Goal: Information Seeking & Learning: Understand process/instructions

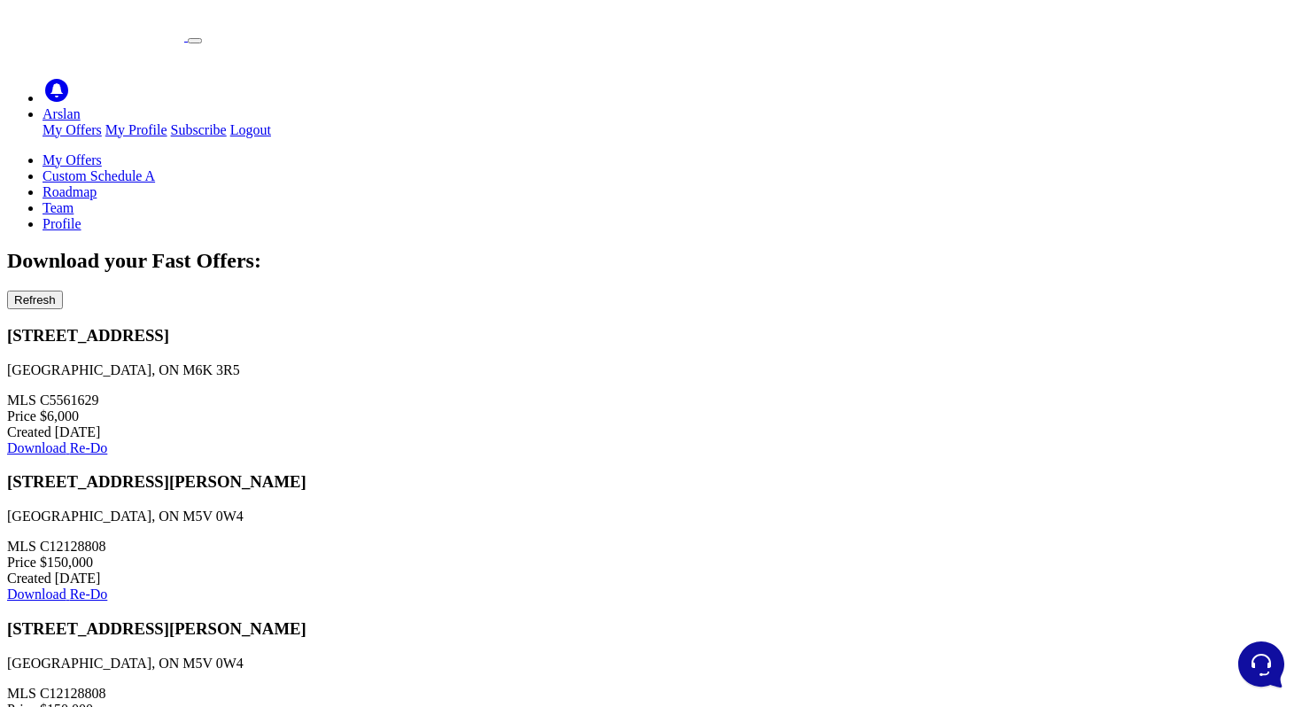
click at [940, 249] on div "Download your Fast Offers: Refresh" at bounding box center [650, 279] width 1287 height 60
click at [81, 216] on link "Profile" at bounding box center [61, 223] width 39 height 15
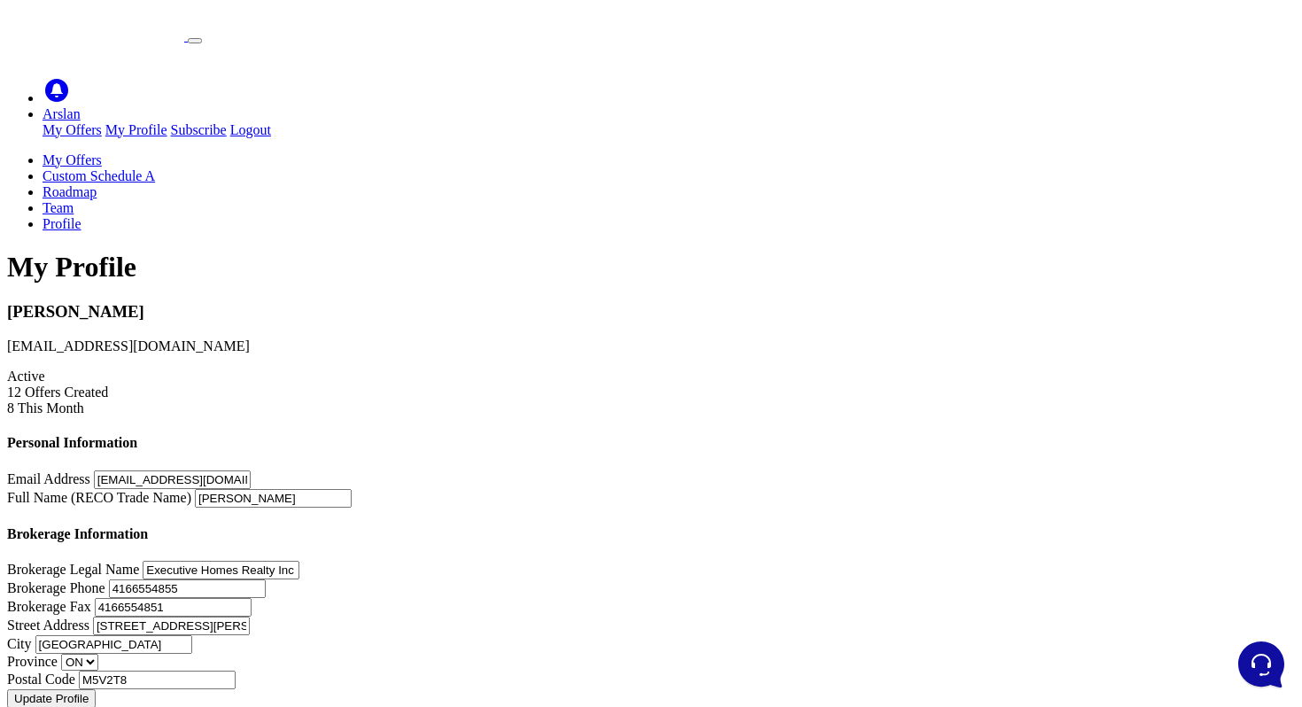
click at [102, 152] on link "My Offers" at bounding box center [71, 159] width 59 height 15
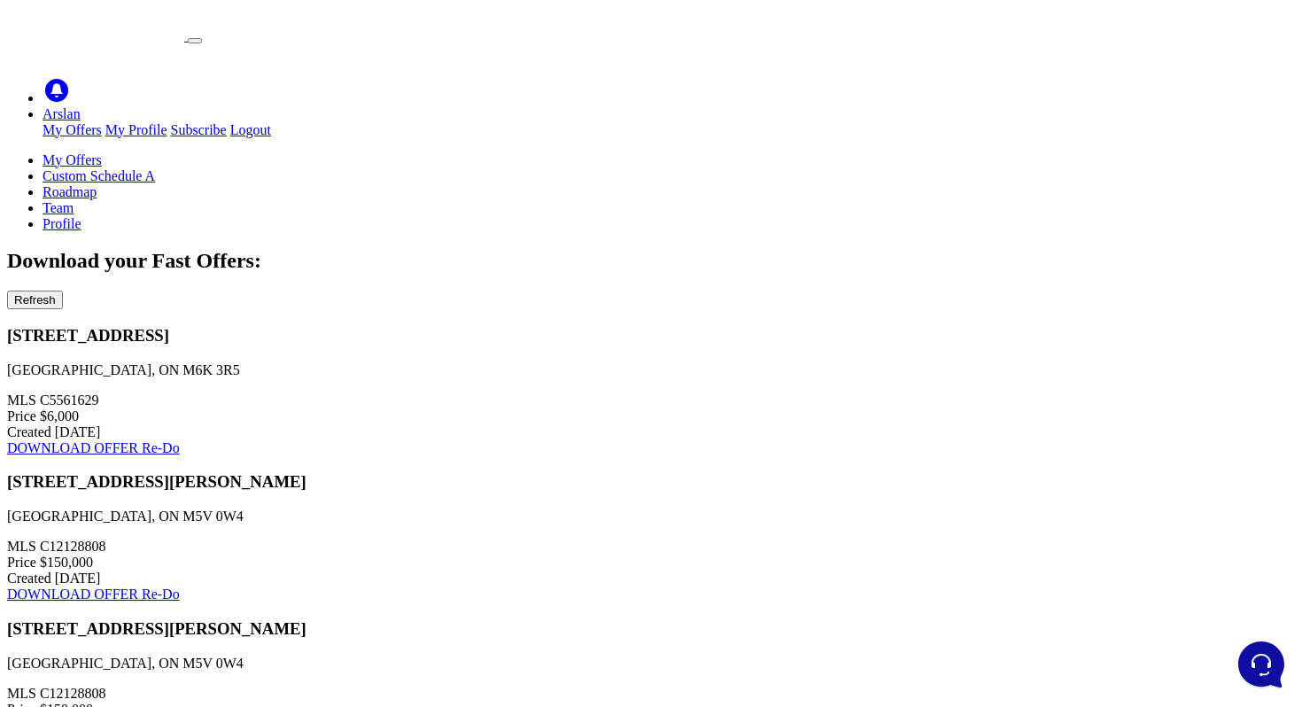
click at [281, 362] on p "Toronto, ON M6K 3R5" at bounding box center [650, 370] width 1287 height 16
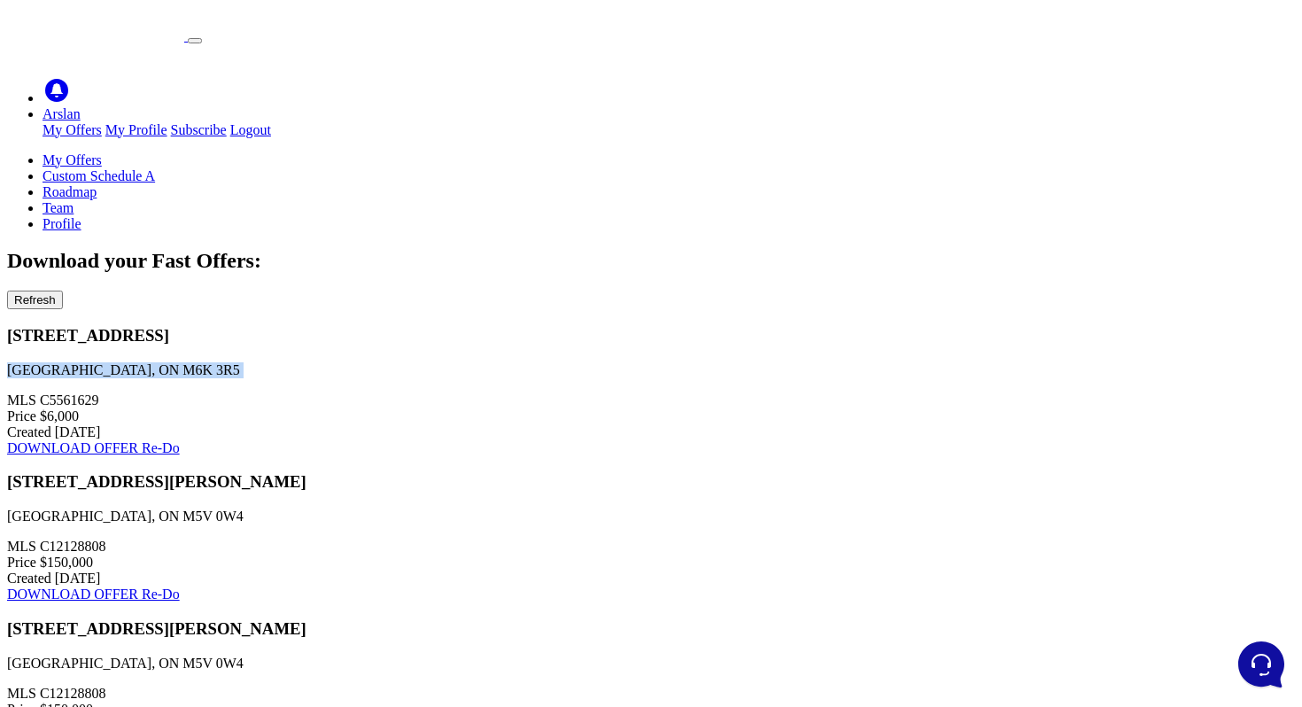
copy div "Toronto, ON M6K 3R5"
click at [51, 570] on span "Created" at bounding box center [29, 577] width 44 height 15
click at [155, 168] on link "Custom Schedule A" at bounding box center [98, 175] width 112 height 15
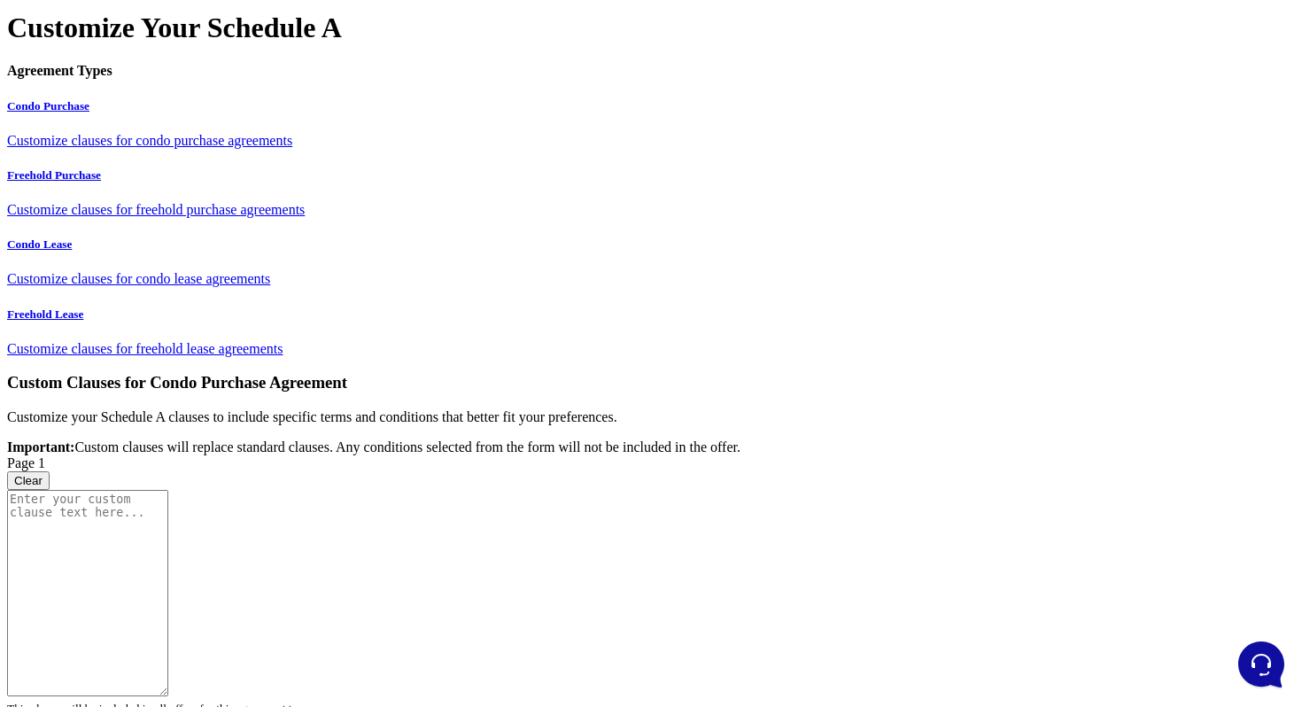
scroll to position [242, 0]
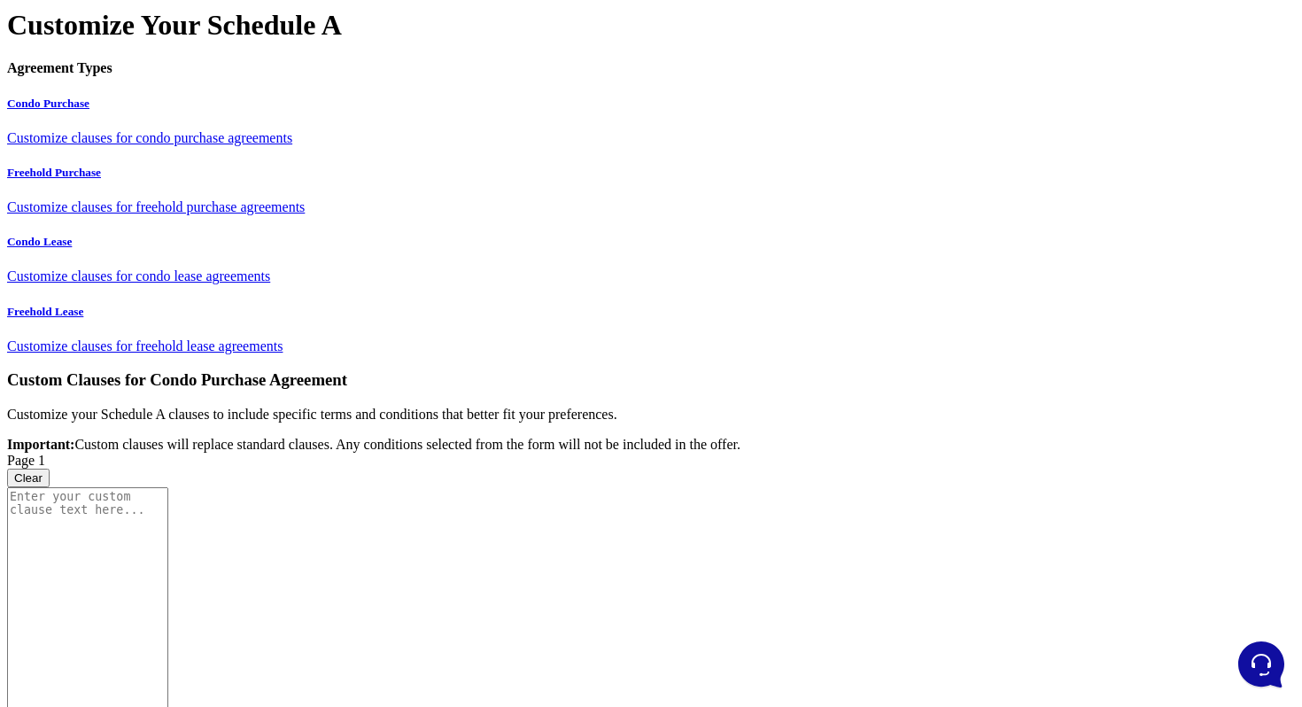
drag, startPoint x: 1227, startPoint y: 413, endPoint x: 1192, endPoint y: 685, distance: 275.0
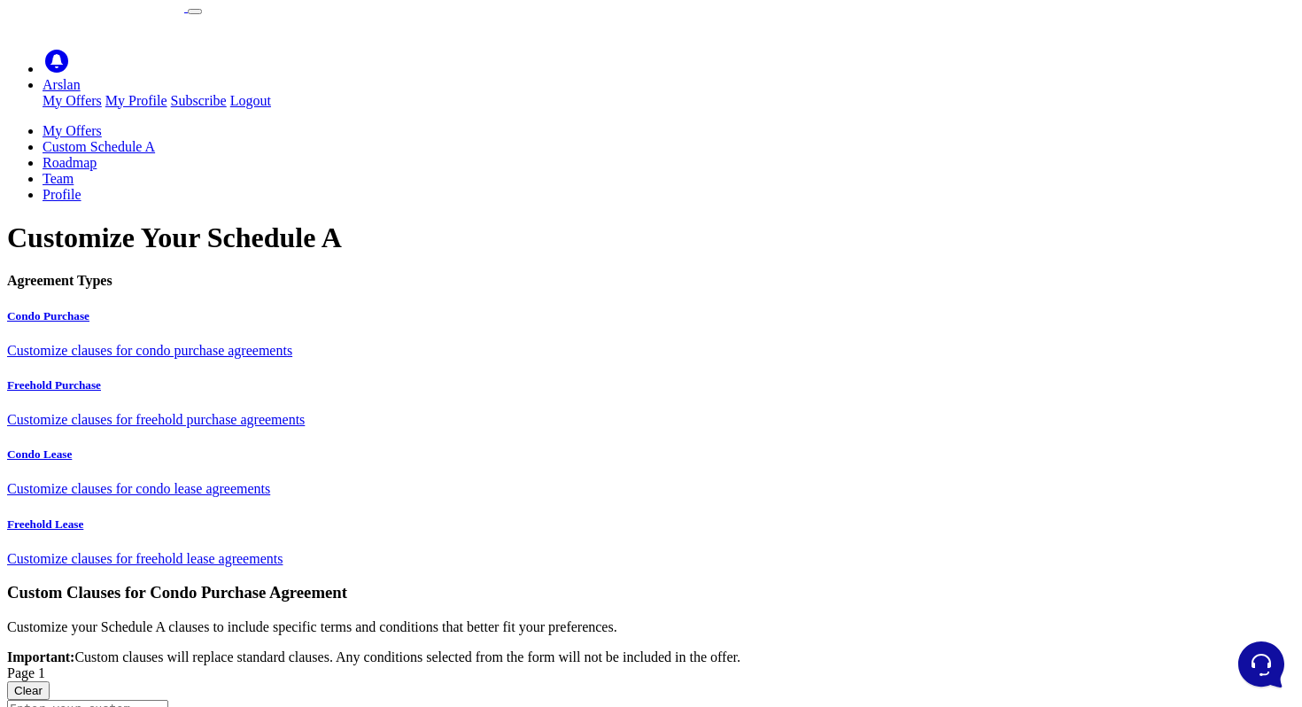
scroll to position [0, 0]
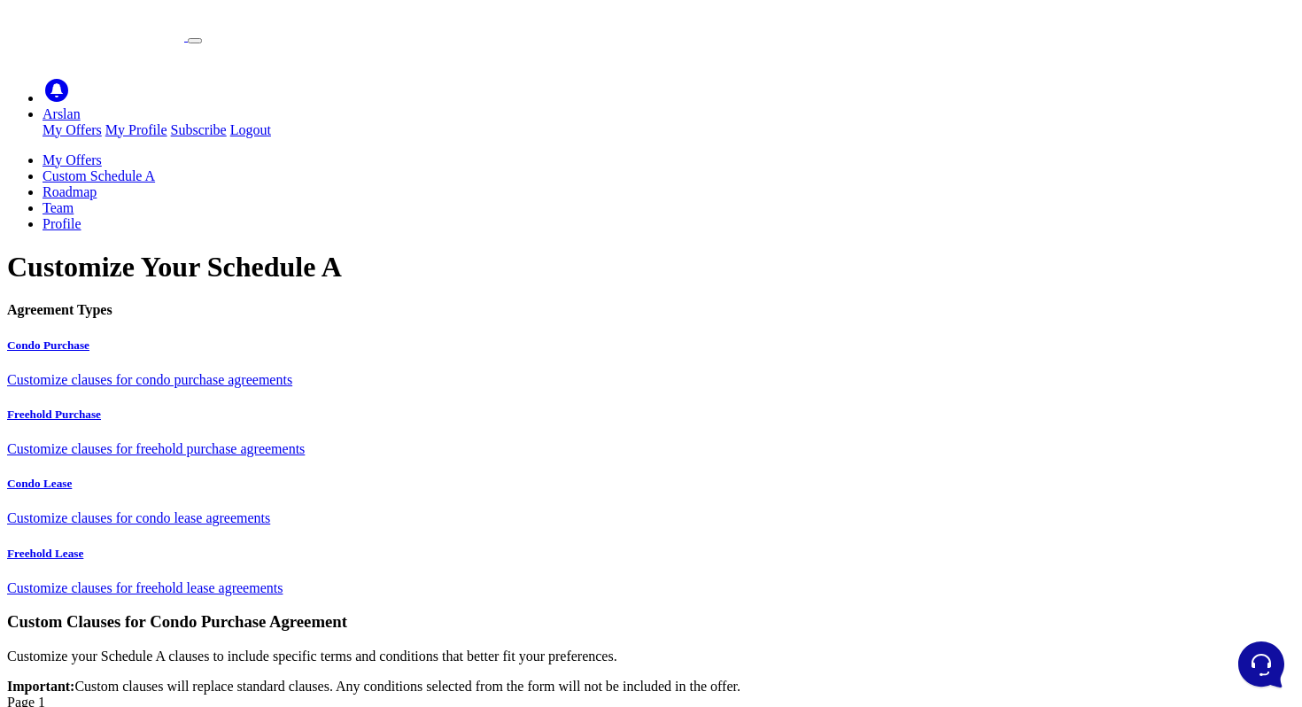
click at [102, 152] on link "My Offers" at bounding box center [71, 159] width 59 height 15
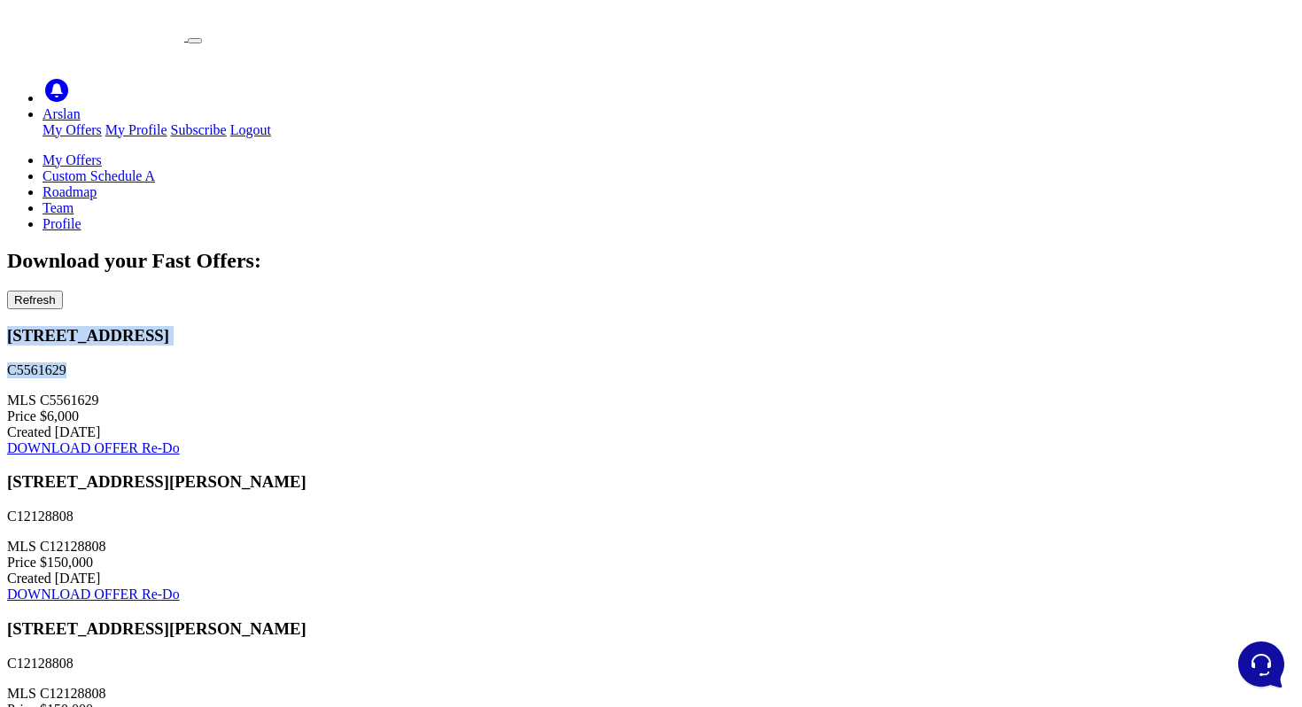
drag, startPoint x: 299, startPoint y: 285, endPoint x: 161, endPoint y: 257, distance: 141.0
click at [160, 326] on div "150 East Liberty Street C5561629 MLS C5561629 Price $6,000 Created Aug 25, 2025" at bounding box center [650, 391] width 1287 height 130
click at [252, 362] on p "C5561629" at bounding box center [650, 370] width 1287 height 16
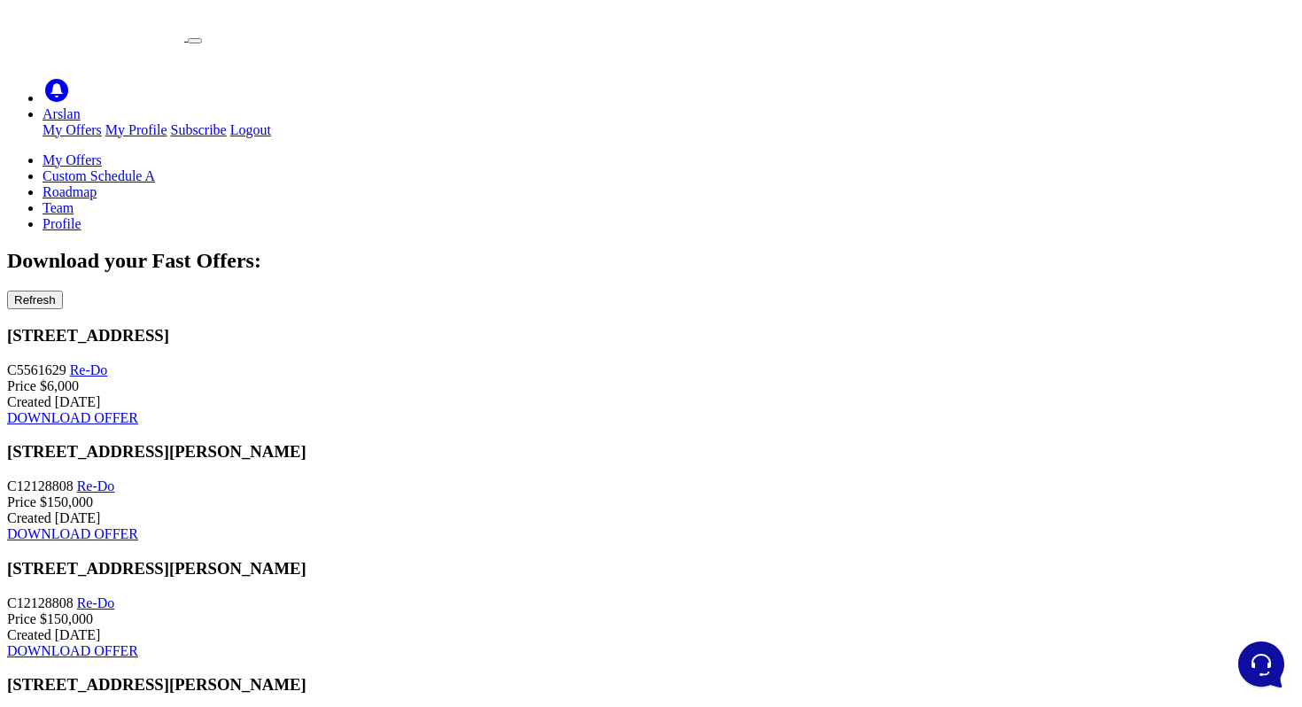
click at [81, 216] on link "Profile" at bounding box center [61, 223] width 39 height 15
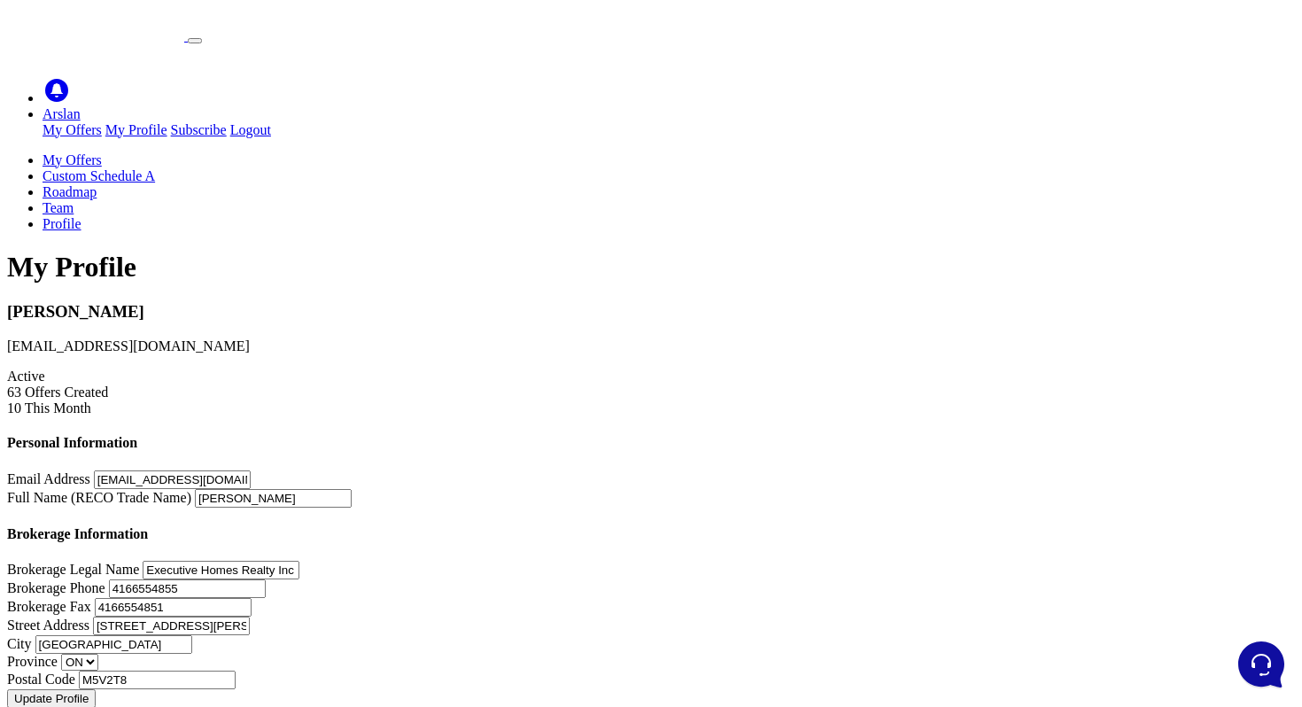
click at [102, 152] on link "My Offers" at bounding box center [71, 159] width 59 height 15
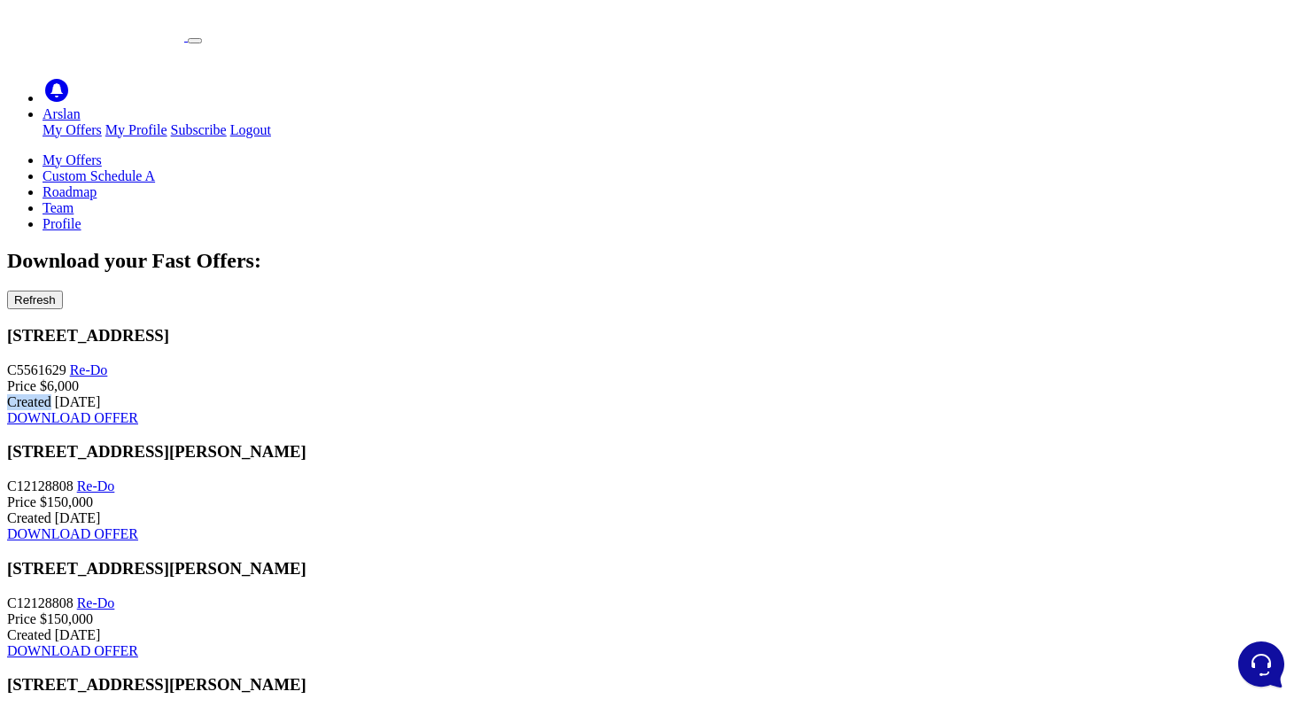
drag, startPoint x: 596, startPoint y: 240, endPoint x: 668, endPoint y: 244, distance: 72.7
click at [51, 394] on span "Created" at bounding box center [29, 401] width 44 height 15
drag, startPoint x: 598, startPoint y: 243, endPoint x: 660, endPoint y: 243, distance: 62.0
click at [51, 394] on span "Created" at bounding box center [29, 401] width 44 height 15
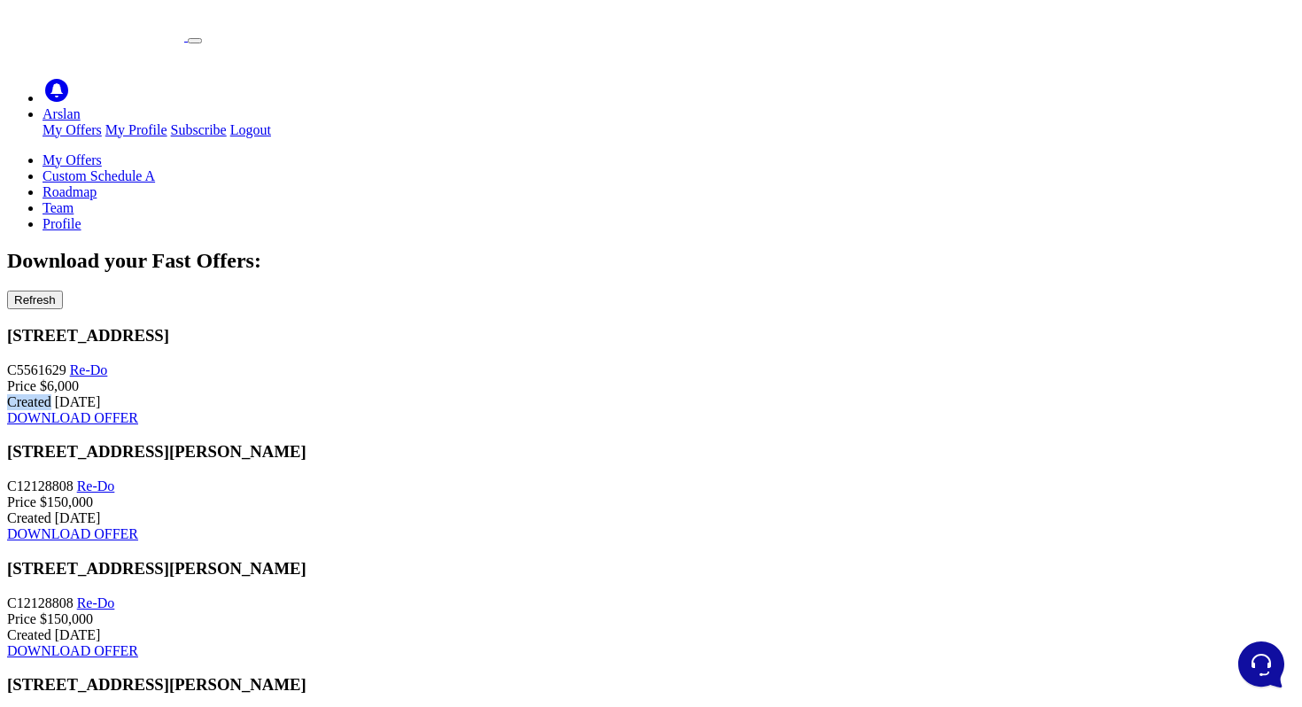
click at [51, 394] on span "Created" at bounding box center [29, 401] width 44 height 15
click at [81, 216] on link "Profile" at bounding box center [61, 223] width 39 height 15
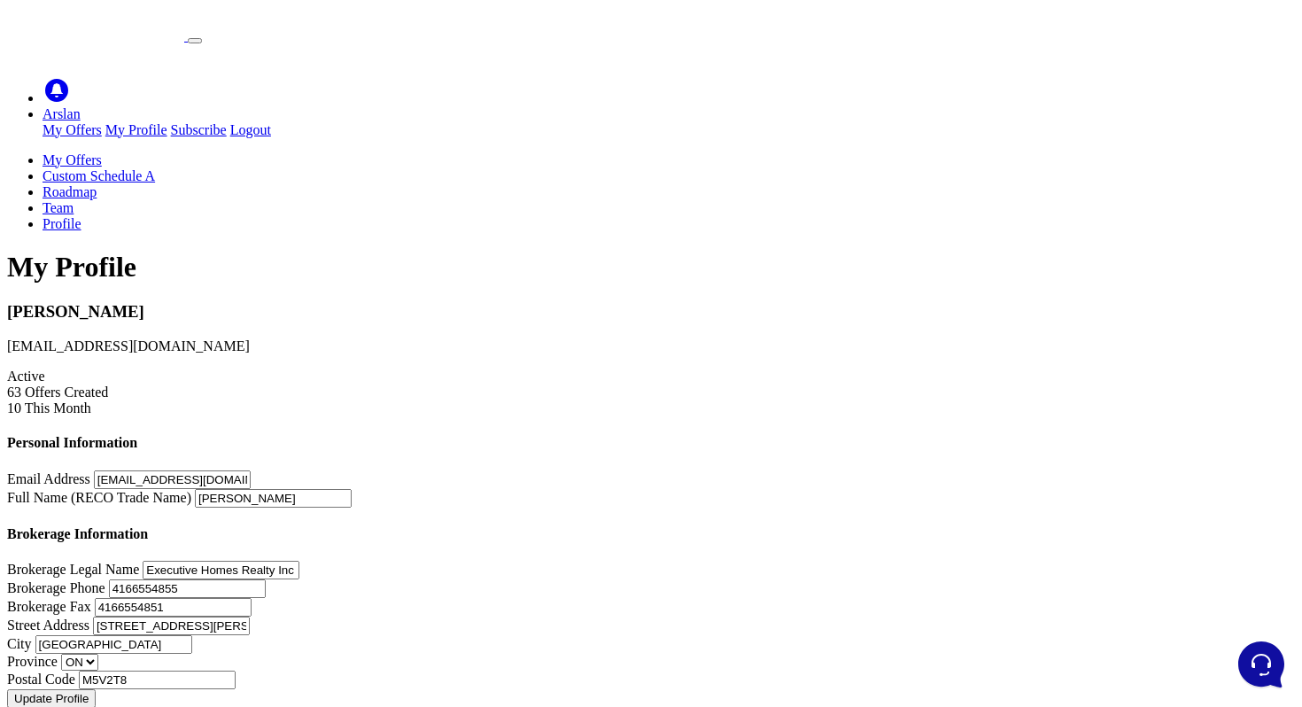
click at [42, 168] on icon at bounding box center [42, 175] width 0 height 15
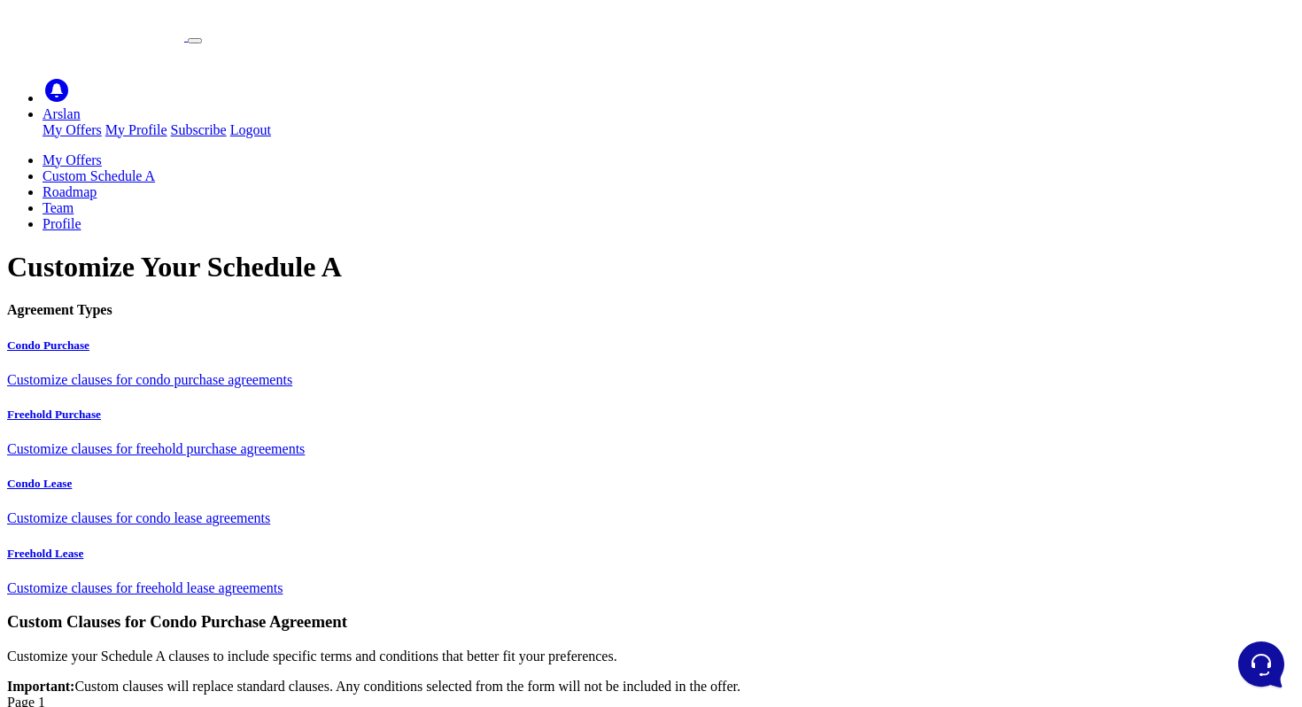
click at [81, 216] on link "Profile" at bounding box center [61, 223] width 39 height 15
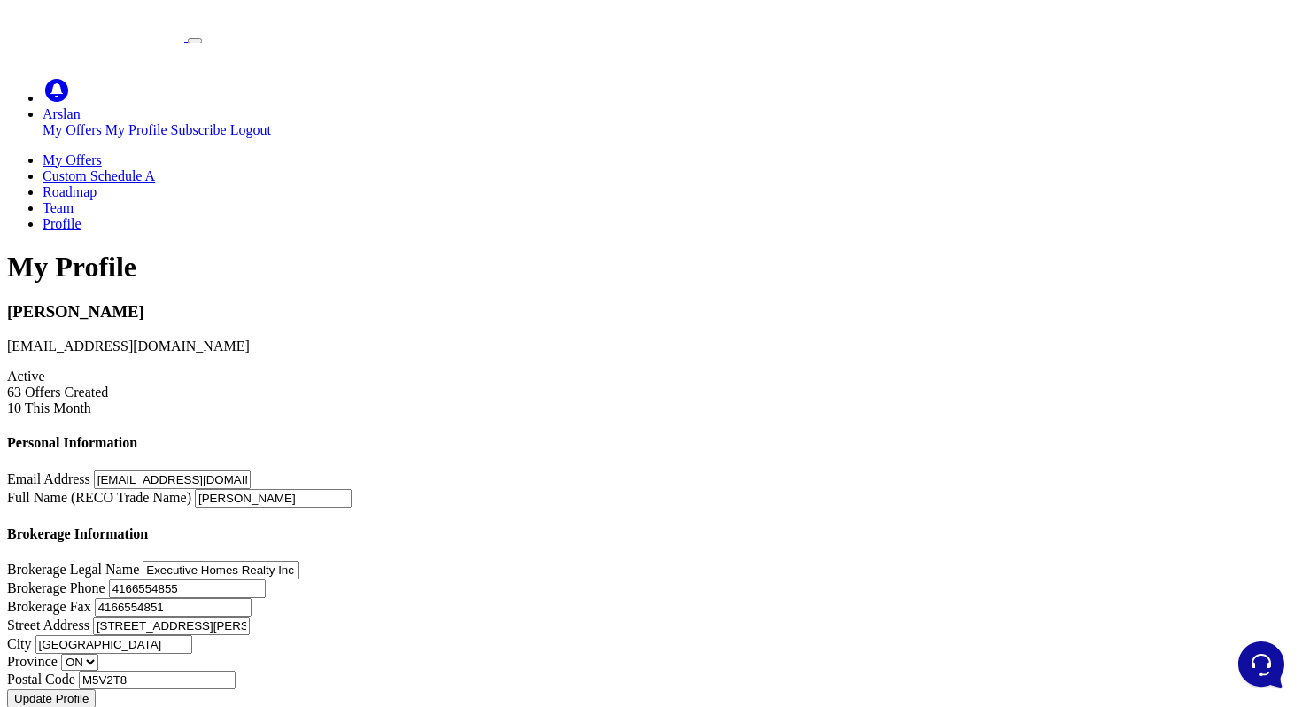
click at [102, 152] on link "My Offers" at bounding box center [71, 159] width 59 height 15
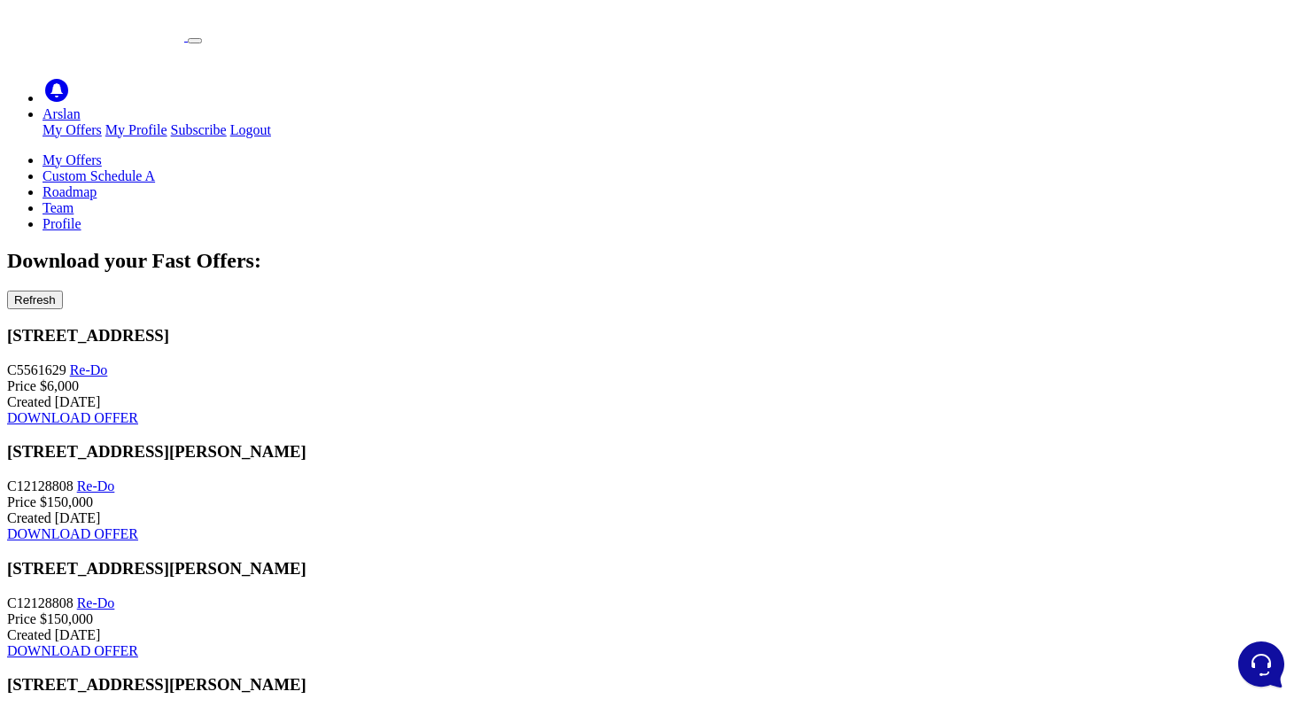
click at [81, 216] on link "Profile" at bounding box center [61, 223] width 39 height 15
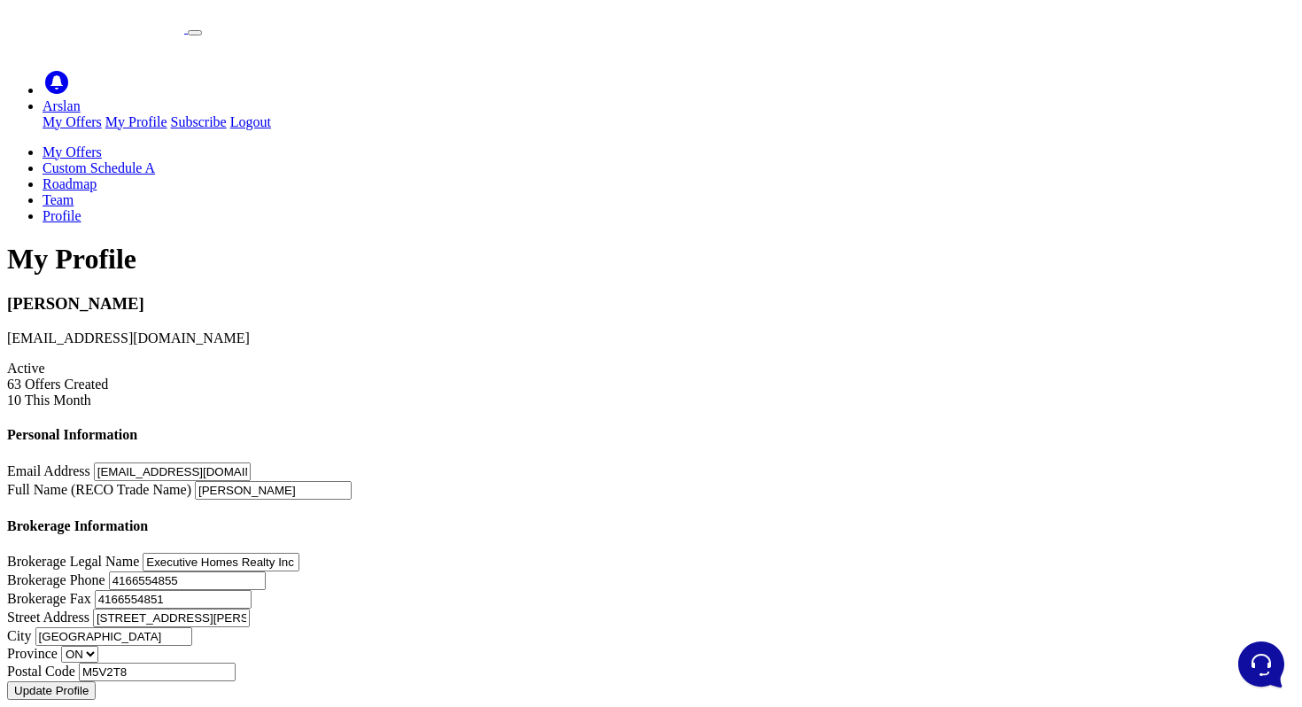
scroll to position [348, 0]
click at [98, 645] on select "ON" at bounding box center [79, 653] width 37 height 17
click at [917, 552] on div "Brokerage Legal Name Executive Homes Realty Inc Brokerage Phone 4166554855 Brok…" at bounding box center [650, 616] width 1287 height 128
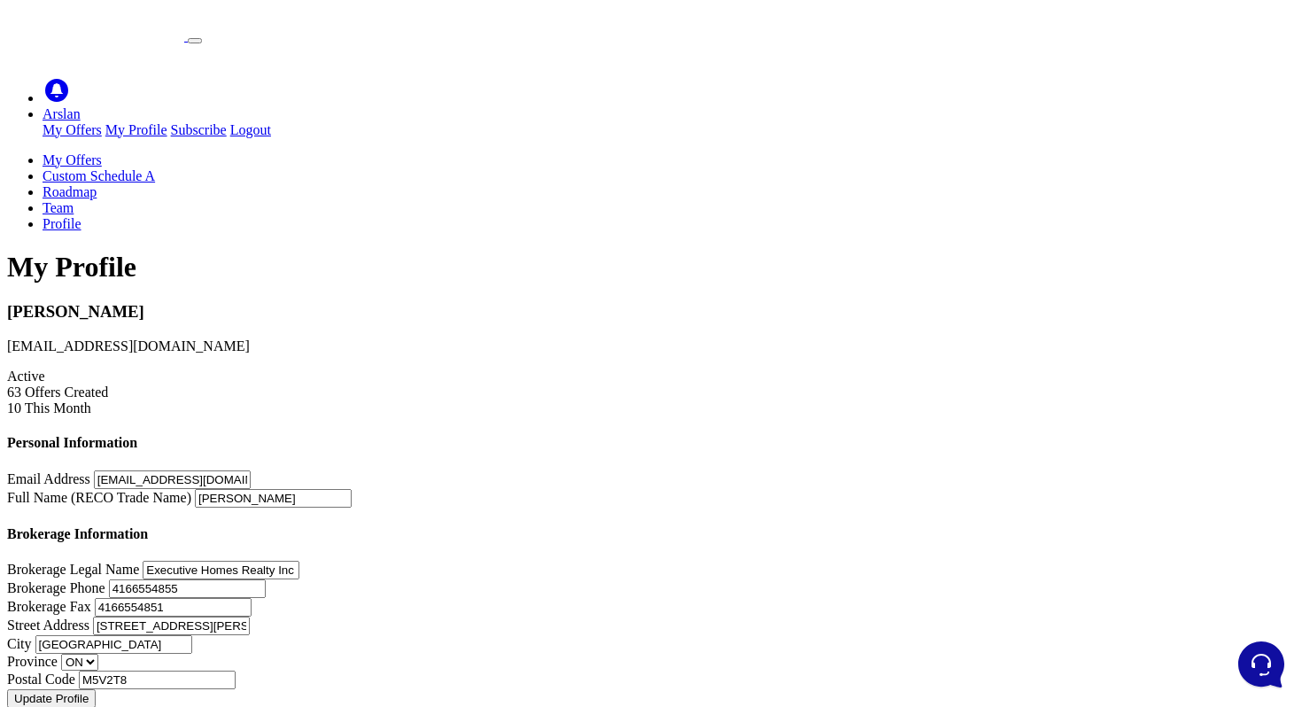
click at [102, 152] on link "My Offers" at bounding box center [71, 159] width 59 height 15
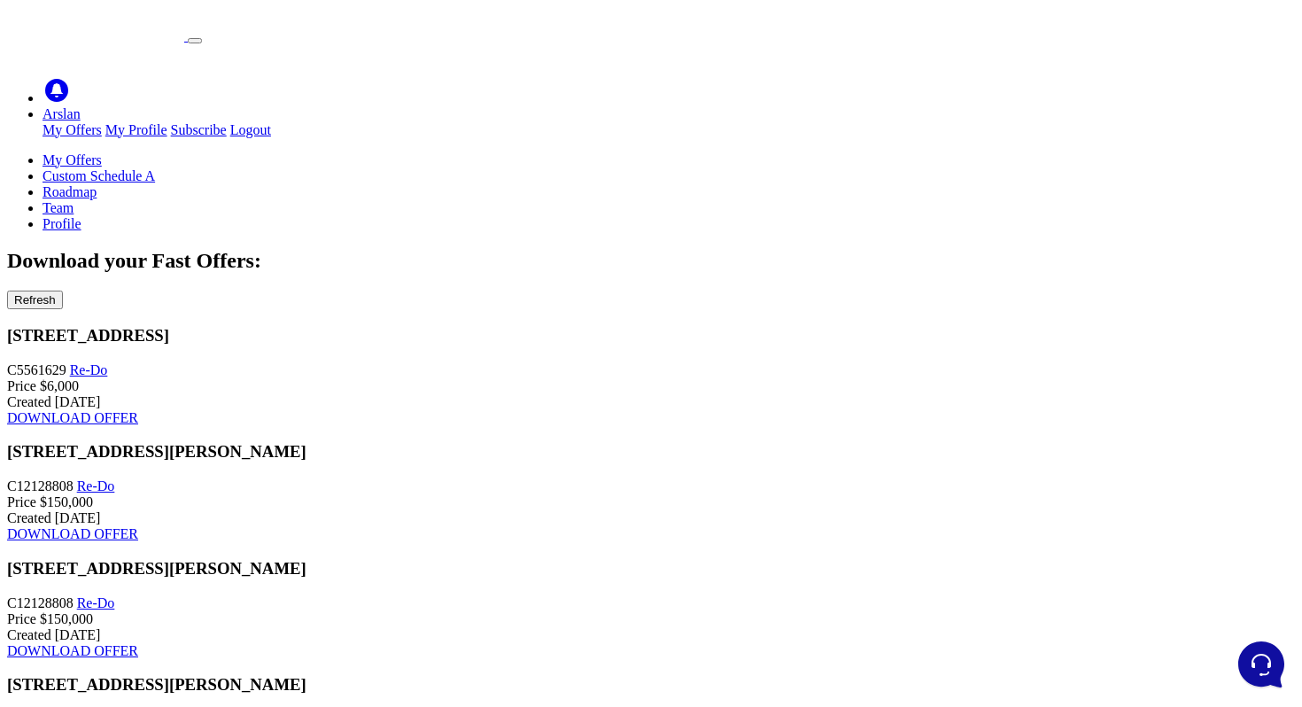
click at [81, 216] on link "Profile" at bounding box center [61, 223] width 39 height 15
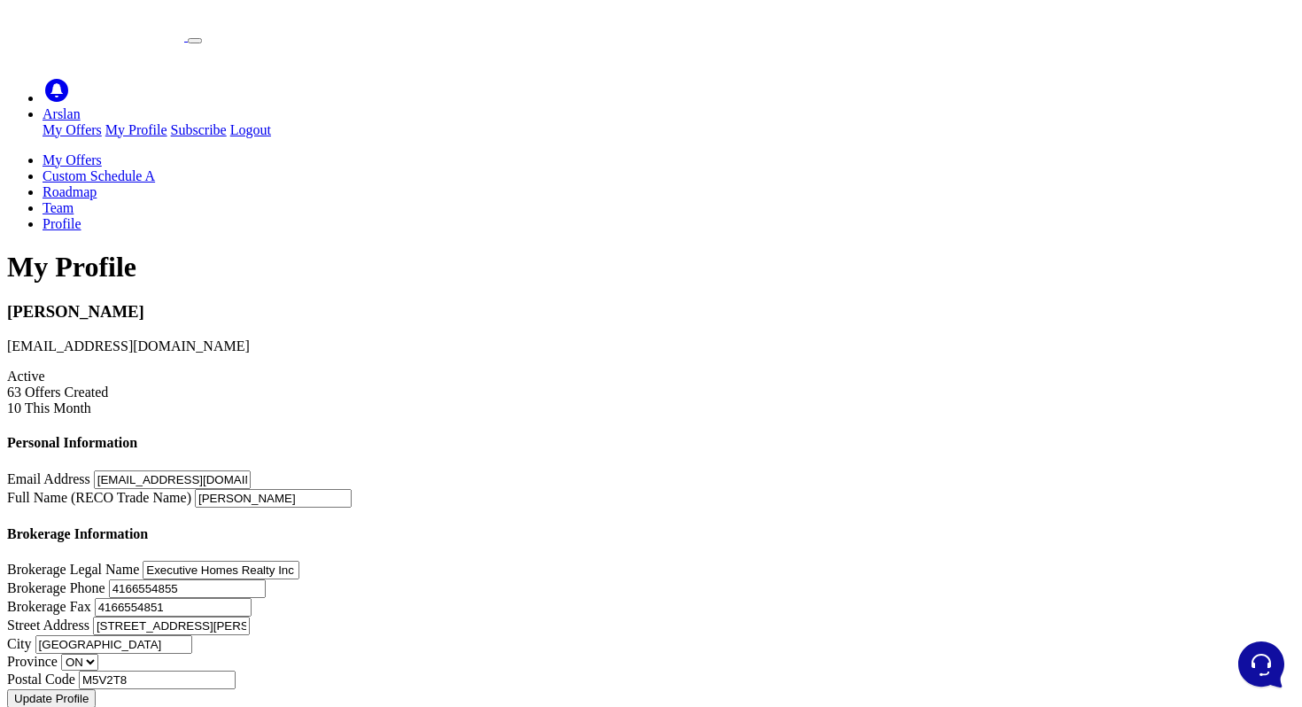
click at [102, 152] on link "My Offers" at bounding box center [71, 159] width 59 height 15
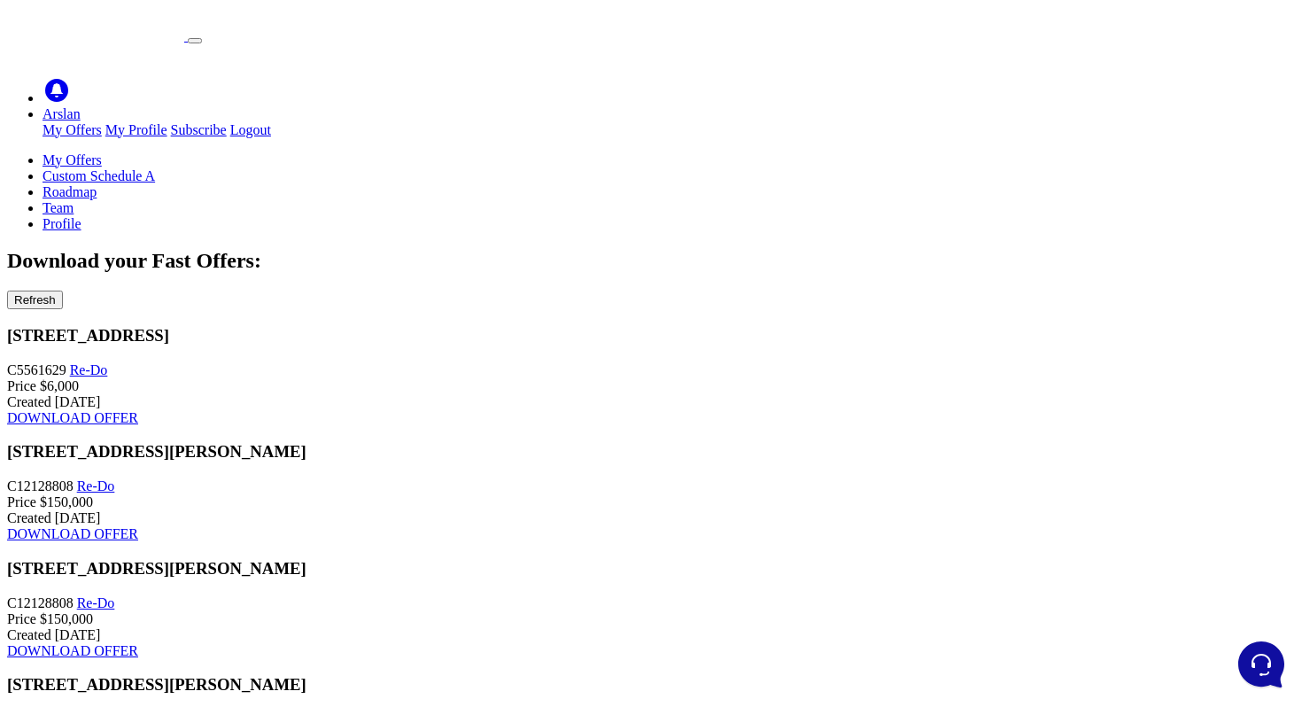
click at [155, 168] on link "Custom Schedule A" at bounding box center [98, 175] width 112 height 15
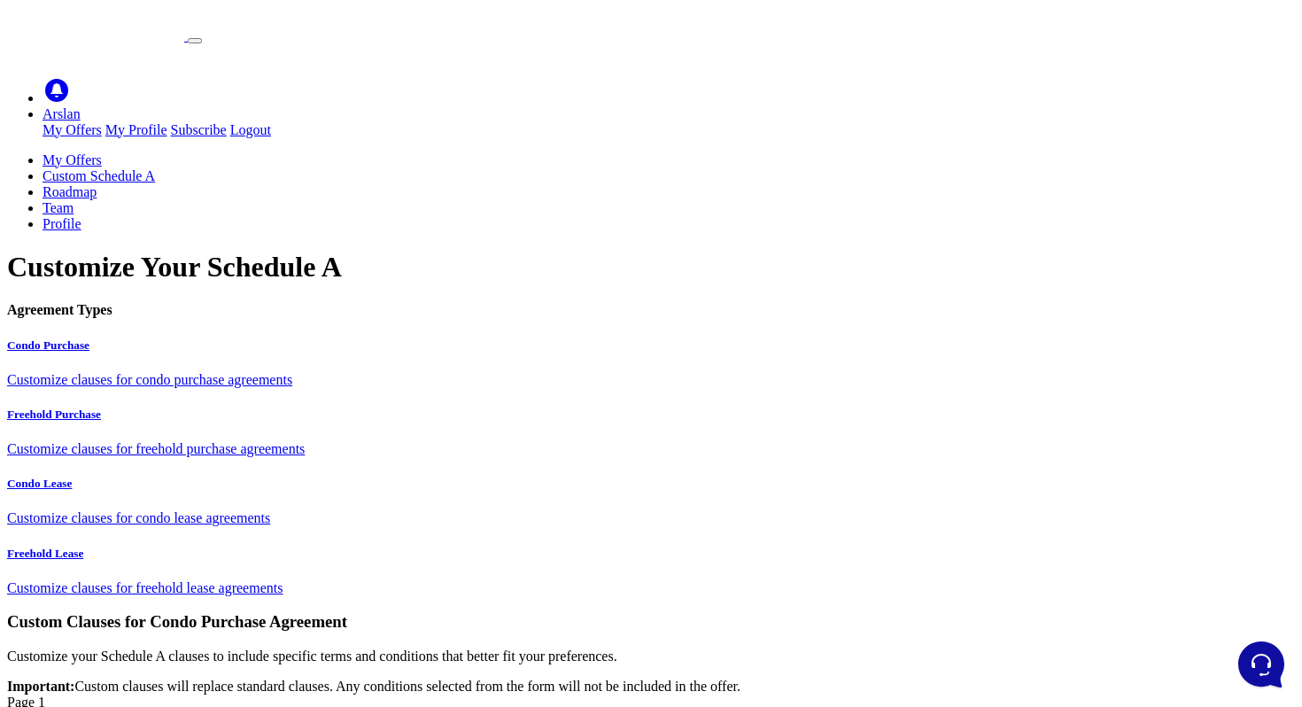
click at [102, 152] on link "My Offers" at bounding box center [71, 159] width 59 height 15
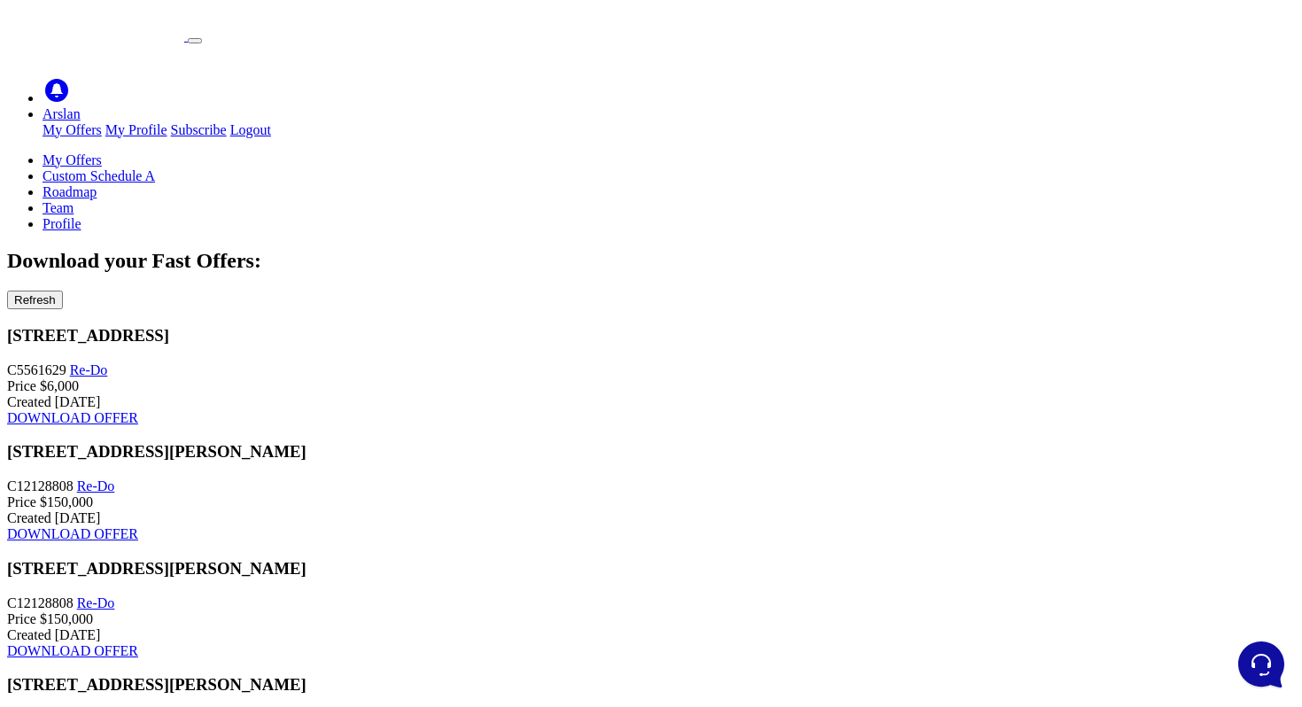
click at [42, 216] on icon at bounding box center [42, 223] width 0 height 15
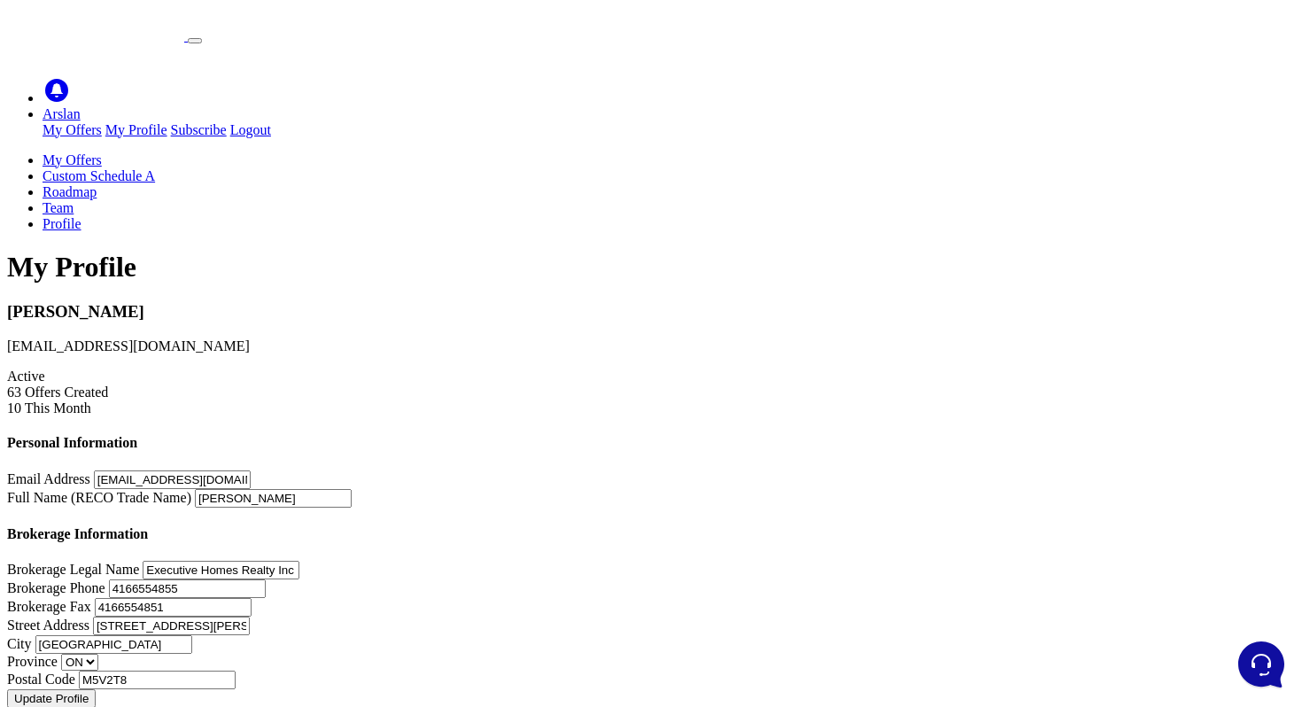
click at [155, 168] on link "Custom Schedule A" at bounding box center [98, 175] width 112 height 15
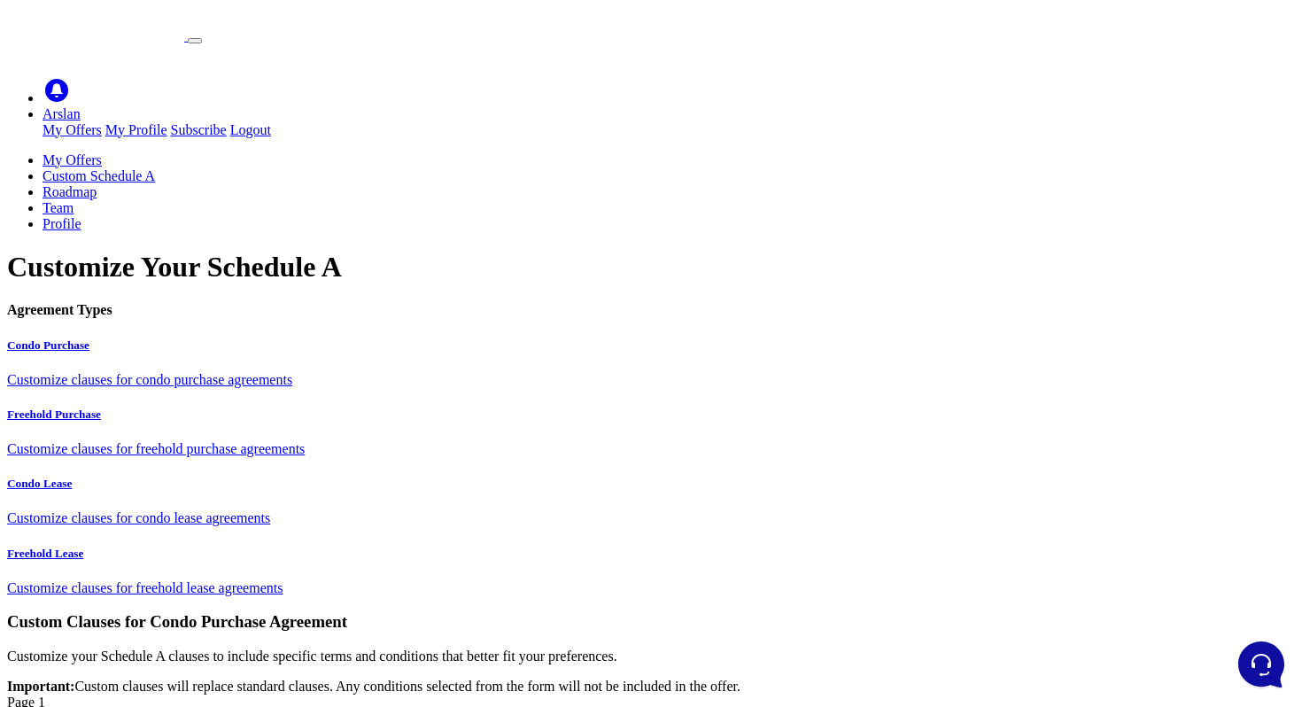
click at [365, 251] on h1 "Customize Your Schedule A" at bounding box center [650, 267] width 1287 height 33
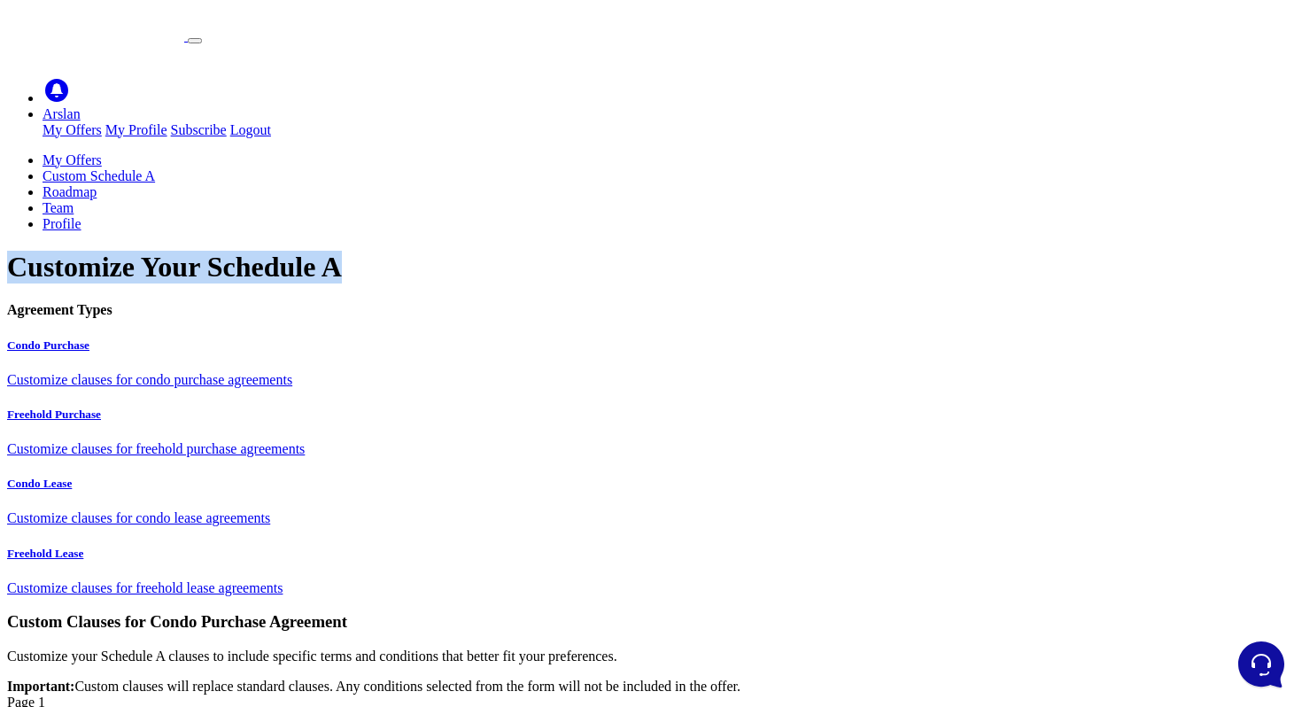
click at [365, 251] on h1 "Customize Your Schedule A" at bounding box center [650, 267] width 1287 height 33
copy main "Customize Your Schedule A"
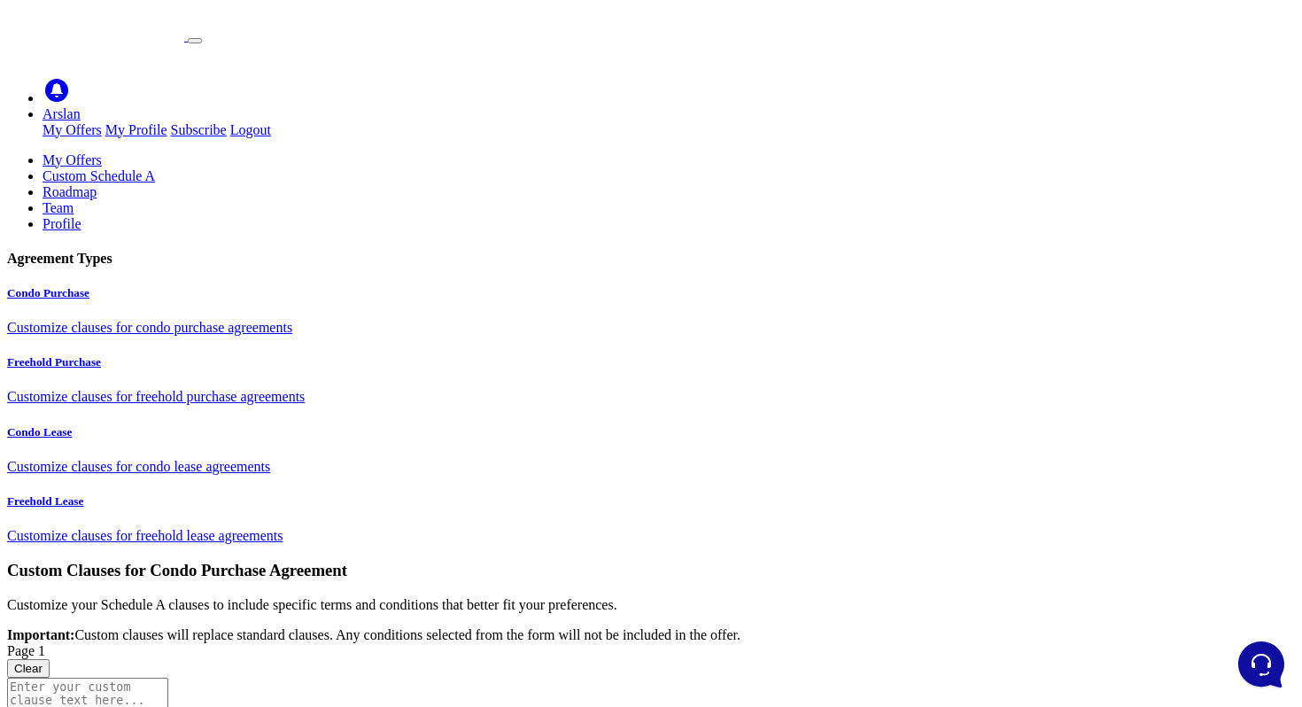
click at [1043, 152] on ul "My Offers Custom Schedule A Roadmap Team Profile" at bounding box center [650, 192] width 1287 height 80
click at [1014, 152] on ul "My Offers Custom Schedule A Roadmap Team Profile" at bounding box center [650, 192] width 1287 height 80
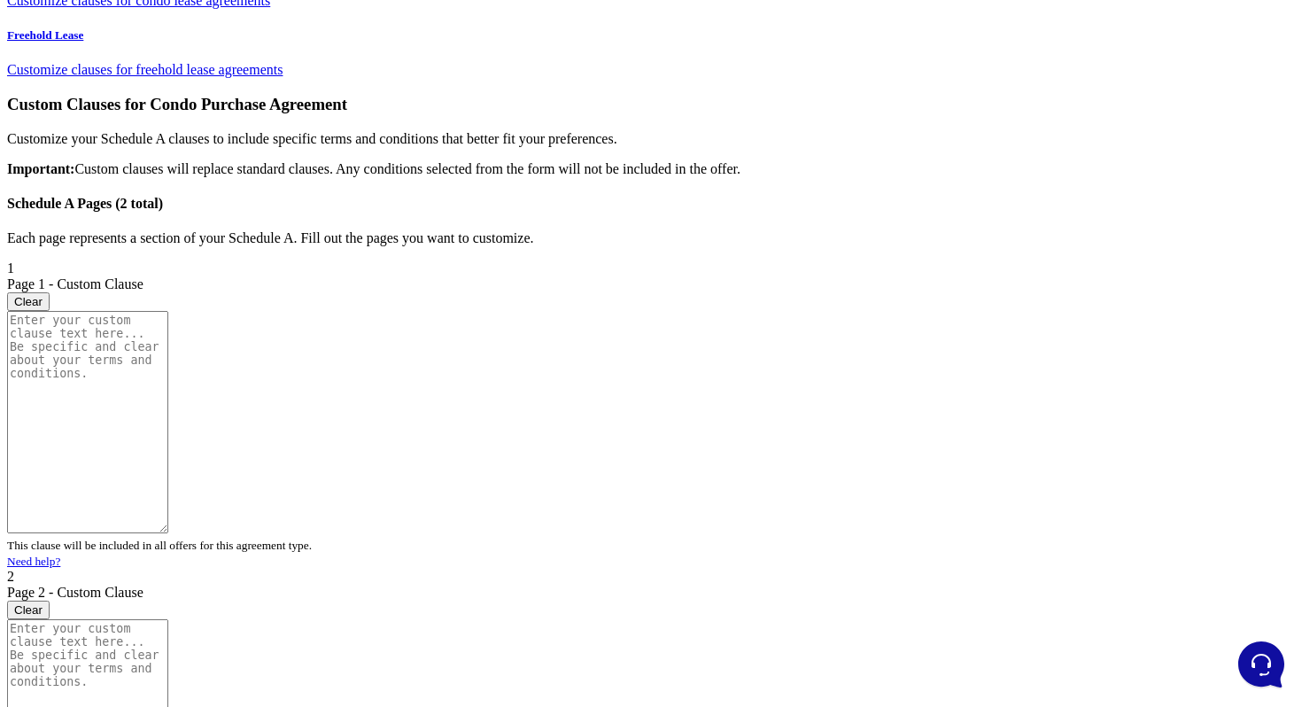
scroll to position [545, 0]
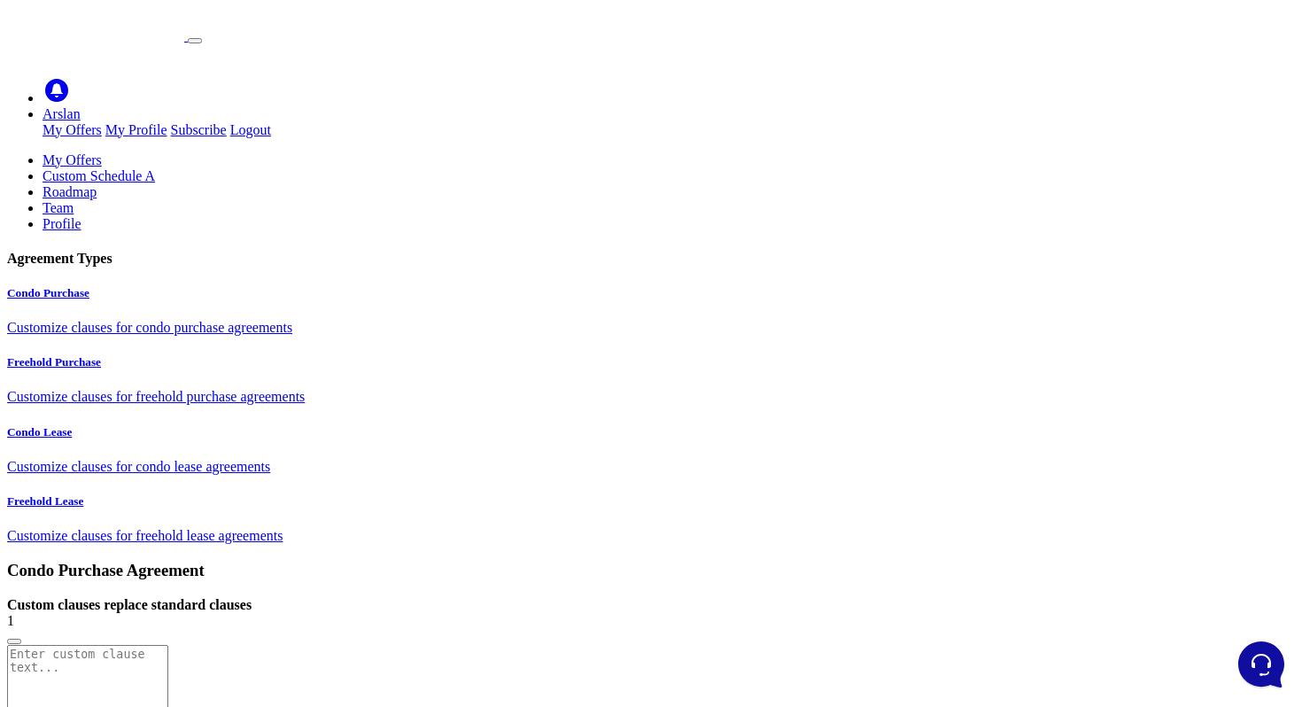
click at [155, 389] on p "Customize clauses for freehold purchase agreements" at bounding box center [650, 397] width 1287 height 16
click at [197, 470] on p "Customize clauses for condo lease agreements" at bounding box center [650, 467] width 1287 height 16
click at [222, 320] on p "Customize clauses for condo purchase agreements" at bounding box center [650, 328] width 1287 height 16
drag, startPoint x: 788, startPoint y: 432, endPoint x: 784, endPoint y: 706, distance: 273.6
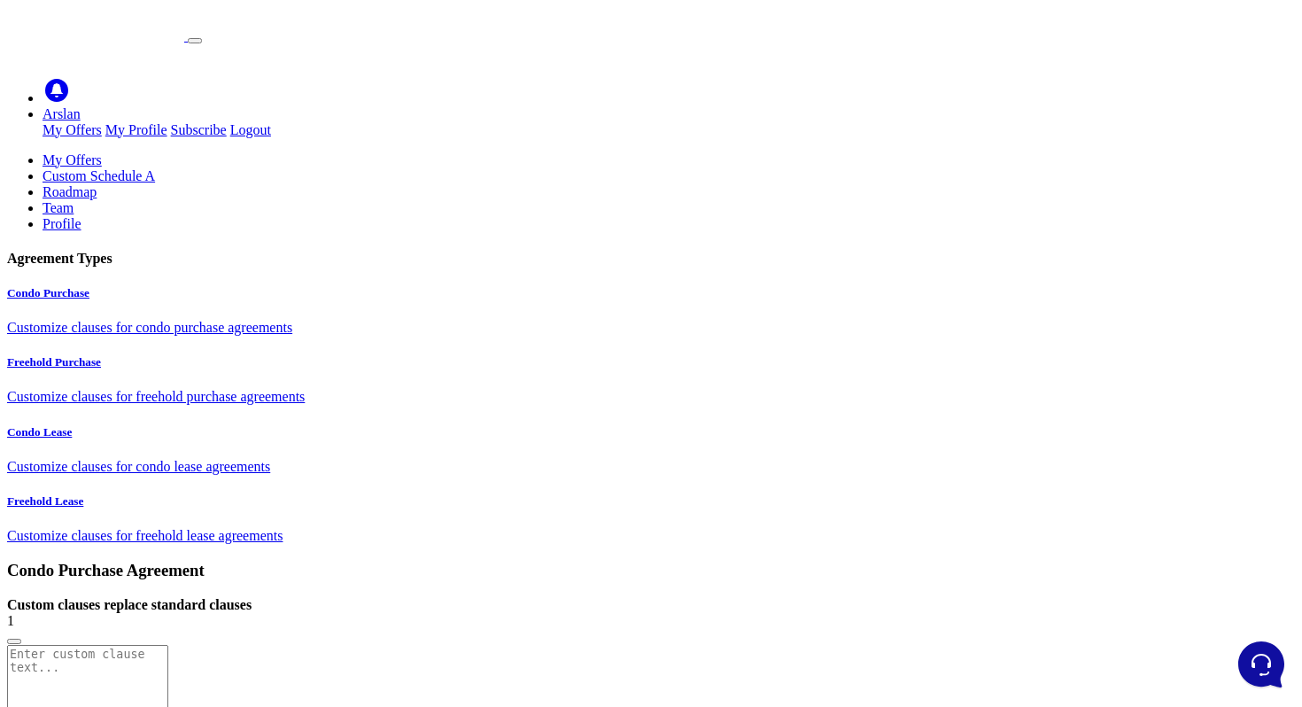
scroll to position [186, 0]
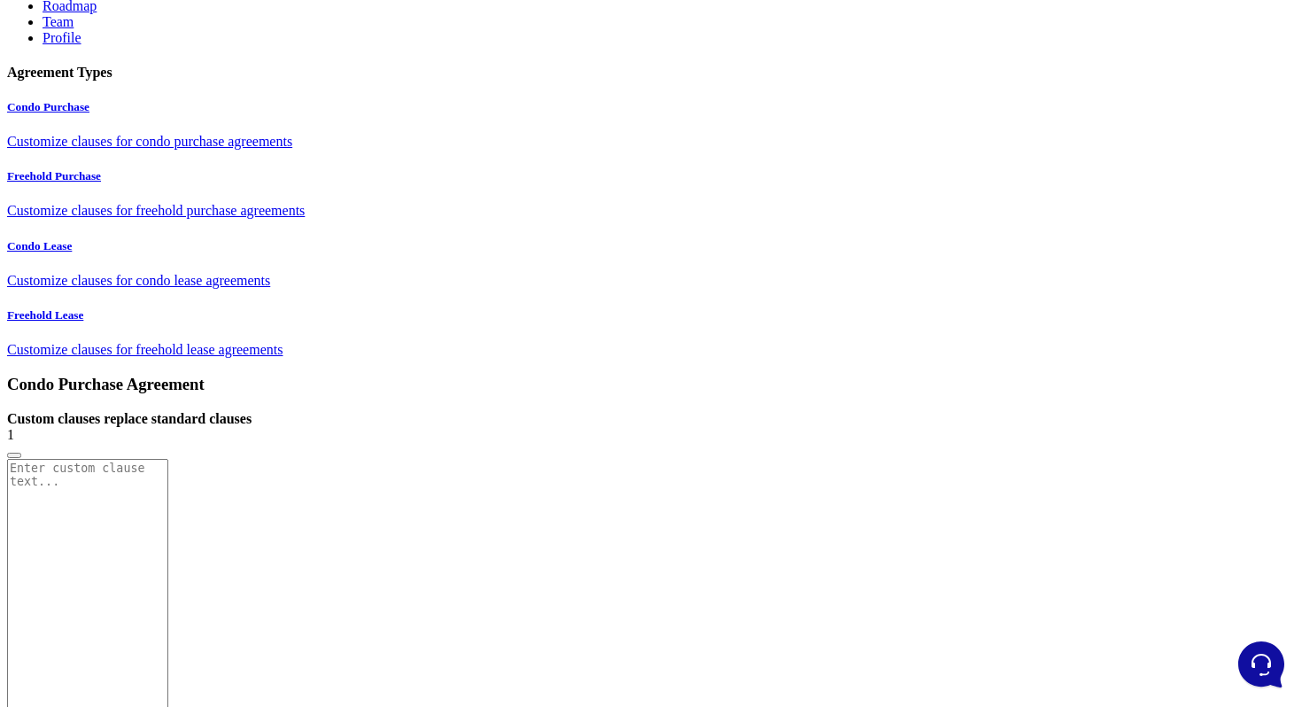
drag, startPoint x: 1245, startPoint y: 247, endPoint x: 1247, endPoint y: 555, distance: 308.1
drag, startPoint x: 788, startPoint y: 522, endPoint x: 790, endPoint y: 668, distance: 146.1
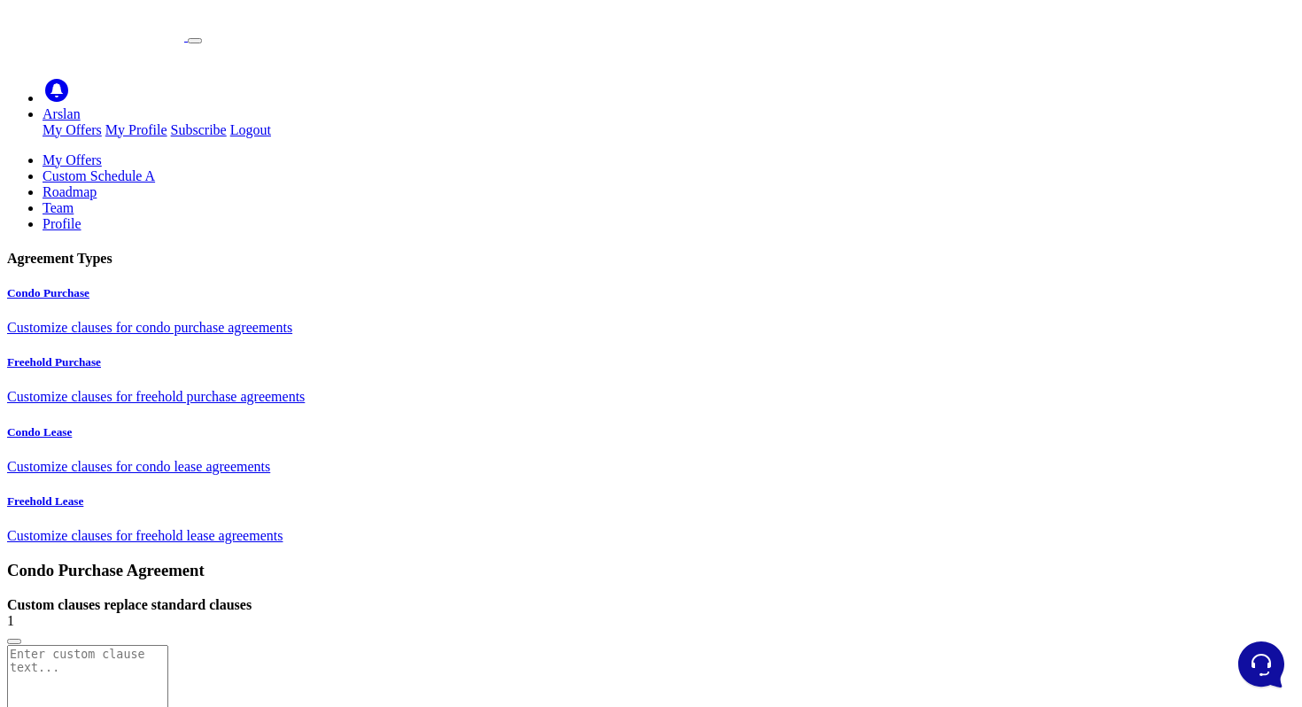
click at [1126, 152] on ul "My Offers Custom Schedule A Roadmap Team Profile" at bounding box center [650, 192] width 1287 height 80
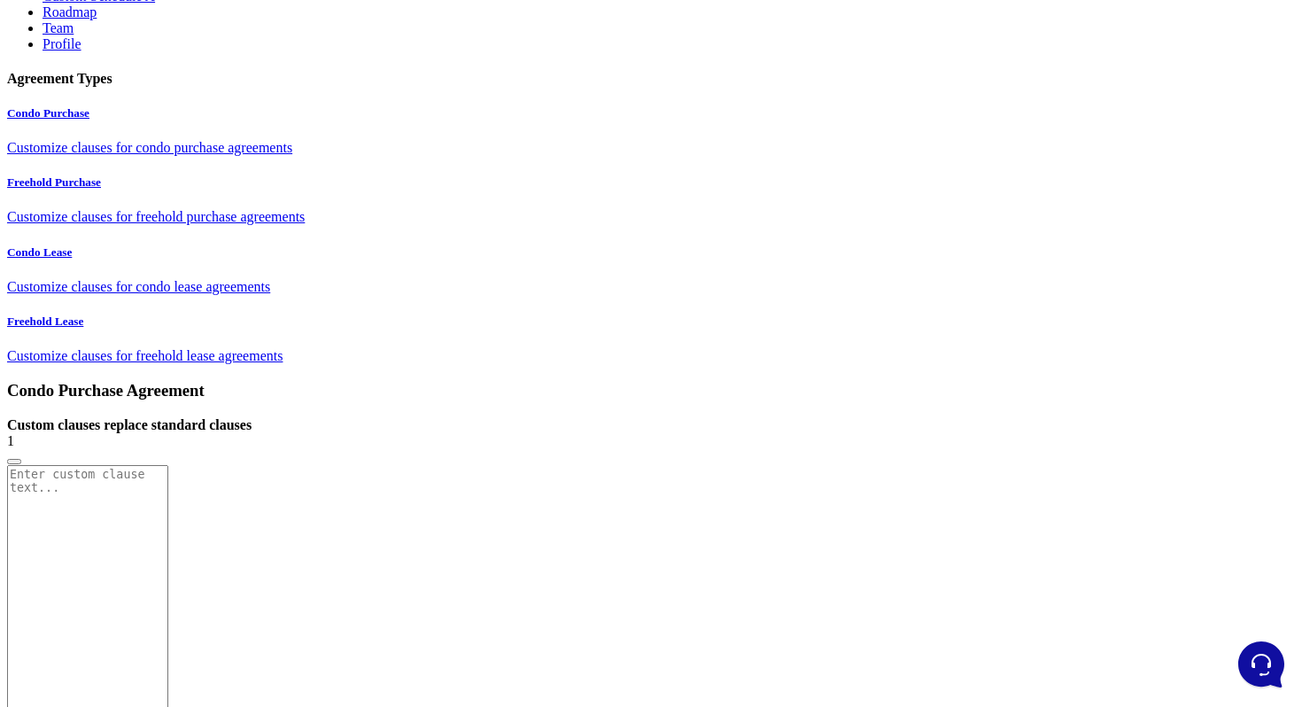
scroll to position [230, 0]
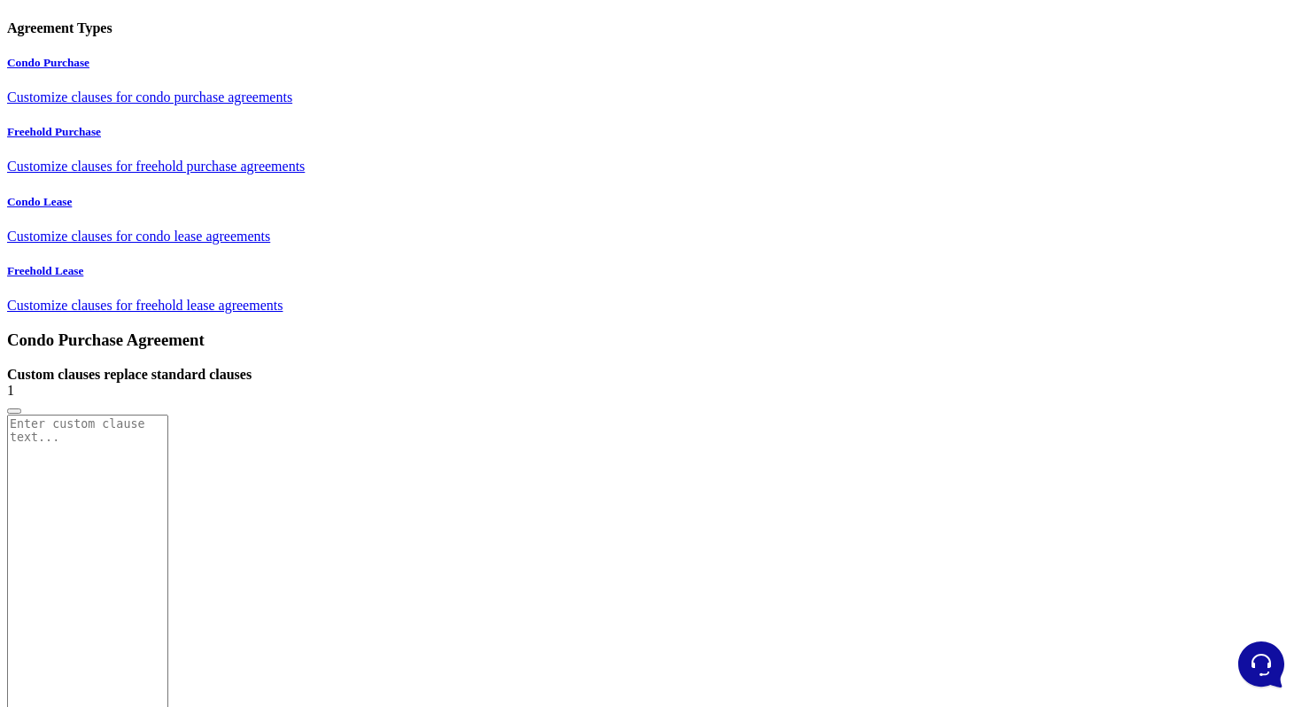
drag, startPoint x: 1243, startPoint y: 508, endPoint x: 1248, endPoint y: 622, distance: 113.5
click at [168, 414] on textarea at bounding box center [87, 694] width 161 height 561
type textarea "safwsdfsad"
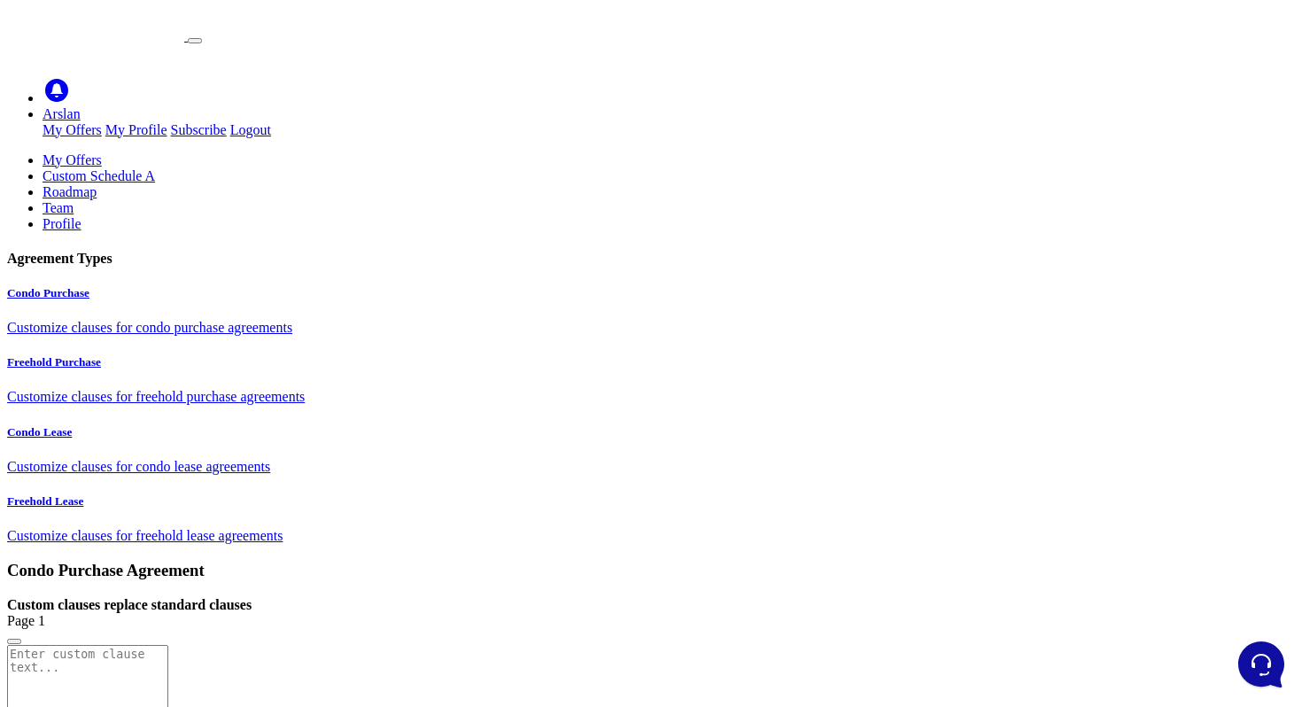
click at [119, 389] on p "Customize clauses for freehold purchase agreements" at bounding box center [650, 397] width 1287 height 16
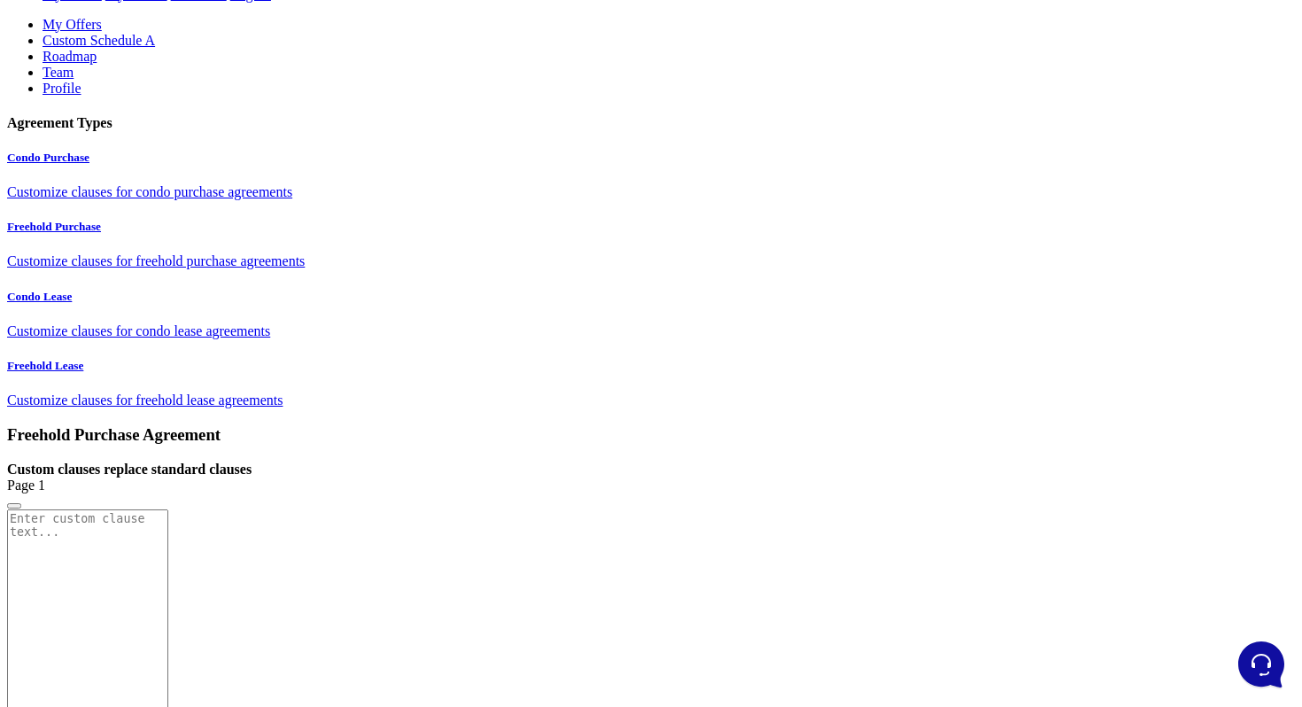
click at [197, 339] on p "Customize clauses for condo lease agreements" at bounding box center [650, 331] width 1287 height 16
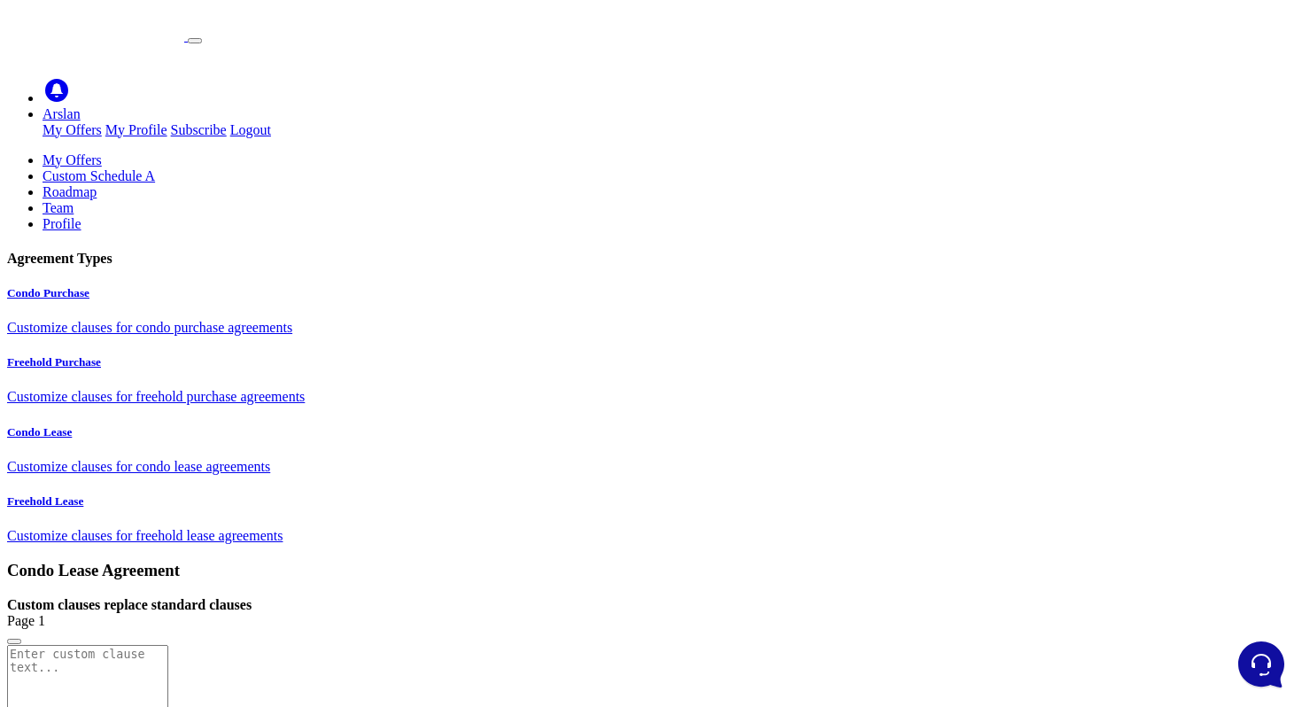
click at [192, 320] on p "Customize clauses for condo purchase agreements" at bounding box center [650, 328] width 1287 height 16
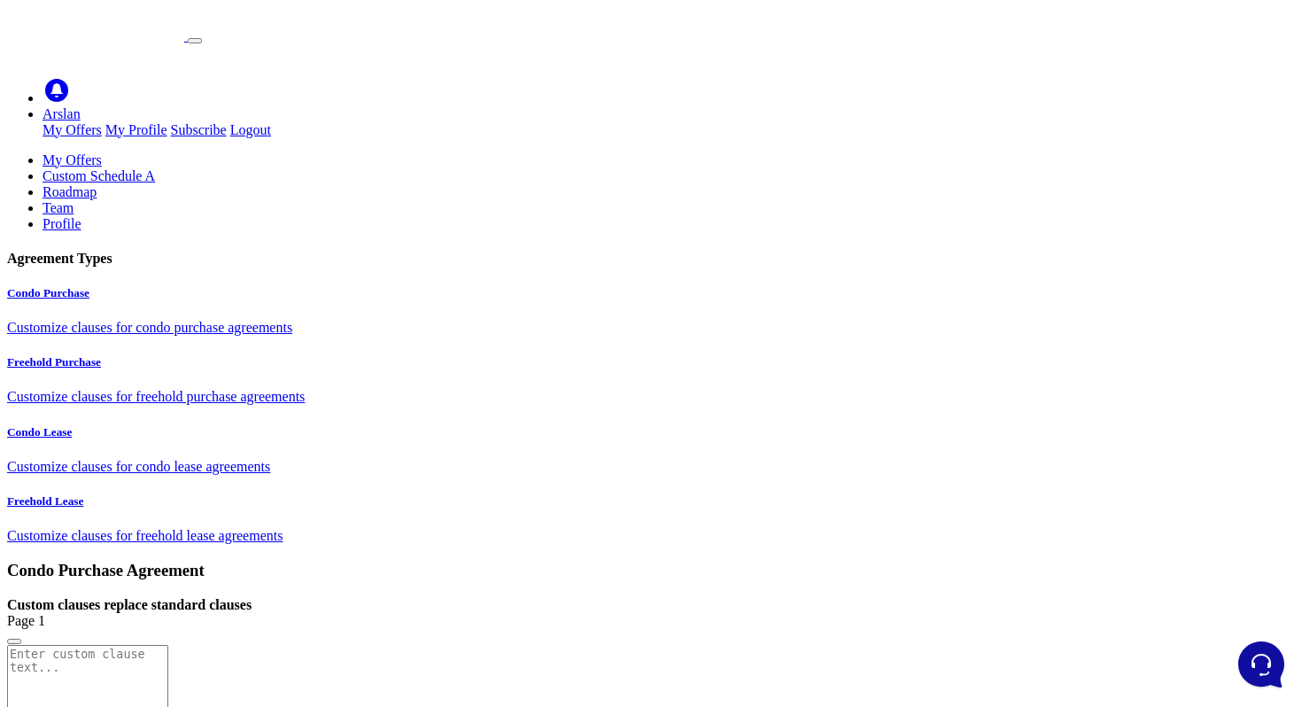
click at [251, 597] on strong "Custom clauses replace standard clauses" at bounding box center [129, 604] width 244 height 15
copy form "Custom clauses replace standard clauses"
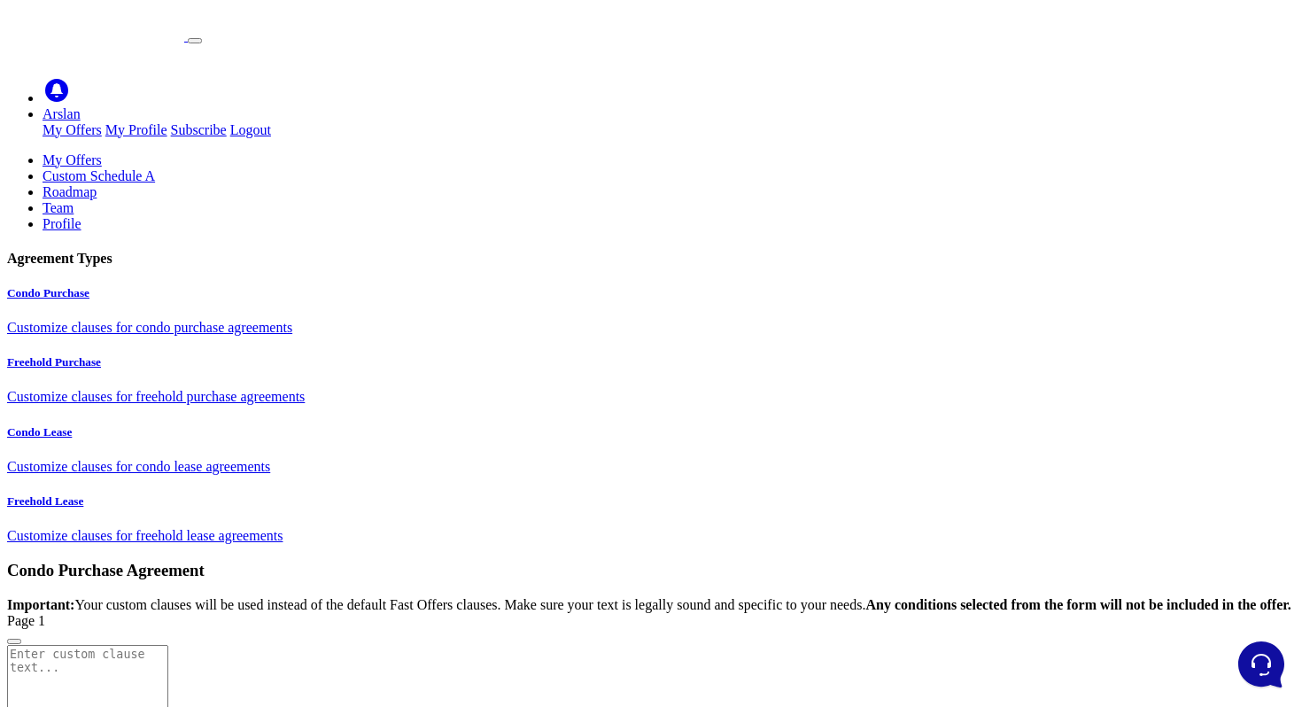
click at [817, 597] on div "Important: Your custom clauses will be used instead of the default Fast Offers …" at bounding box center [650, 605] width 1287 height 16
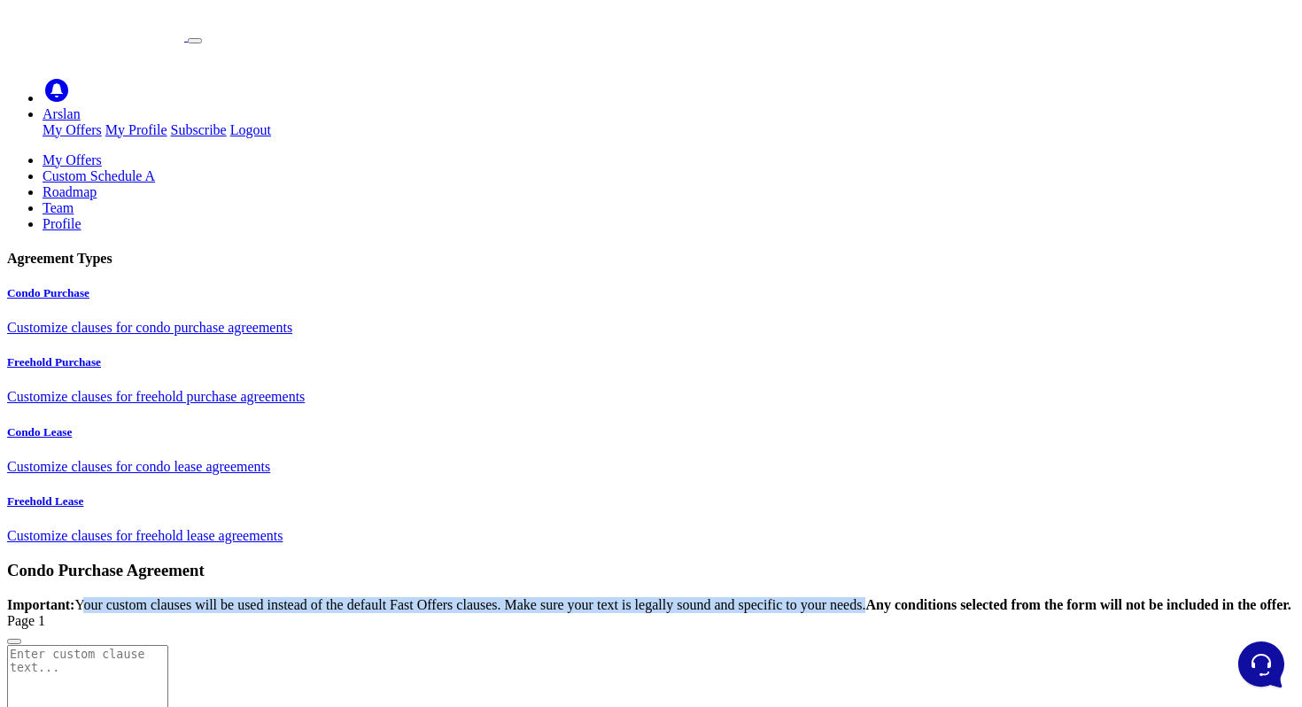
copy div "Your custom clauses will be used instead of the default Fast Offers clauses. Ma…"
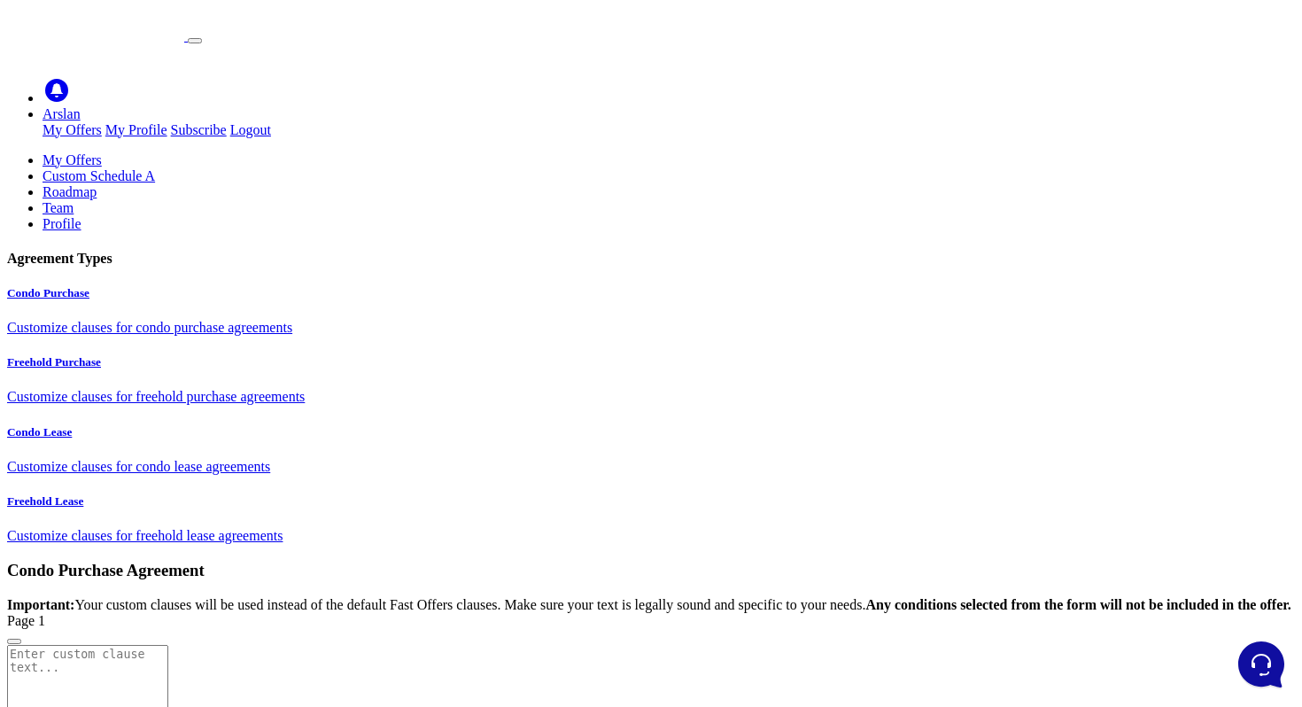
click at [753, 597] on div "Important: Your custom clauses will be used instead of the default Fast Offers …" at bounding box center [650, 605] width 1287 height 16
click at [739, 597] on div "Important: Your custom clauses will be used instead of the default Fast Offers …" at bounding box center [650, 613] width 1287 height 32
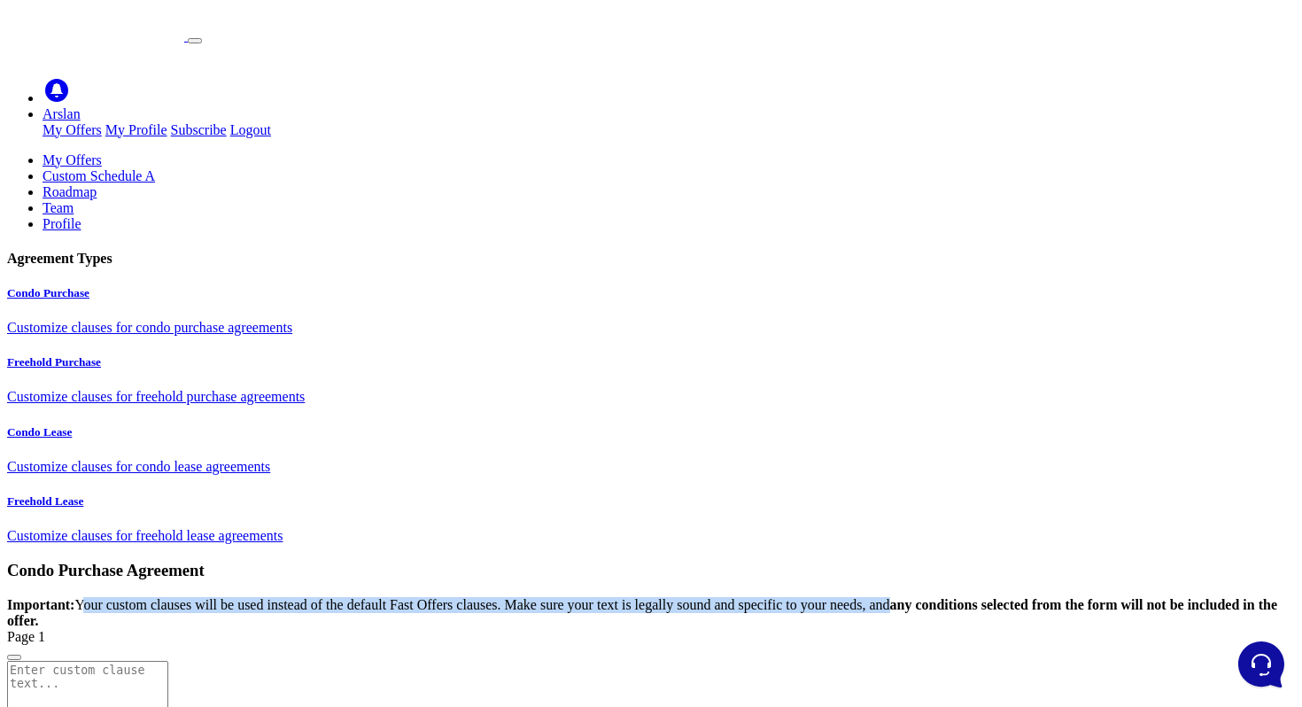
copy div "Your custom clauses will be used instead of the default Fast Offers clauses. Ma…"
click at [1002, 597] on strong "any conditions selected from the form will not be included in the offer." at bounding box center [642, 612] width 1270 height 31
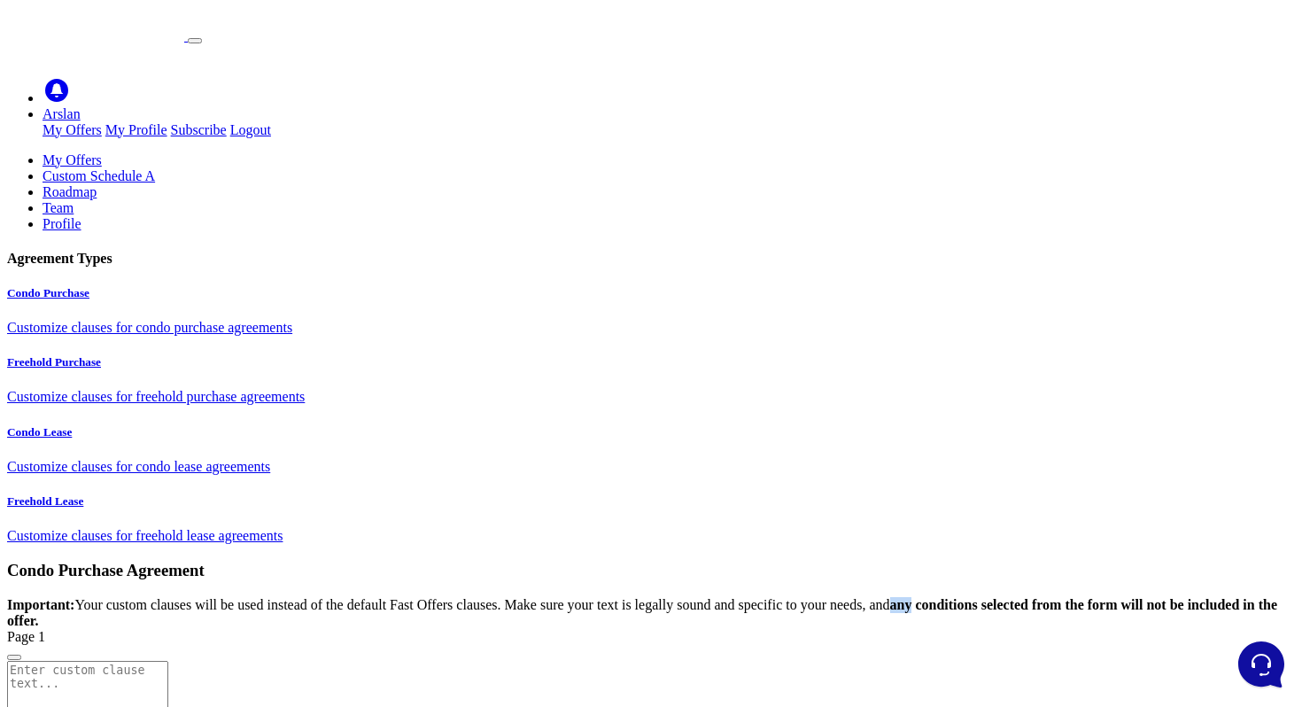
click at [1002, 597] on strong "any conditions selected from the form will not be included in the offer." at bounding box center [642, 612] width 1270 height 31
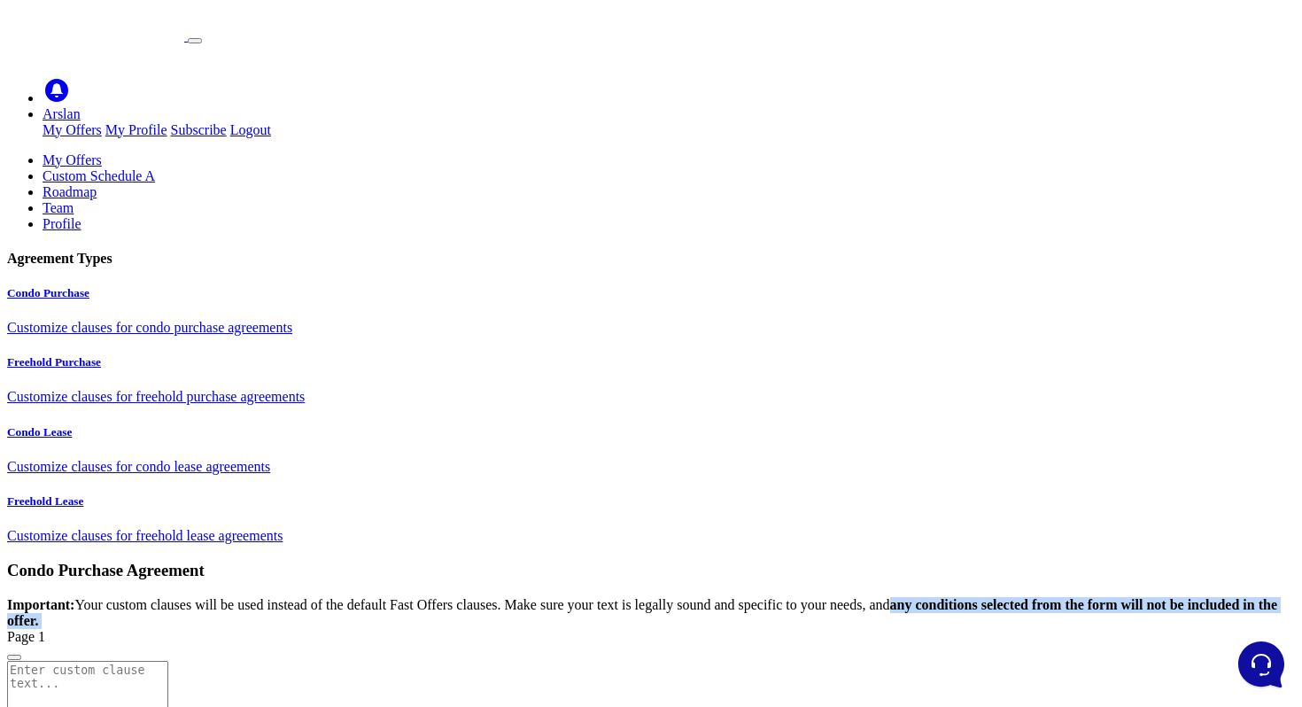
click at [1002, 597] on strong "any conditions selected from the form will not be included in the offer." at bounding box center [642, 612] width 1270 height 31
copy form "any conditions selected from the form will not be included in the offer."
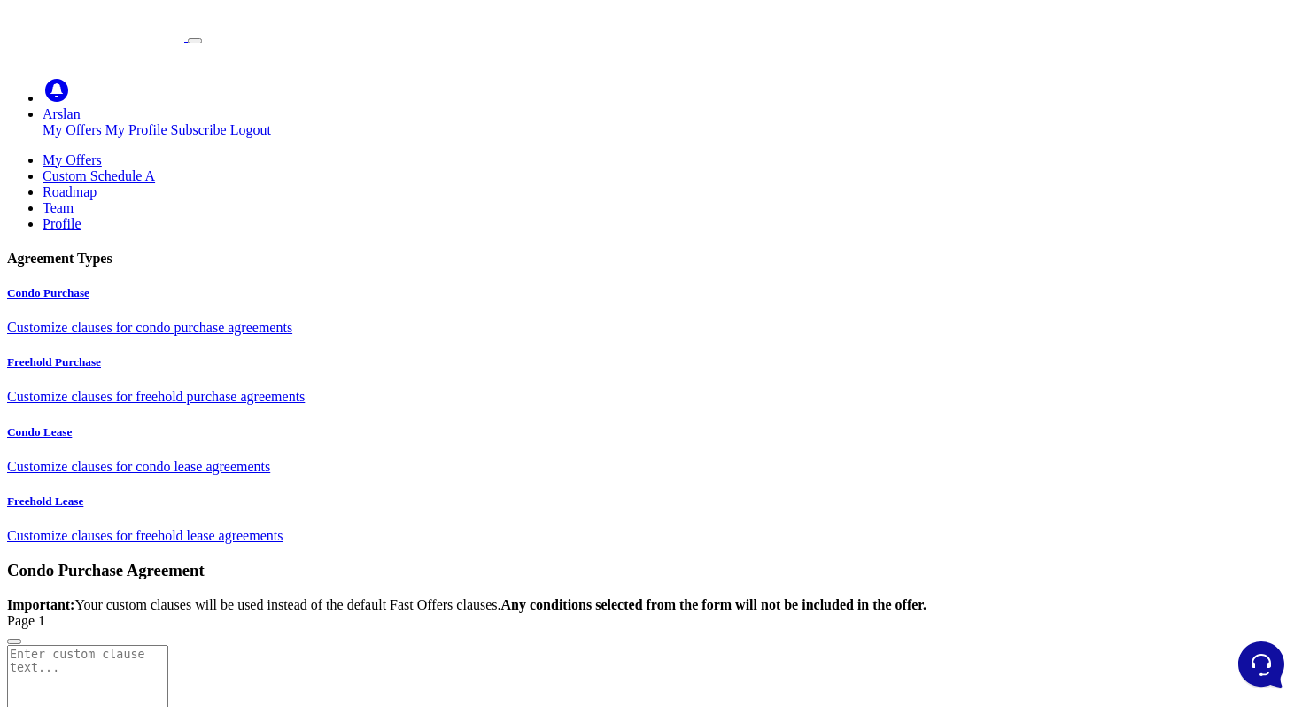
click at [926, 597] on strong "Any conditions selected from the form will not be included in the offer." at bounding box center [713, 604] width 425 height 15
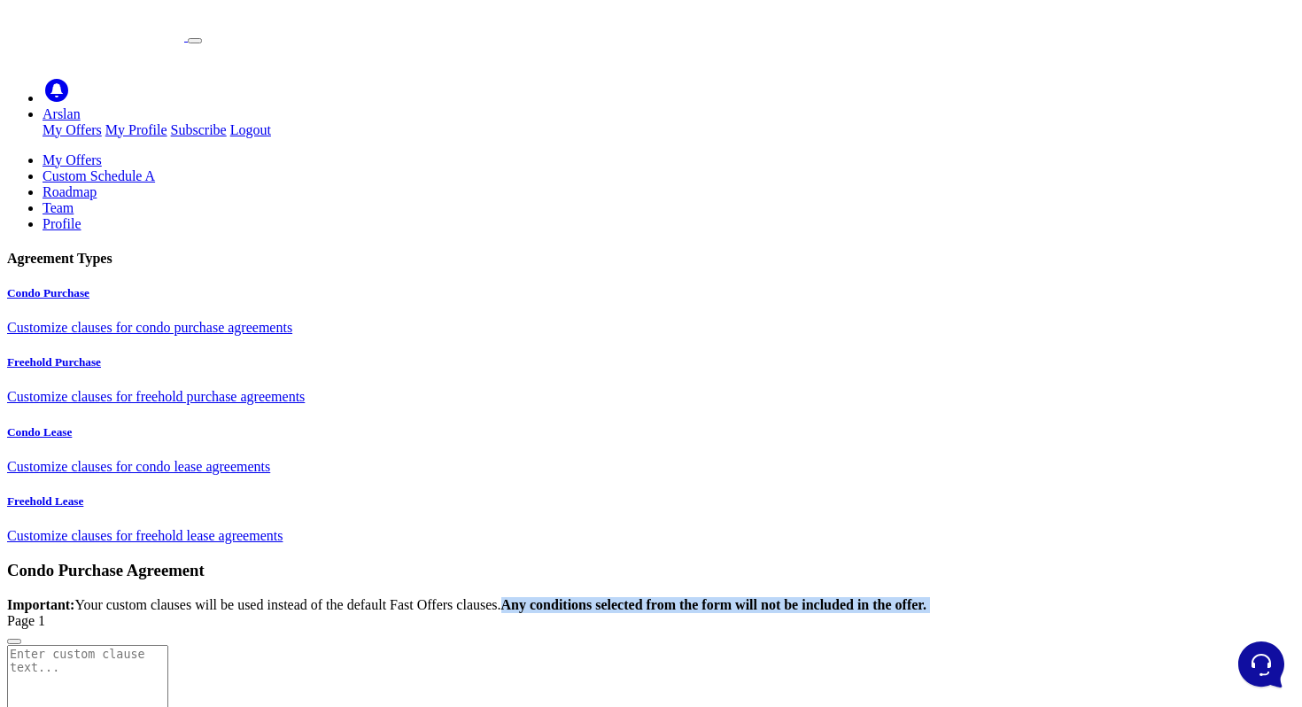
copy form "Any conditions selected from the form will not be included in the offer."
click at [768, 597] on div "Important: Your custom clauses will be used instead of the default Fast Offers …" at bounding box center [650, 605] width 1287 height 16
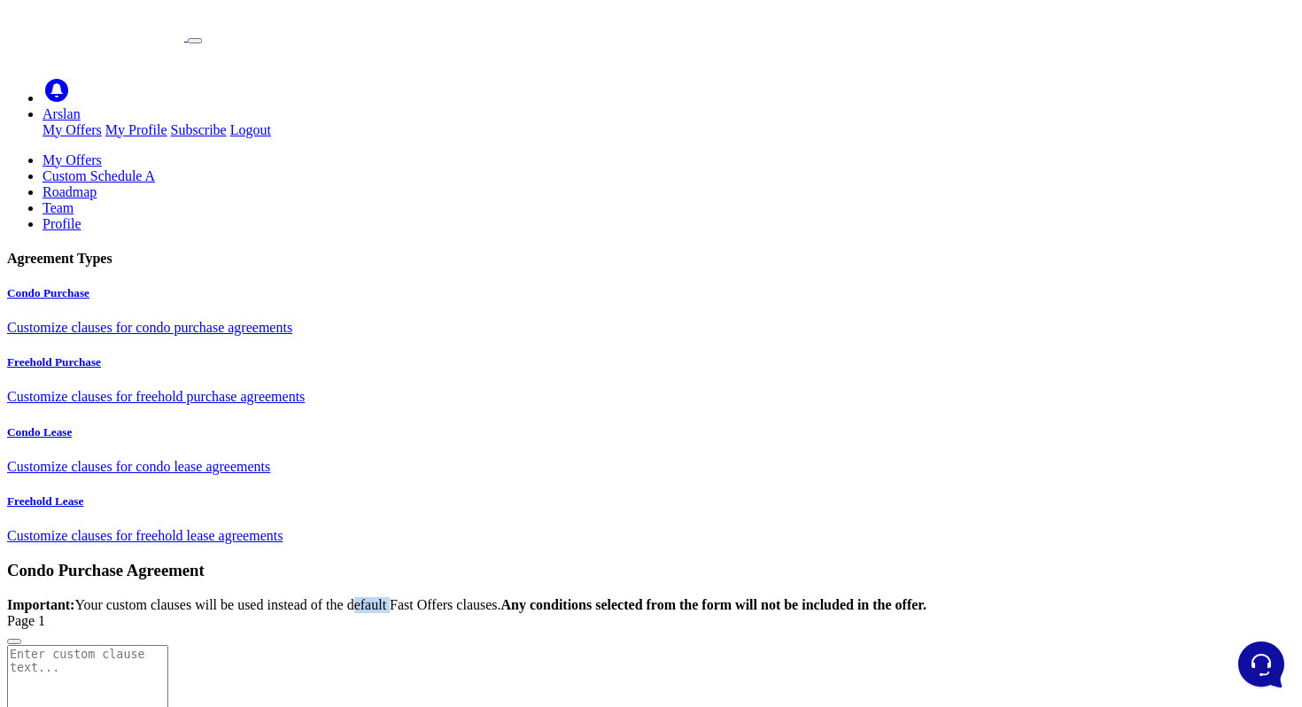
click at [768, 597] on div "Important: Your custom clauses will be used instead of the default Fast Offers …" at bounding box center [650, 605] width 1287 height 16
click at [926, 597] on strong "Any conditions selected from the form will not be included in the offer." at bounding box center [713, 604] width 425 height 15
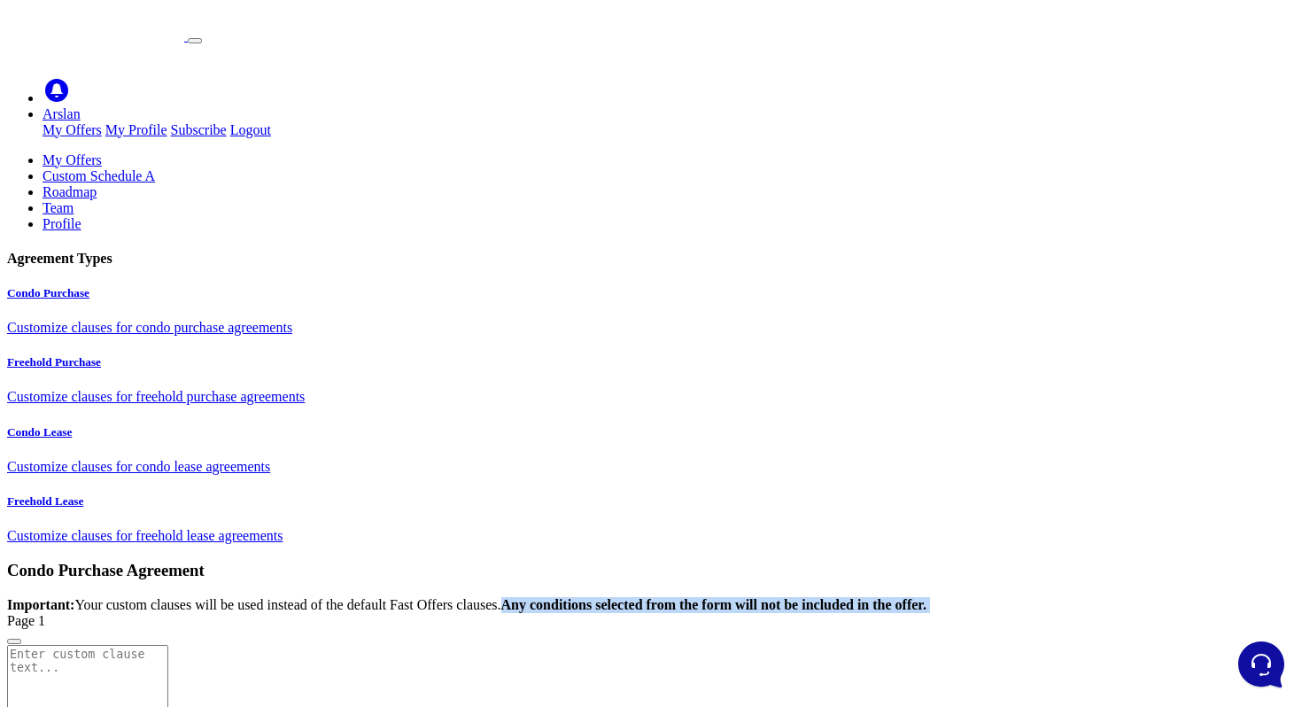
click at [926, 597] on strong "Any conditions selected from the form will not be included in the offer." at bounding box center [713, 604] width 425 height 15
copy form "Any conditions selected from the form will not be included in the offer."
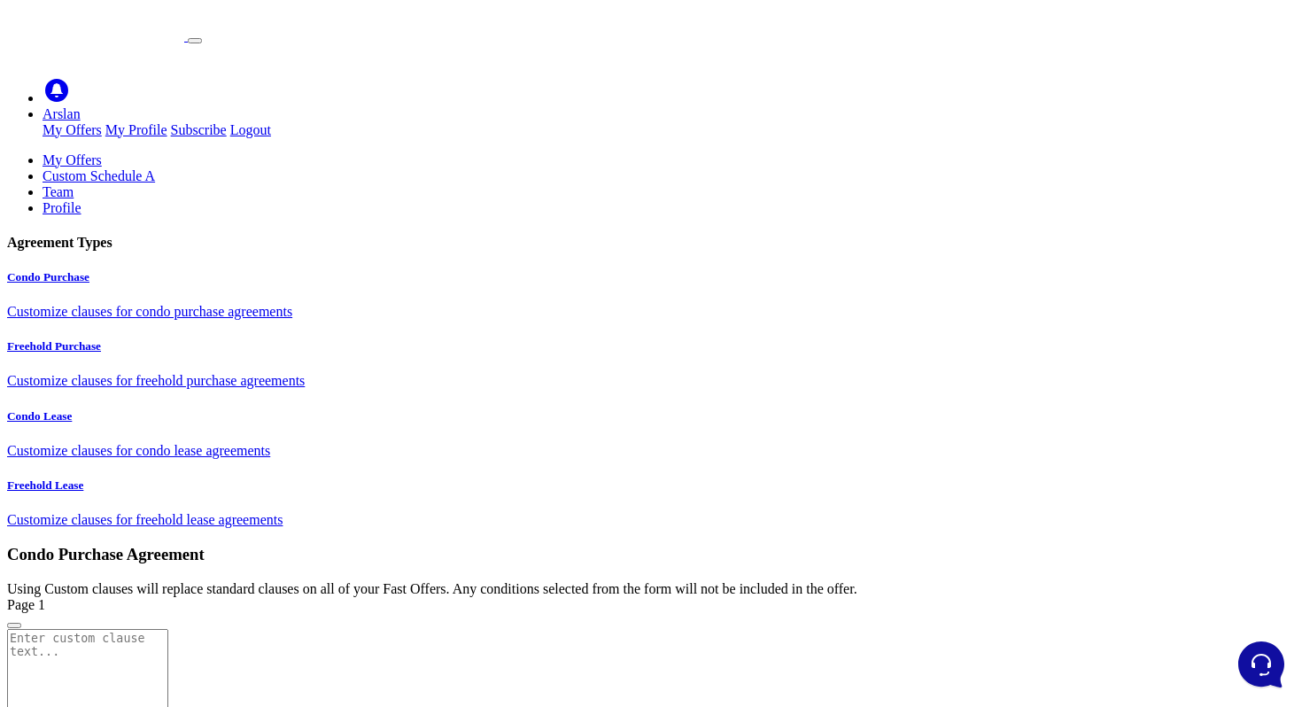
click at [102, 152] on link "My Offers" at bounding box center [71, 159] width 59 height 15
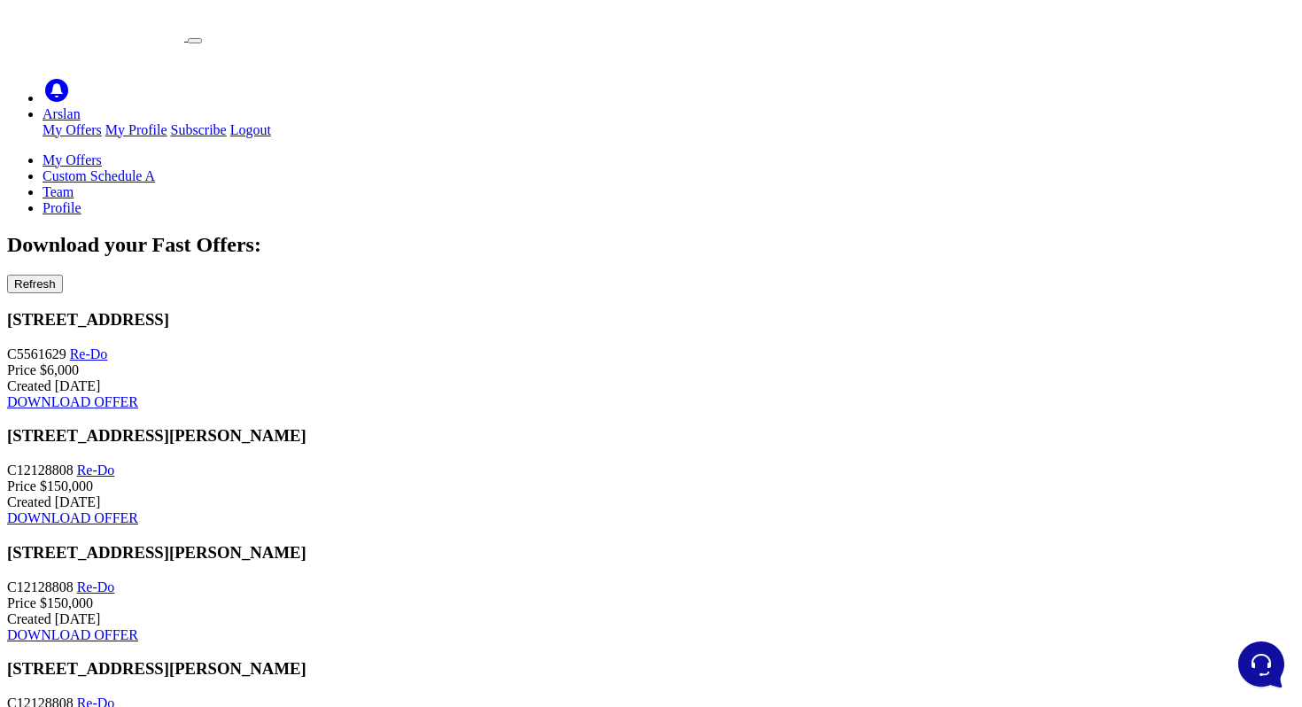
click at [155, 168] on link "Custom Schedule A" at bounding box center [98, 175] width 112 height 15
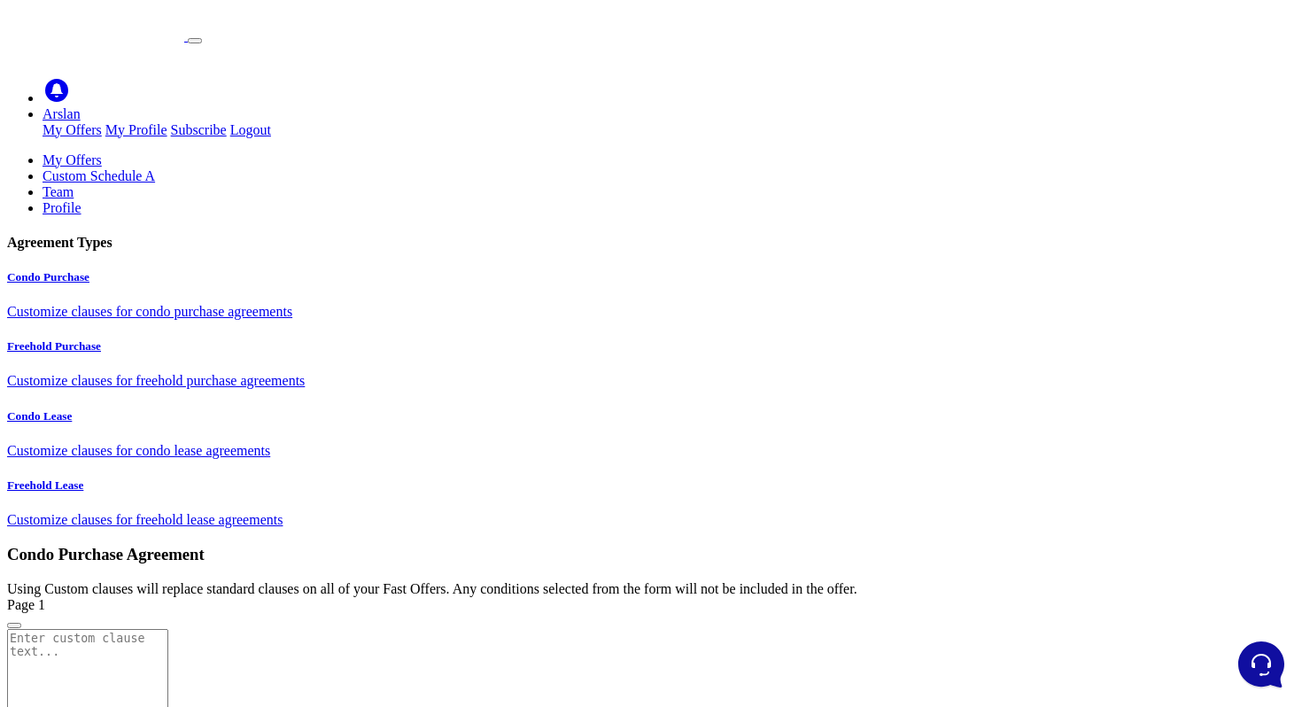
click at [902, 581] on div "Using Custom clauses will replace standard clauses on all of your Fast Offers. …" at bounding box center [650, 589] width 1287 height 16
click at [102, 152] on link "My Offers" at bounding box center [71, 159] width 59 height 15
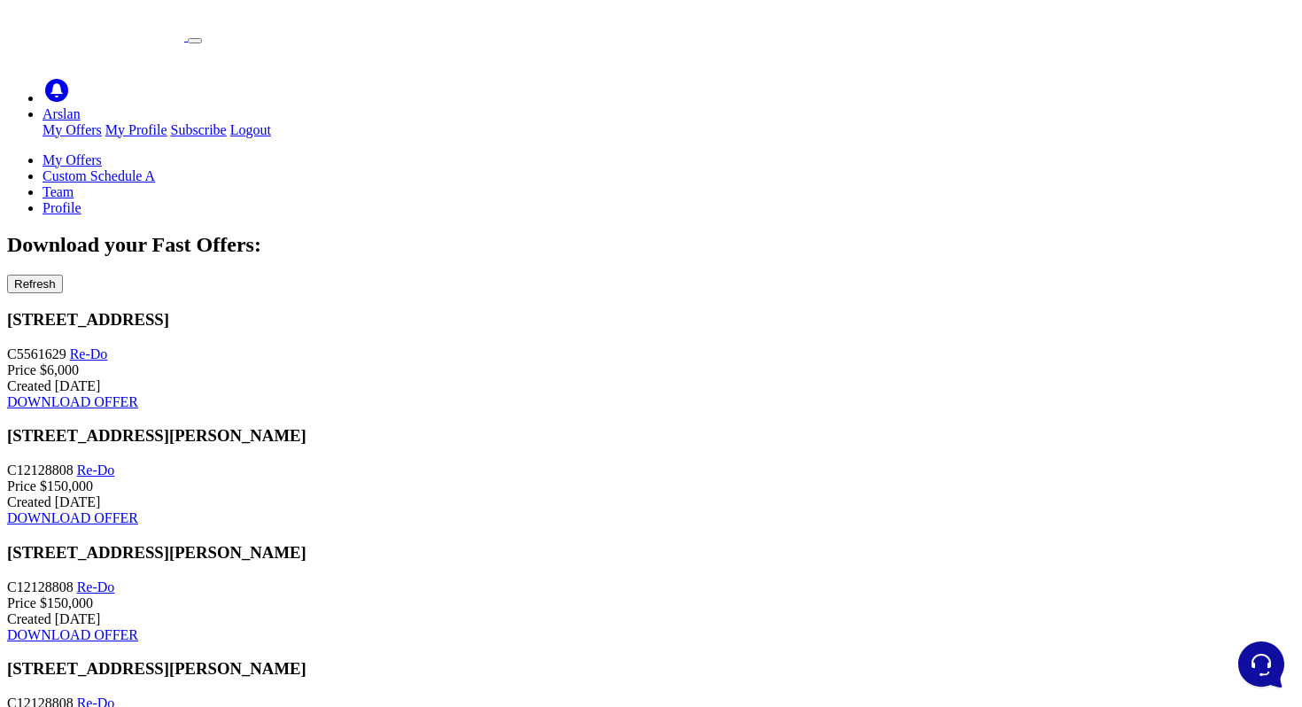
click at [42, 200] on icon at bounding box center [42, 207] width 0 height 15
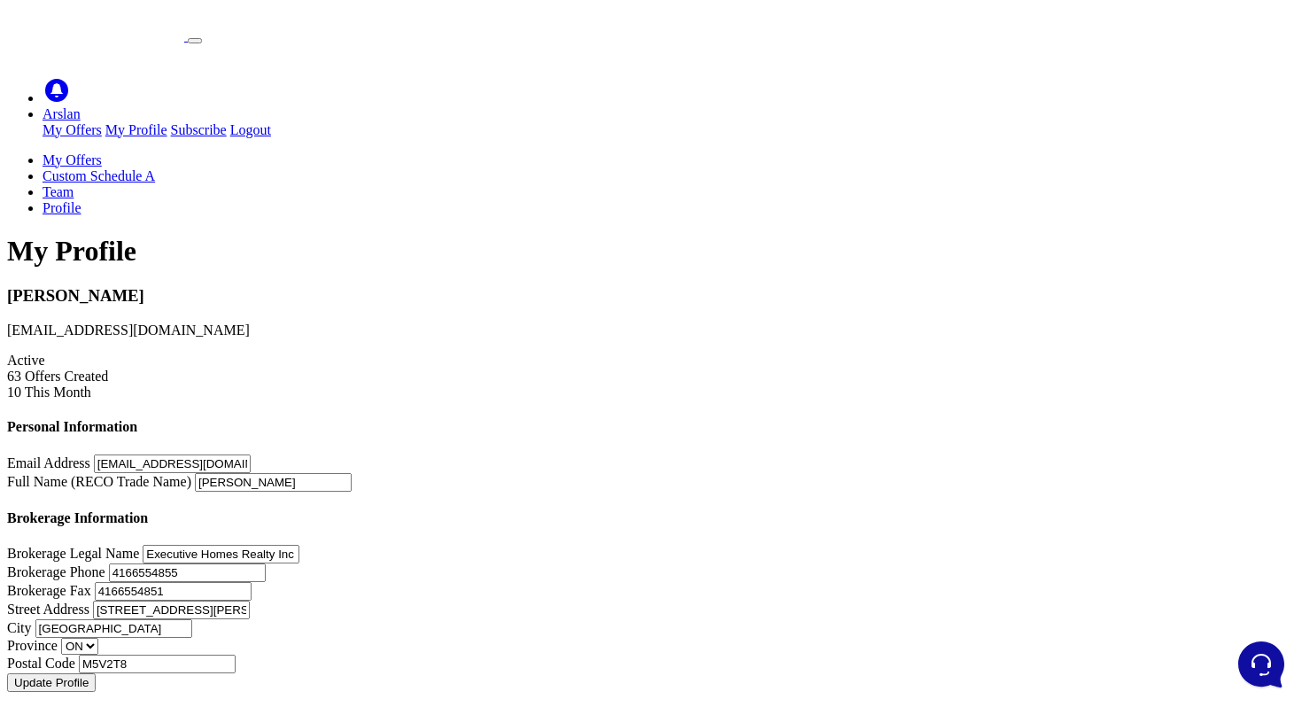
click at [155, 168] on link "Custom Schedule A" at bounding box center [98, 175] width 112 height 15
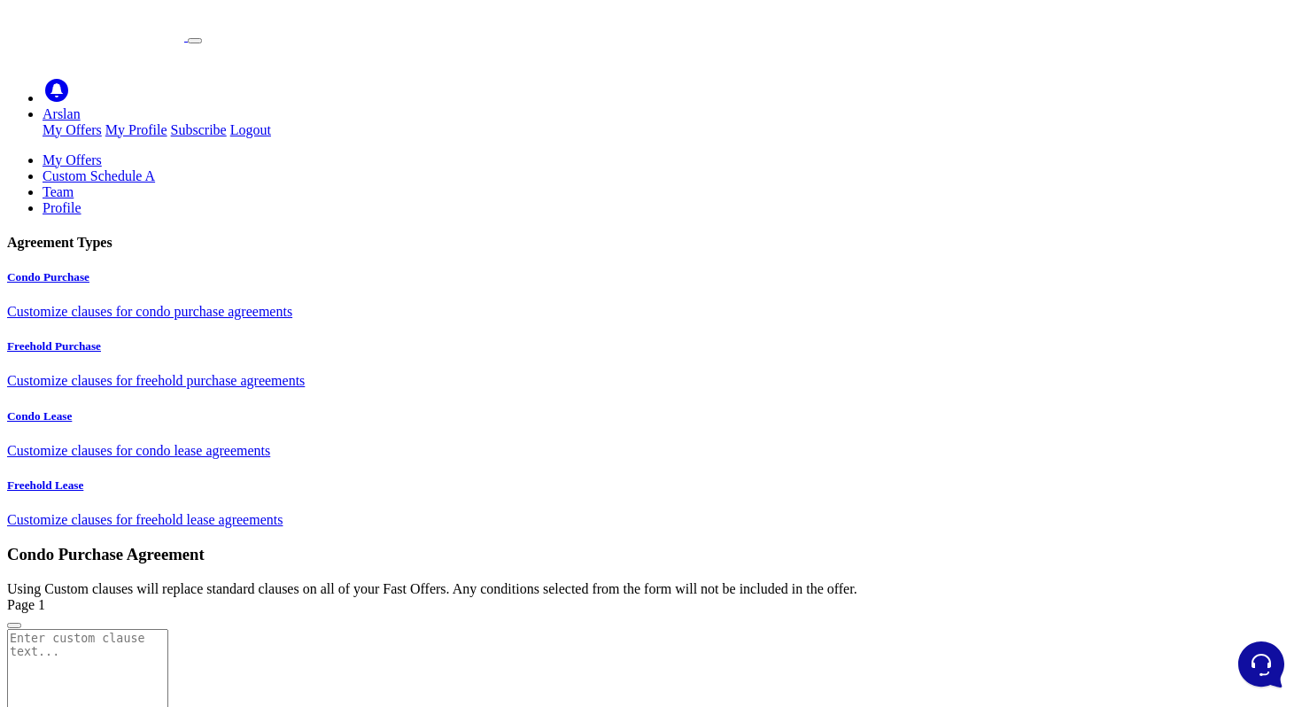
click at [662, 597] on div "Page 1" at bounding box center [650, 613] width 1287 height 32
click at [455, 581] on div "Using Custom clauses will replace standard clauses on all of your Fast Offers. …" at bounding box center [650, 589] width 1287 height 16
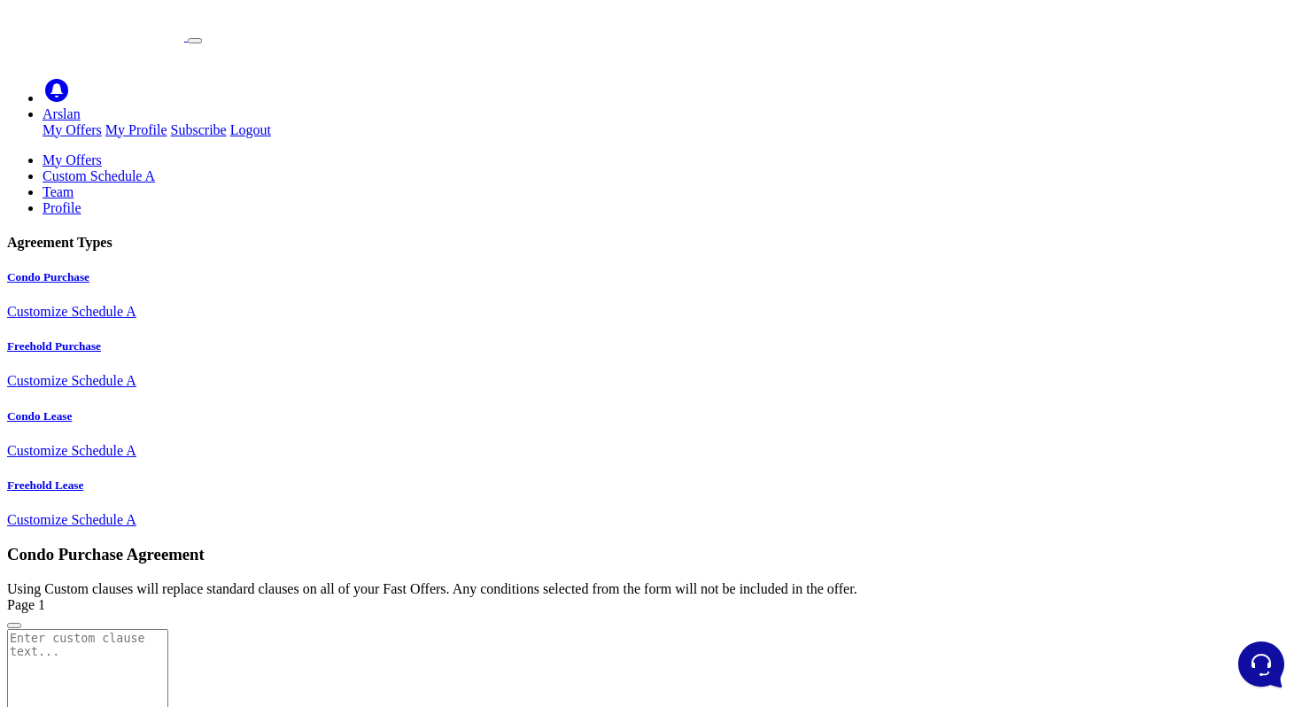
click at [211, 339] on h5 "Freehold Purchase" at bounding box center [650, 346] width 1287 height 14
click at [273, 413] on link "Condo Lease Customize Schedule A" at bounding box center [650, 434] width 1287 height 50
click at [258, 485] on link "Freehold Lease Customize Schedule A" at bounding box center [650, 503] width 1287 height 50
click at [243, 270] on h5 "Condo Purchase" at bounding box center [650, 277] width 1287 height 14
click at [434, 581] on div "Using Custom clauses will replace standard clauses on all of your Fast Offers. …" at bounding box center [650, 589] width 1287 height 16
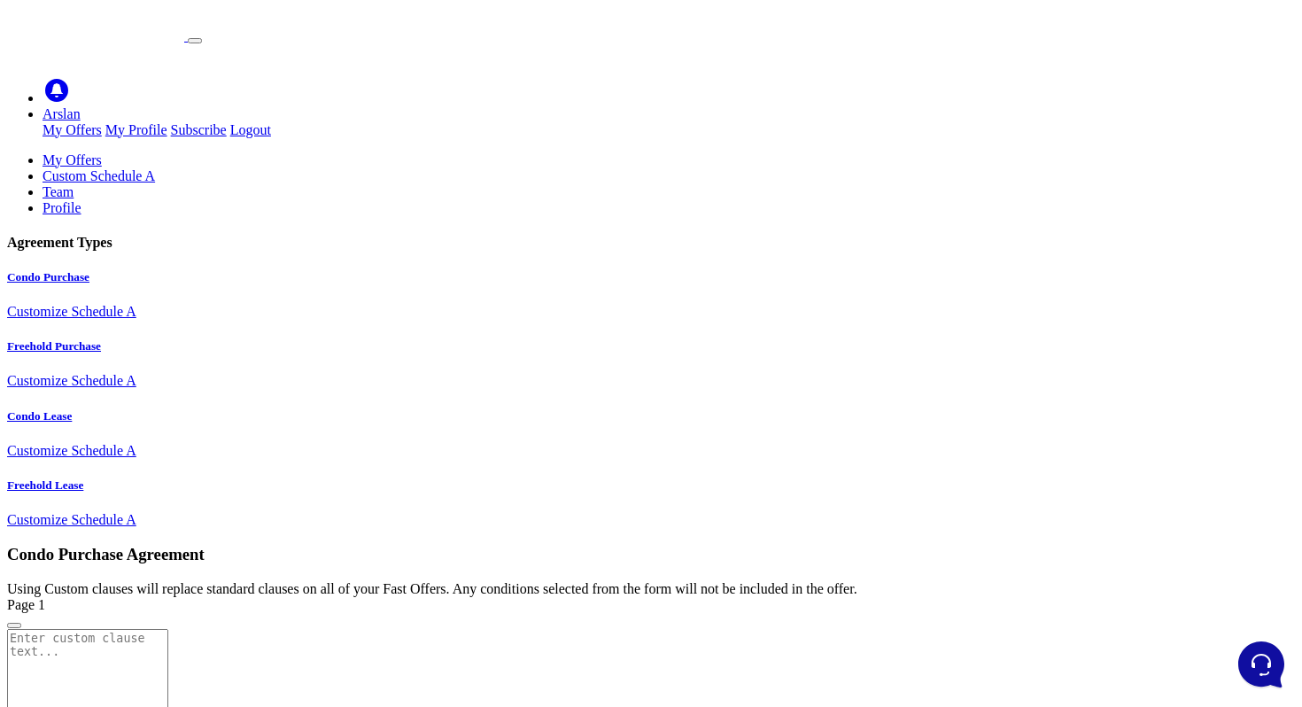
click at [434, 581] on div "Using Custom clauses will replace standard clauses on all of your Fast Offers. …" at bounding box center [650, 589] width 1287 height 16
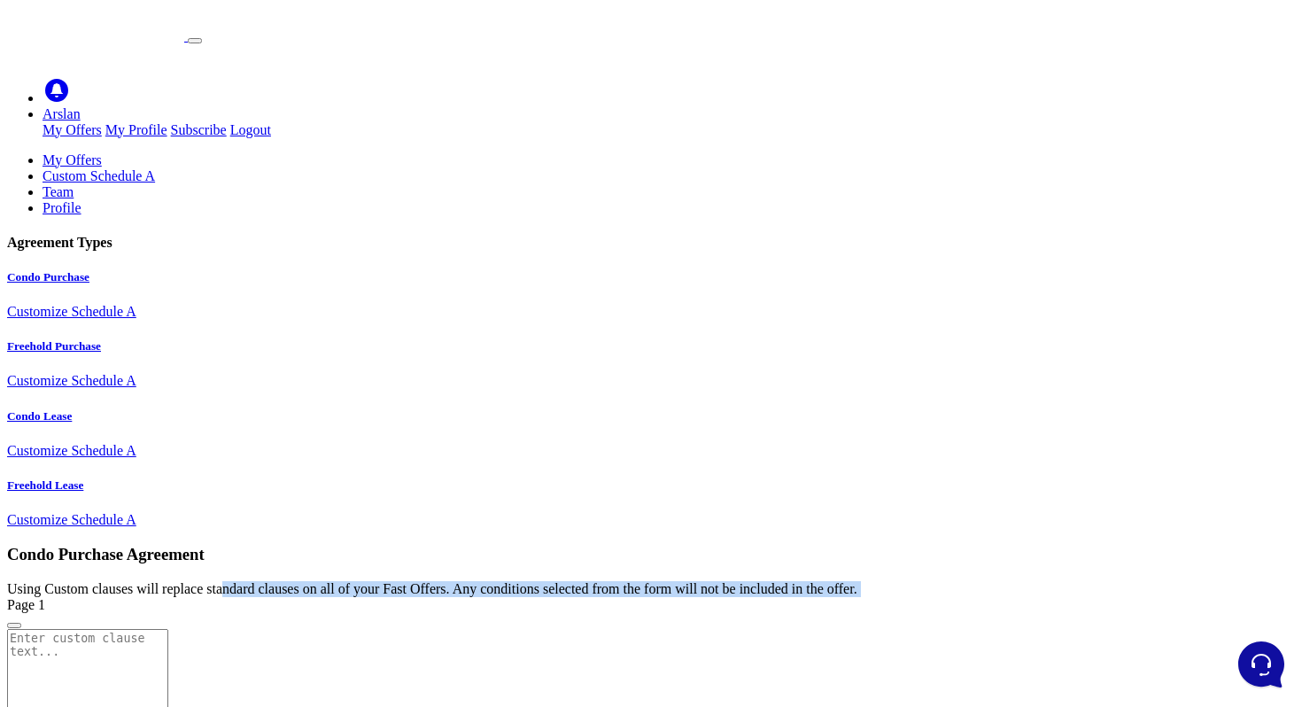
click at [434, 581] on div "Using Custom clauses will replace standard clauses on all of your Fast Offers. …" at bounding box center [650, 589] width 1287 height 16
copy form "Using Custom clauses will replace standard clauses on all of your Fast Offers. …"
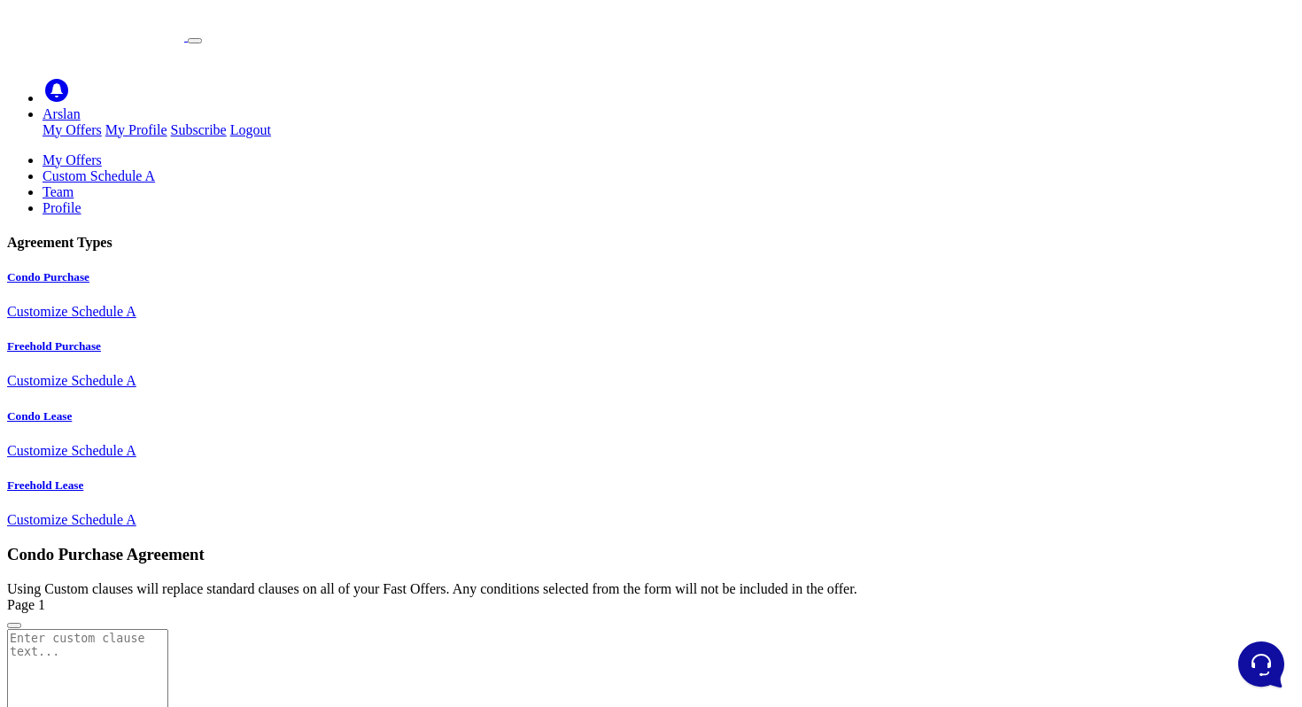
click at [623, 597] on div "Page 1" at bounding box center [650, 613] width 1287 height 32
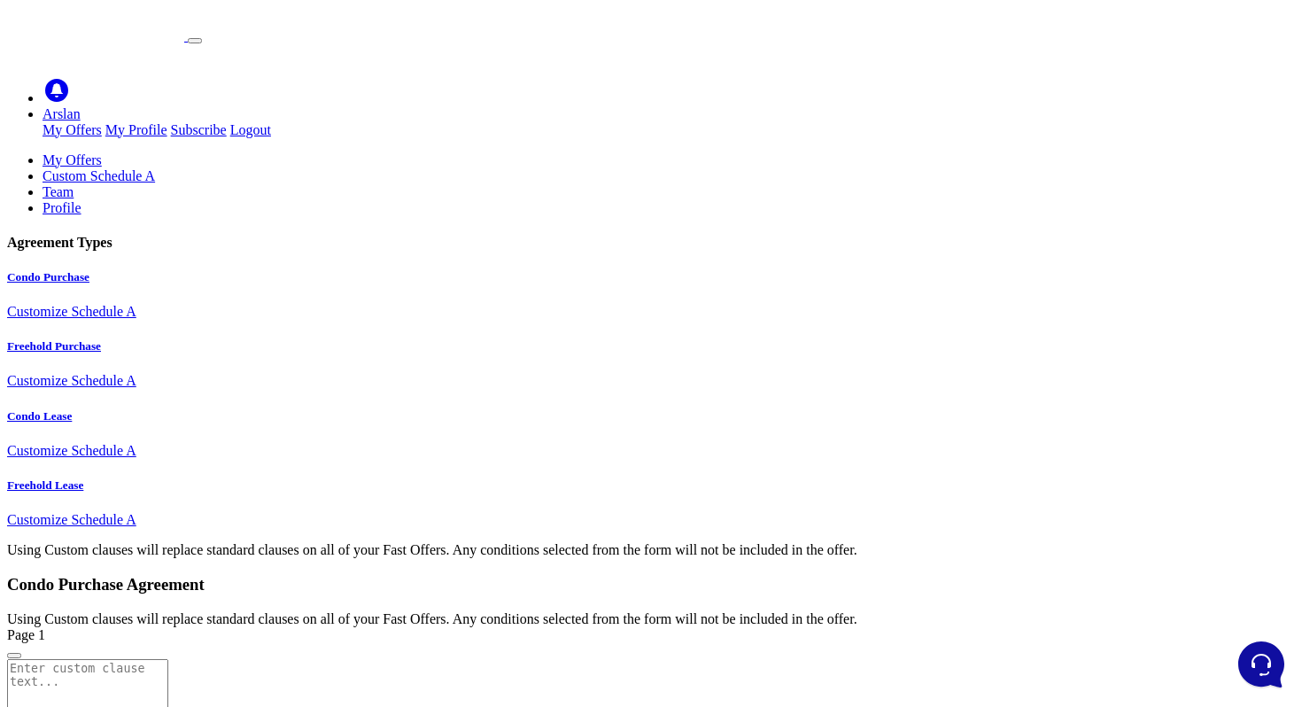
click at [212, 235] on h4 "Agreement Types" at bounding box center [650, 243] width 1287 height 16
copy div "Agreement Types"
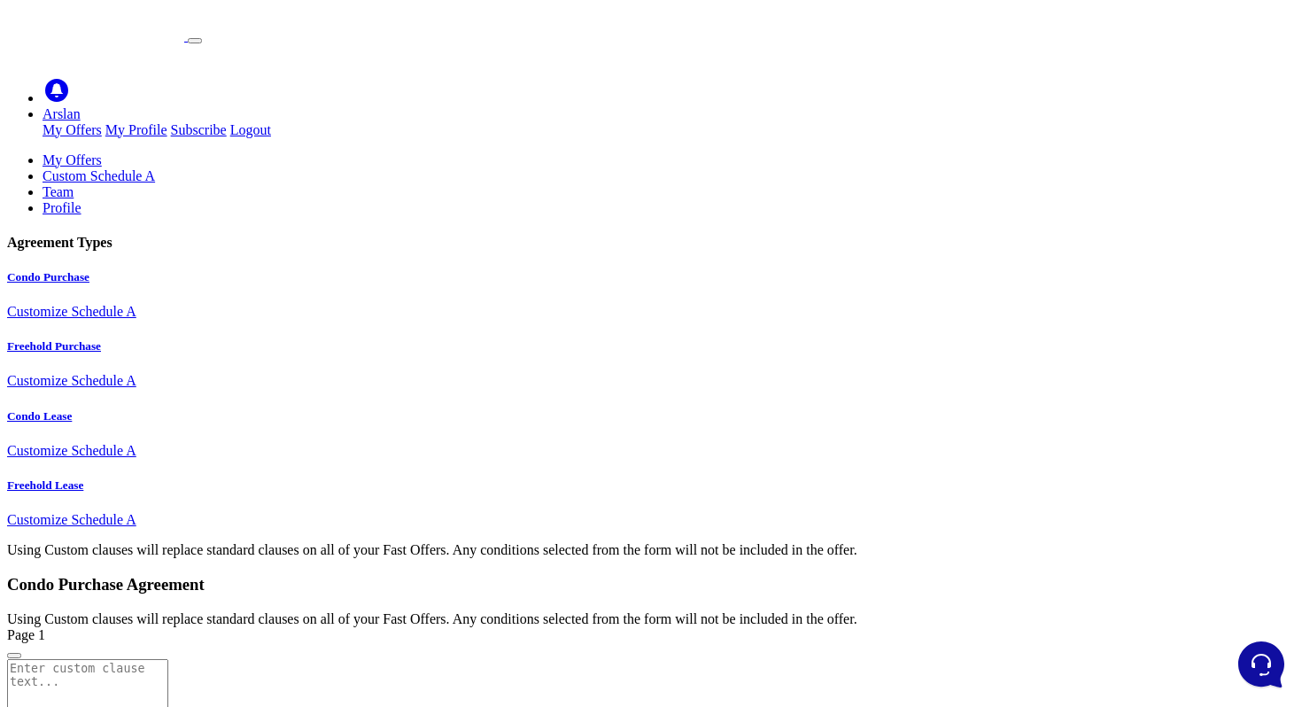
click at [591, 575] on h3 "Condo Purchase Agreement" at bounding box center [650, 584] width 1287 height 19
copy div "Condo Purchase Agreement"
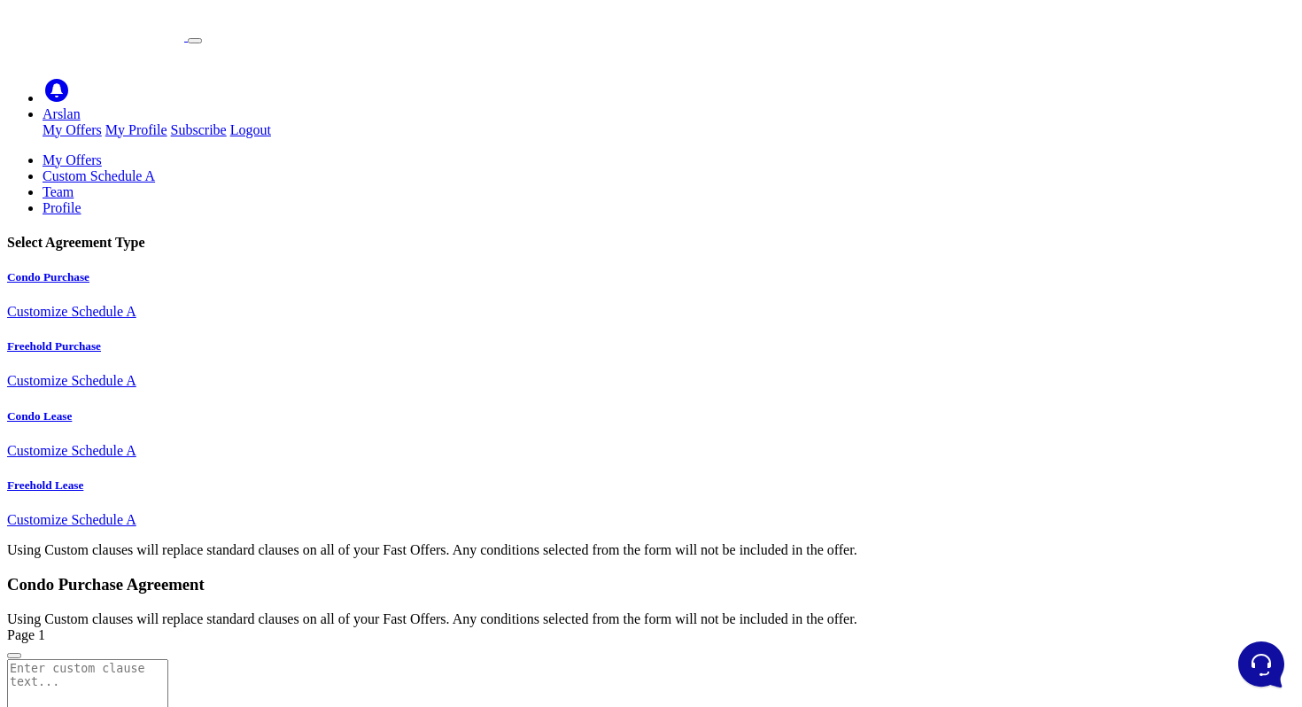
click at [875, 611] on div "Using Custom clauses will replace standard clauses on all of your Fast Offers. …" at bounding box center [650, 619] width 1287 height 16
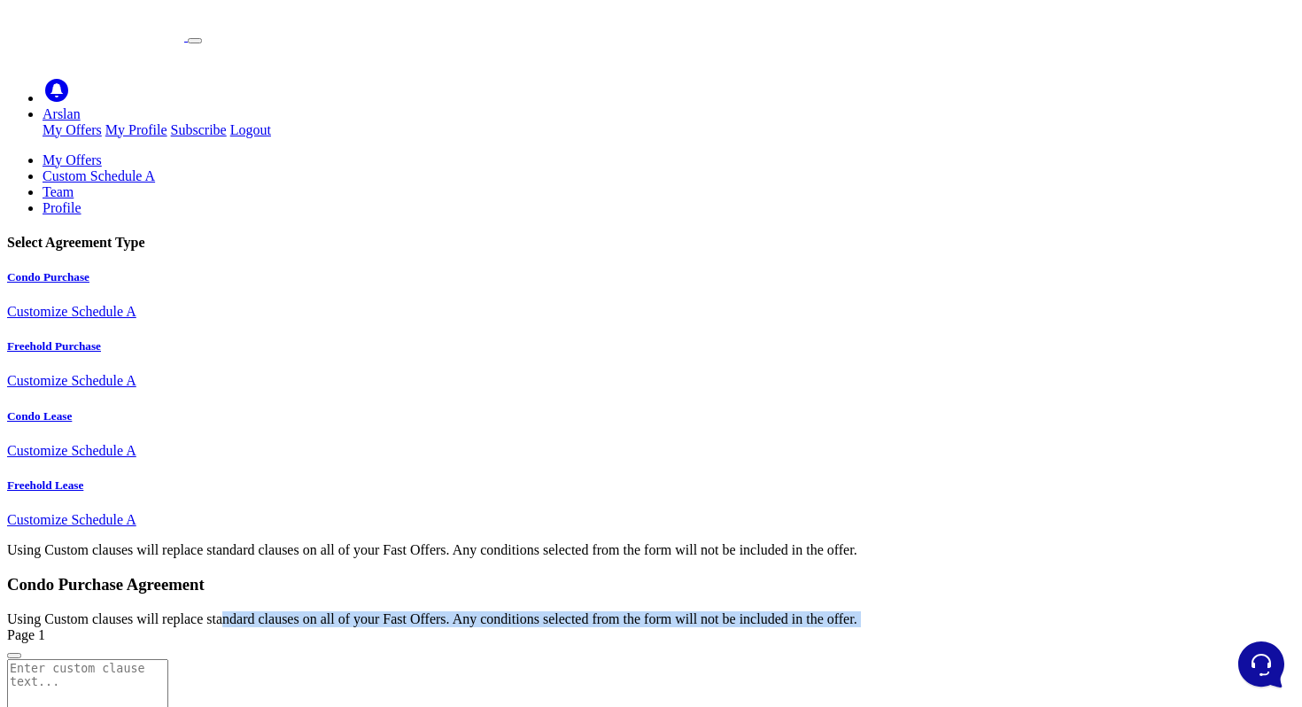
click at [875, 611] on div "Using Custom clauses will replace standard clauses on all of your Fast Offers. …" at bounding box center [650, 619] width 1287 height 16
copy form "Using Custom clauses will replace standard clauses on all of your Fast Offers. …"
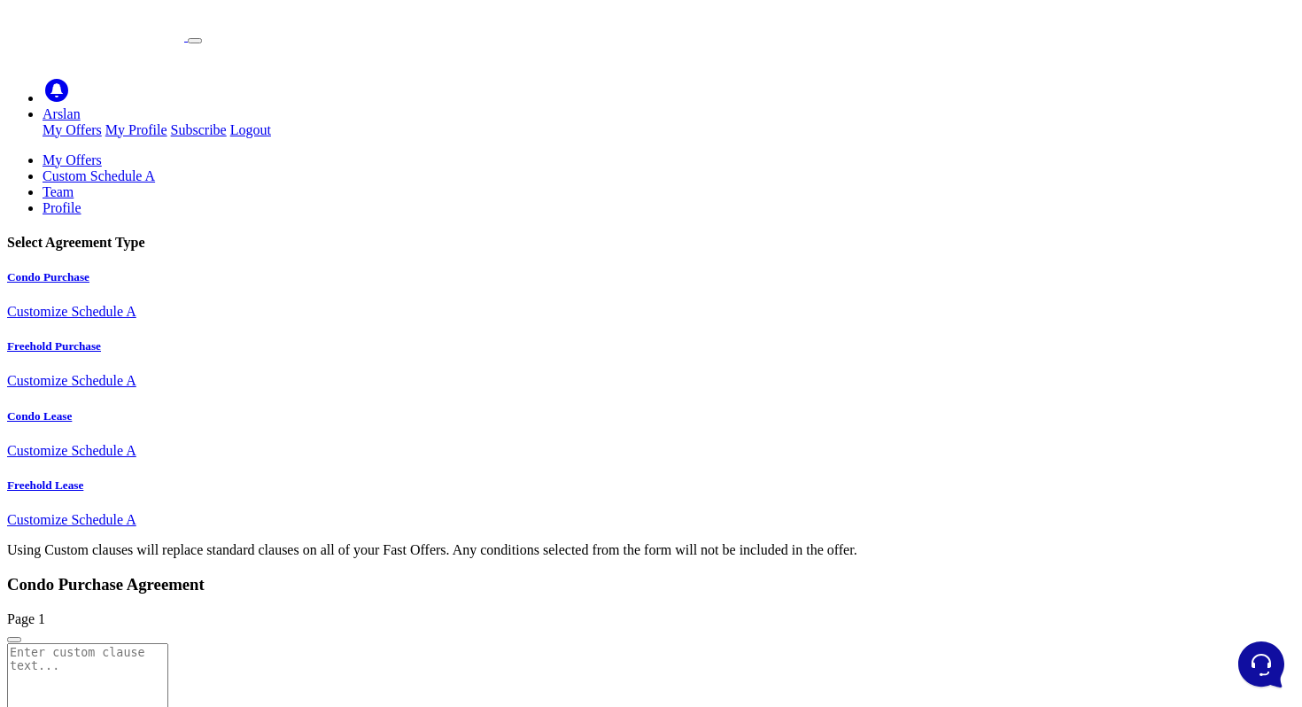
drag, startPoint x: 569, startPoint y: 255, endPoint x: 599, endPoint y: 364, distance: 112.8
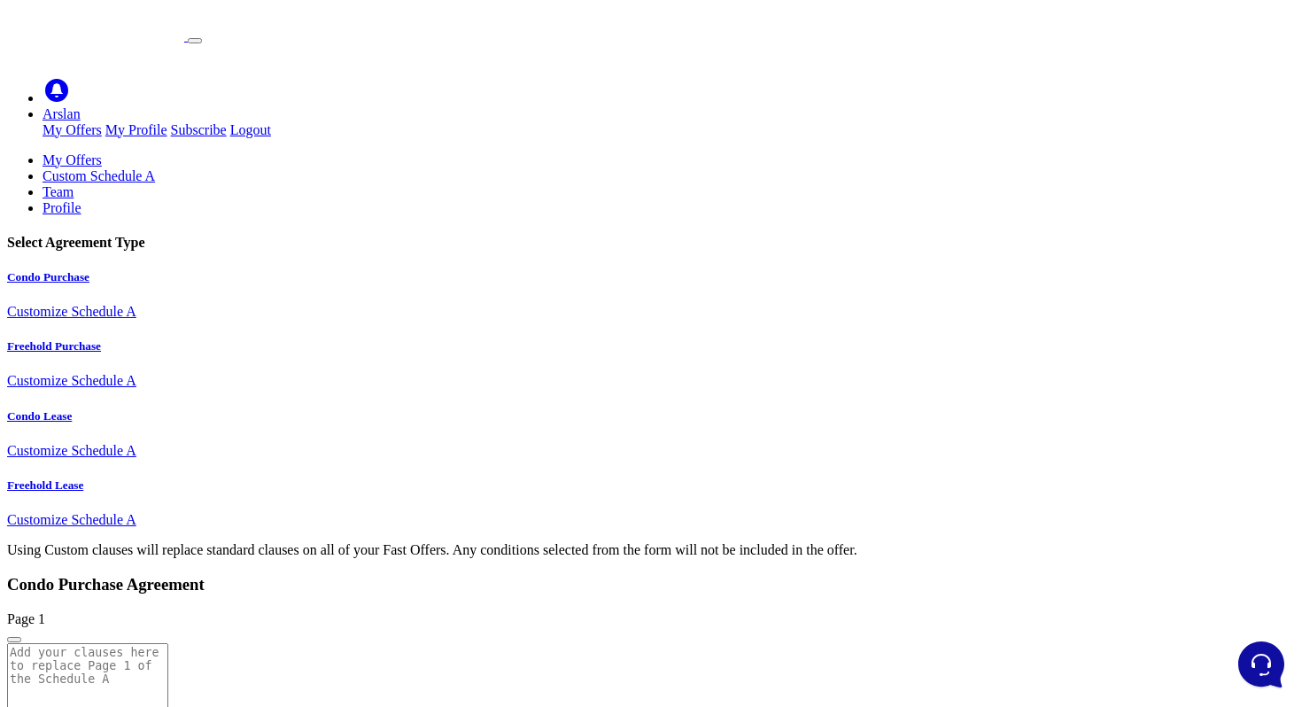
click at [752, 575] on h3 "Condo Purchase Agreement" at bounding box center [650, 584] width 1287 height 19
copy div "Condo Purchase Agreement"
click at [197, 339] on h5 "Freehold Purchase" at bounding box center [650, 346] width 1287 height 14
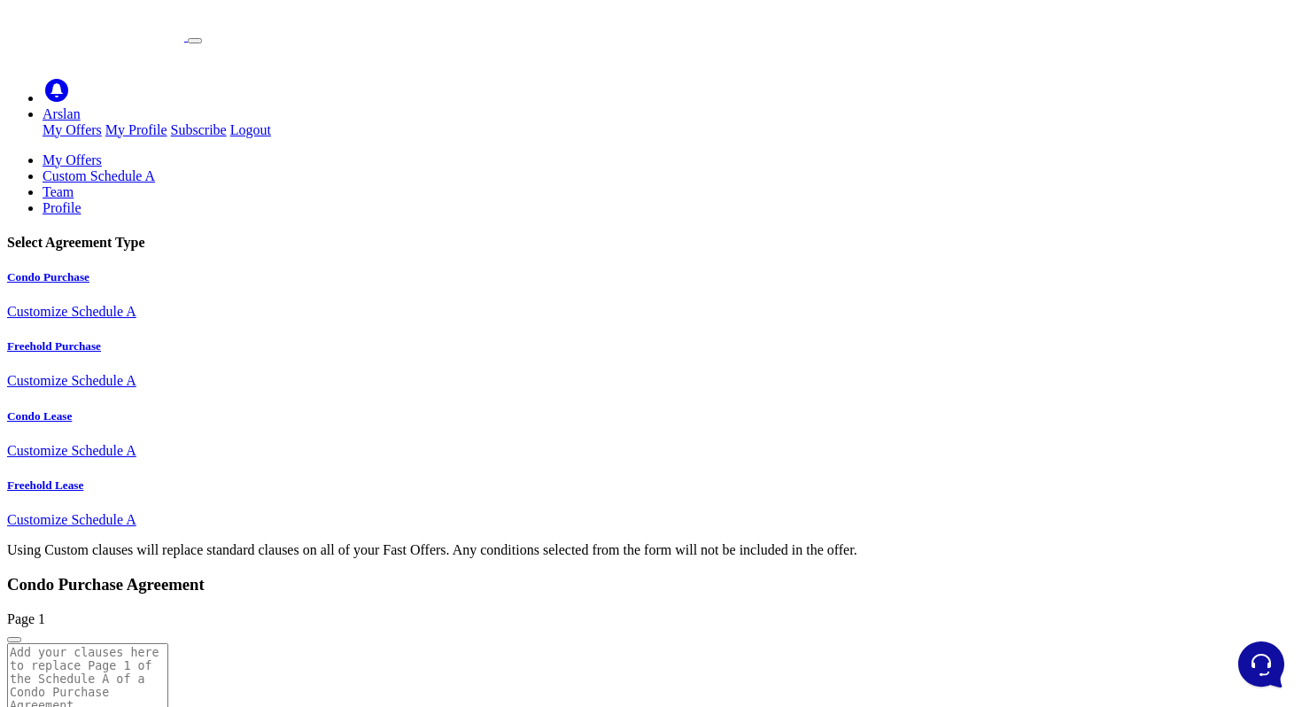
click at [226, 409] on h5 "Condo Lease" at bounding box center [650, 416] width 1287 height 14
click at [230, 339] on h5 "Freehold Purchase" at bounding box center [650, 346] width 1287 height 14
click at [169, 443] on p "Customize Schedule A" at bounding box center [650, 451] width 1287 height 16
click at [246, 277] on link "Condo Purchase Customize Schedule A" at bounding box center [650, 295] width 1287 height 50
click at [228, 492] on h5 "Freehold Lease" at bounding box center [650, 485] width 1287 height 14
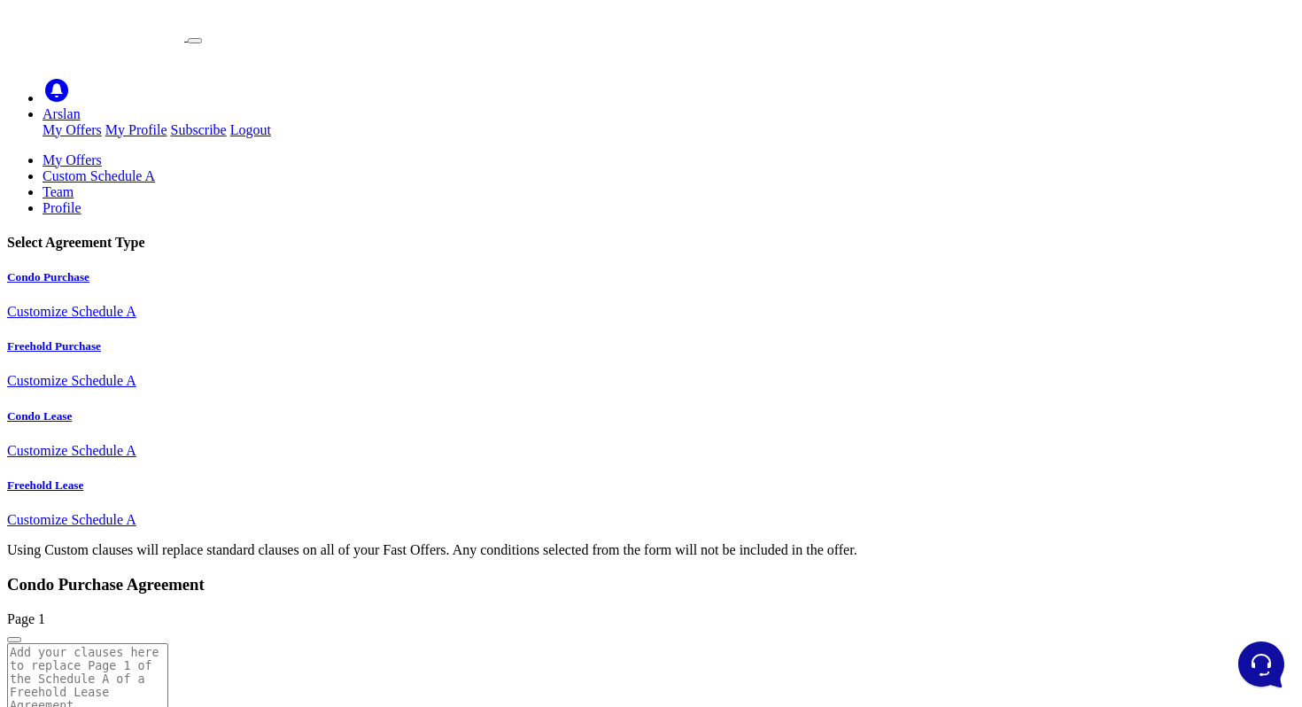
click at [204, 416] on h5 "Condo Lease" at bounding box center [650, 416] width 1287 height 14
click at [200, 270] on link "Condo Purchase Customize Schedule A" at bounding box center [650, 295] width 1287 height 50
type textarea "dss"
click at [580, 611] on div "Page 1" at bounding box center [650, 627] width 1287 height 32
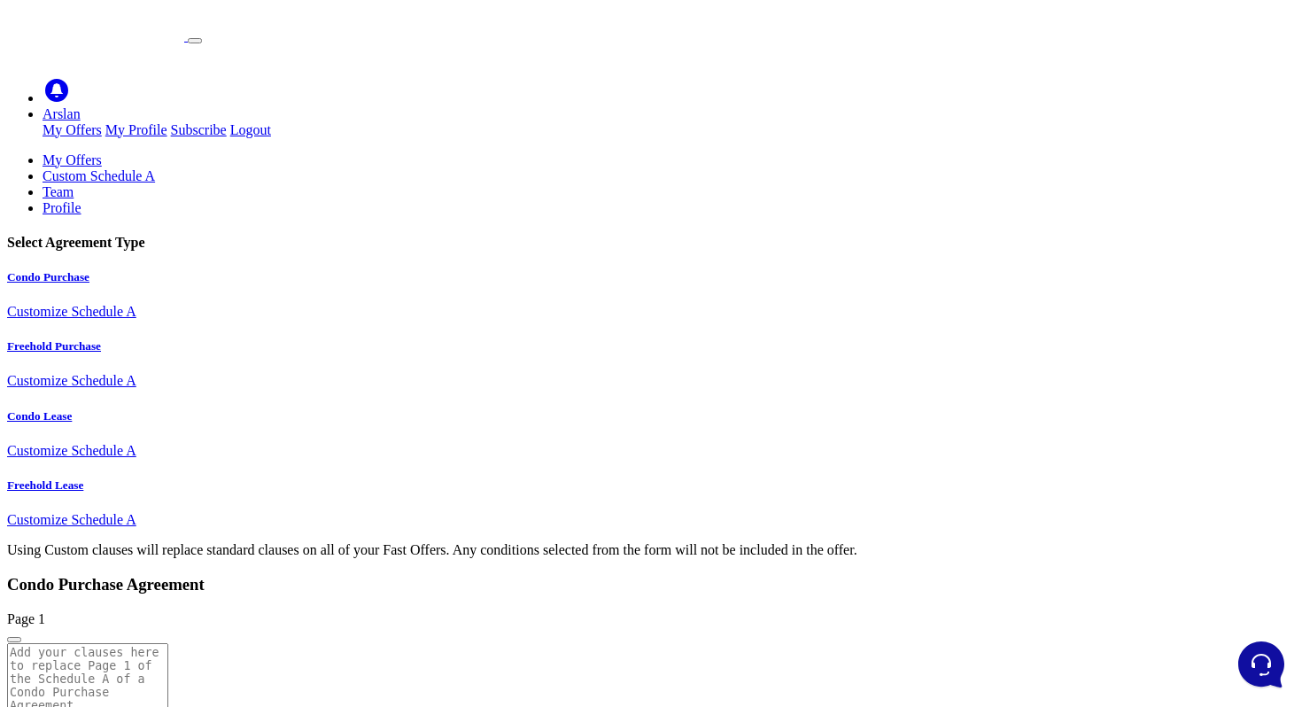
click at [172, 235] on div "Select Agreement Type" at bounding box center [650, 243] width 1287 height 16
copy div "Select Agreement Type"
click at [574, 611] on div "Page 1" at bounding box center [650, 627] width 1287 height 32
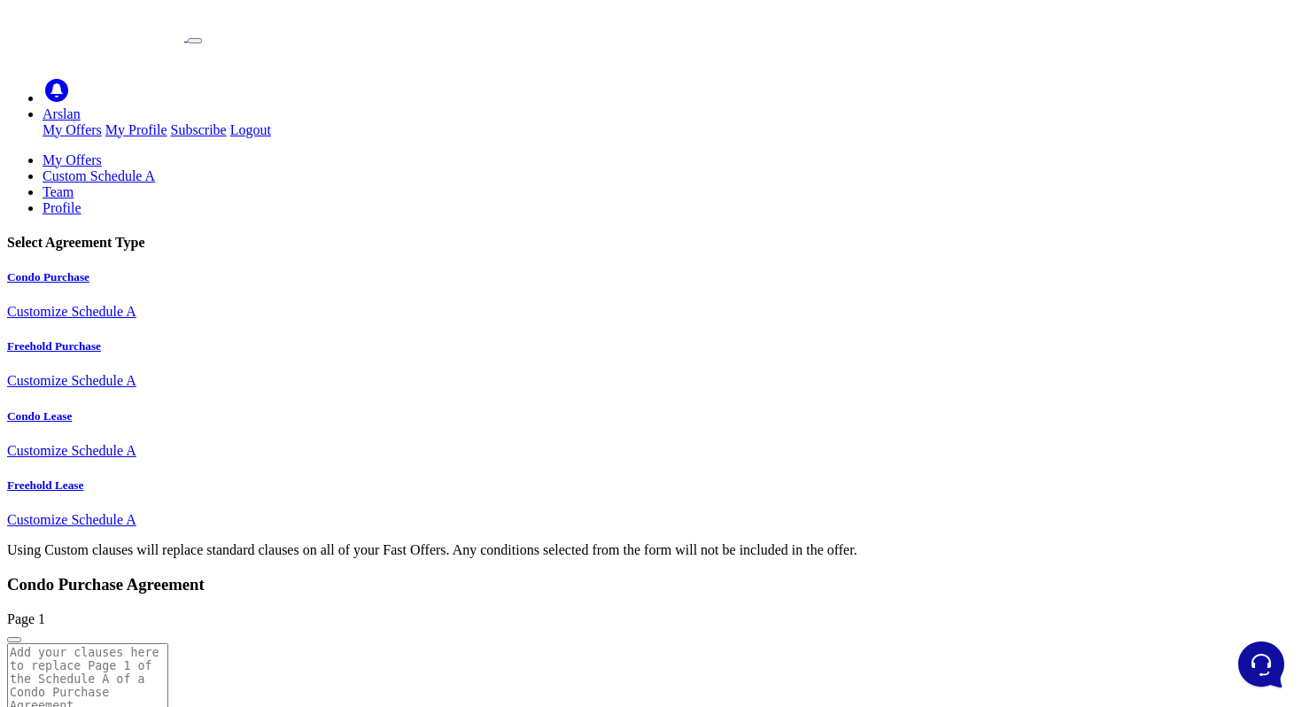
click at [531, 611] on div "Page 1" at bounding box center [650, 627] width 1287 height 32
click at [102, 152] on link "My Offers" at bounding box center [71, 159] width 59 height 15
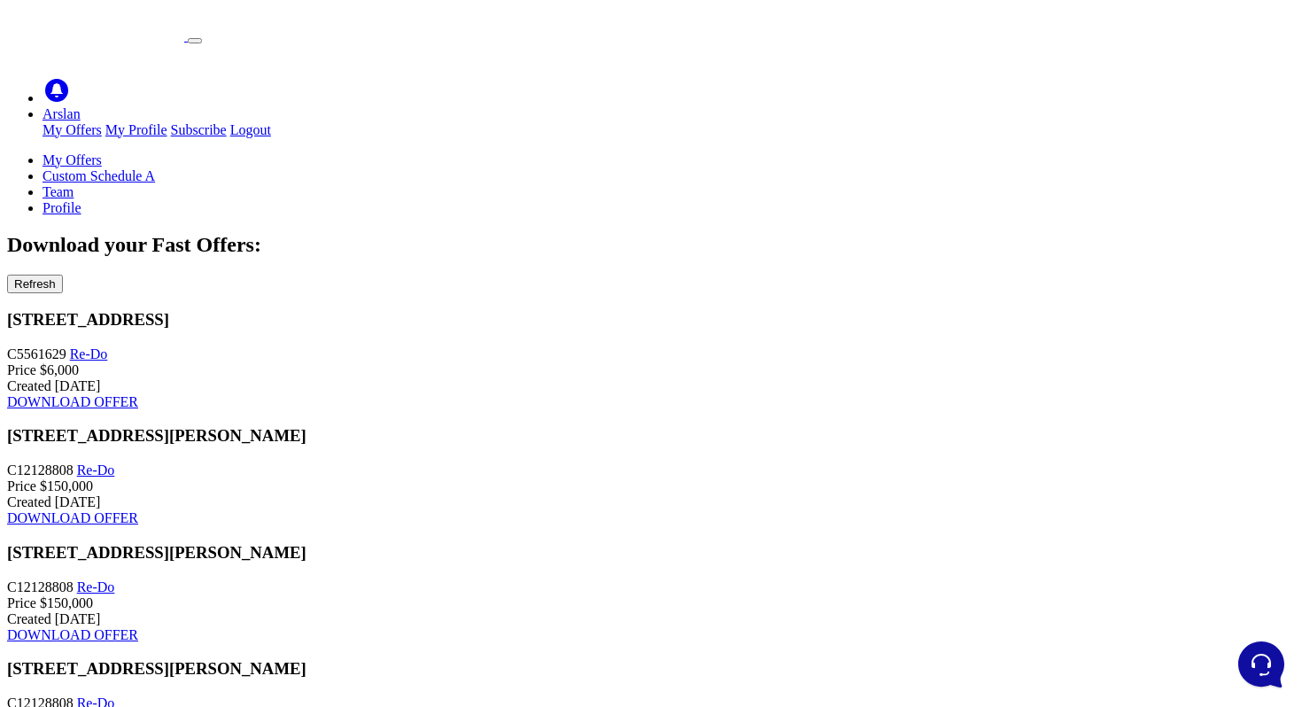
click at [611, 152] on ul "My Offers Custom Schedule A Team Profile" at bounding box center [650, 184] width 1287 height 64
click at [155, 168] on link "Custom Schedule A" at bounding box center [98, 175] width 112 height 15
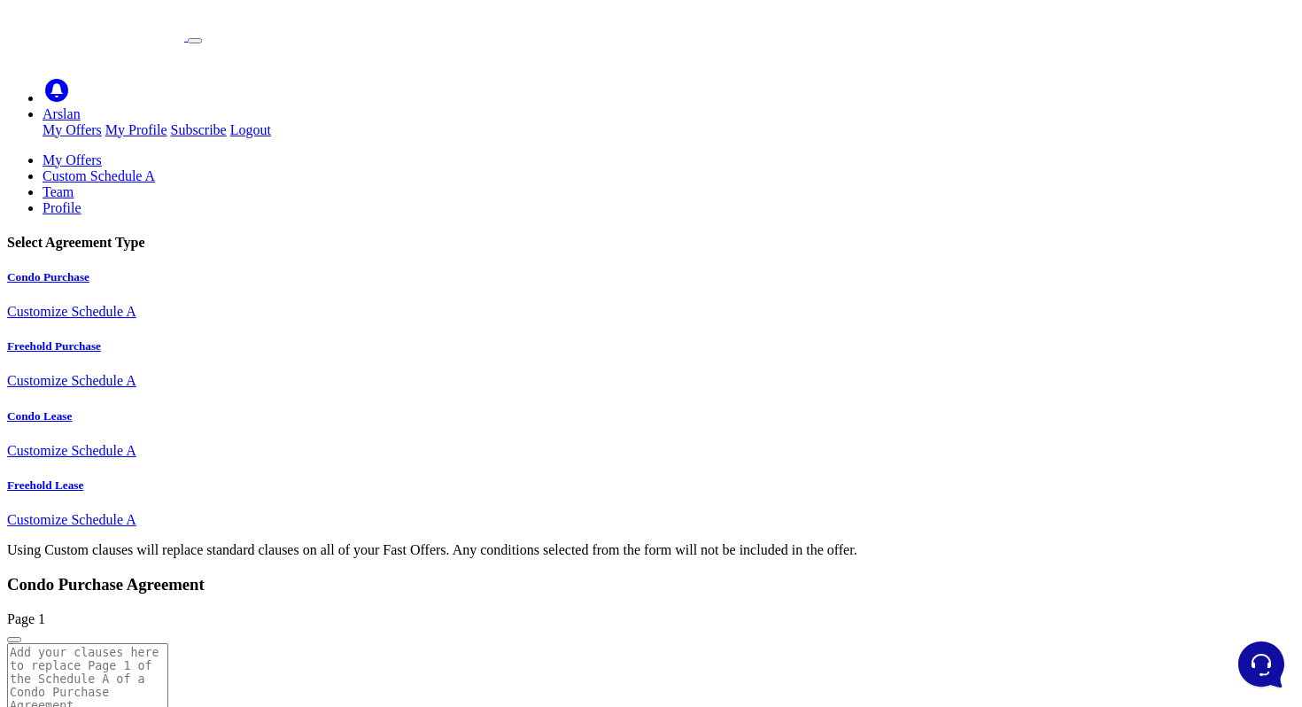
click at [81, 200] on link "Profile" at bounding box center [61, 207] width 39 height 15
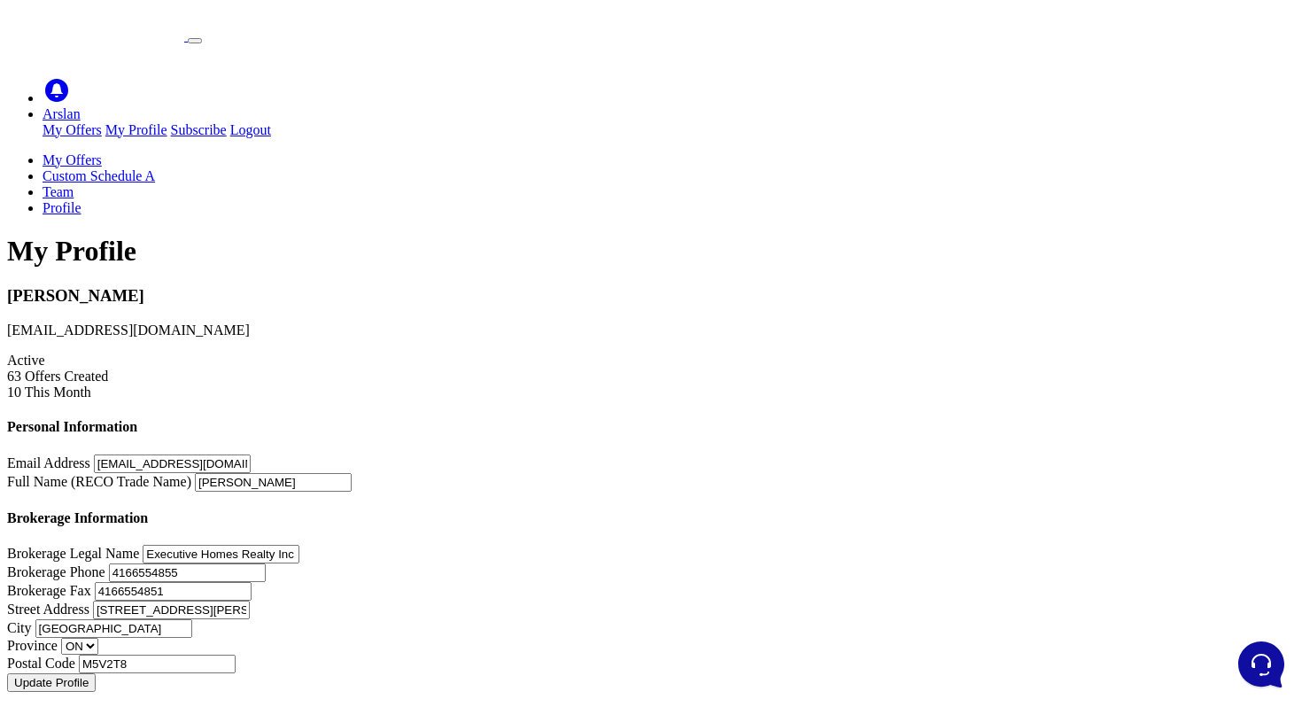
click at [81, 106] on link "Arslan" at bounding box center [61, 113] width 38 height 15
click at [227, 127] on link "Subscribe" at bounding box center [199, 129] width 56 height 15
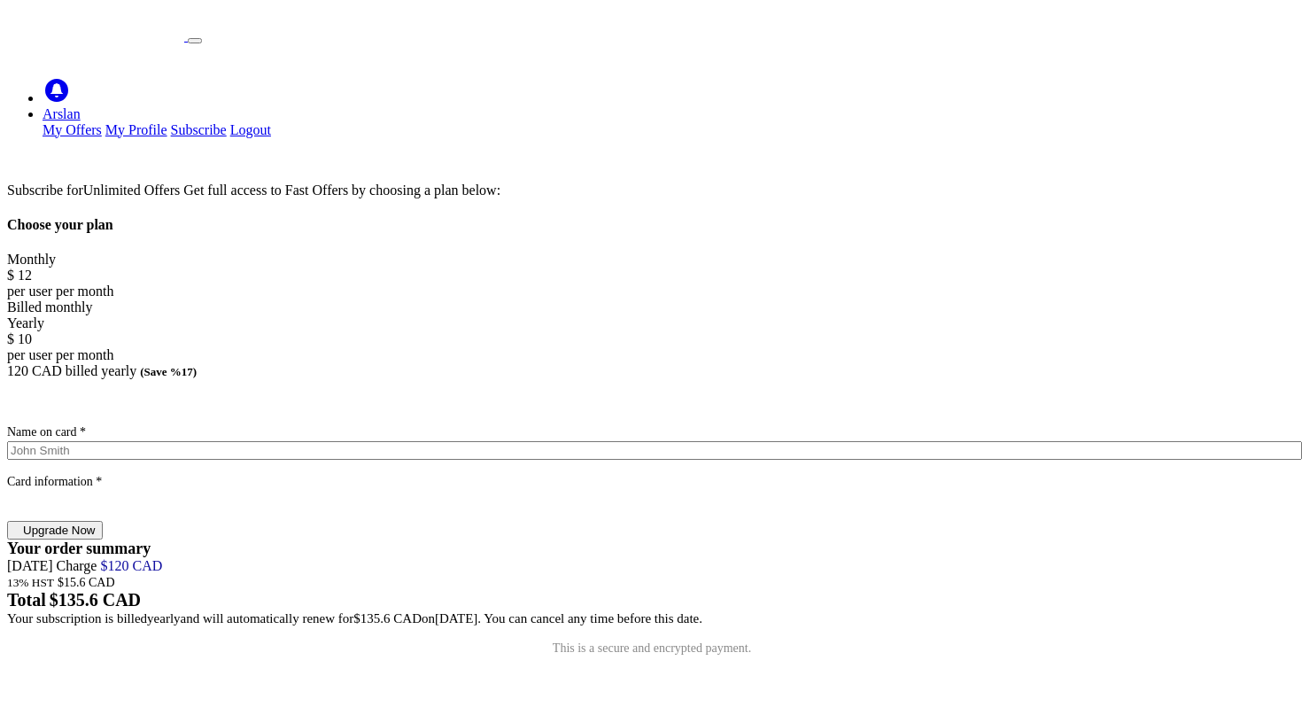
click at [81, 106] on link "Arslan" at bounding box center [61, 113] width 38 height 15
click at [954, 246] on div "Subscribe for Unlimited Offers Get full access to Fast Offers by choosing a pla…" at bounding box center [650, 426] width 1287 height 488
click at [81, 106] on link "Arslan" at bounding box center [61, 113] width 38 height 15
click at [102, 122] on link "My Offers" at bounding box center [71, 129] width 59 height 15
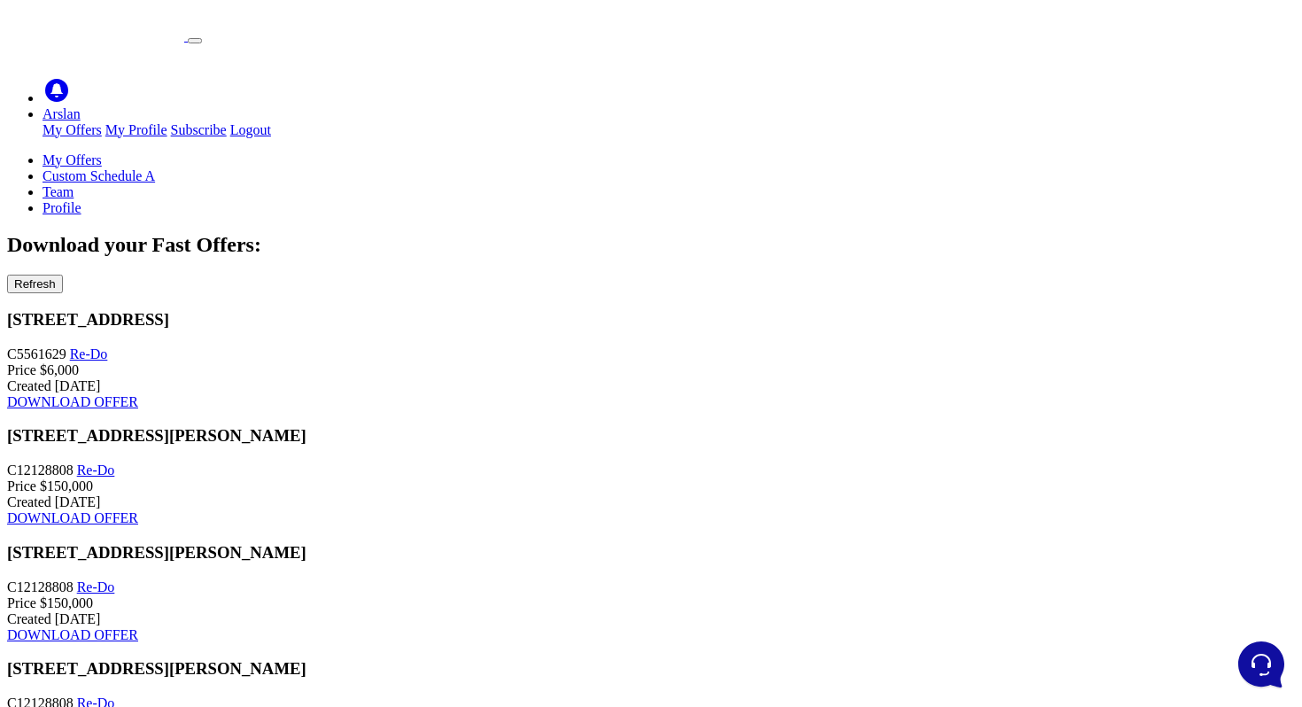
click at [81, 106] on link "Arslan" at bounding box center [61, 113] width 38 height 15
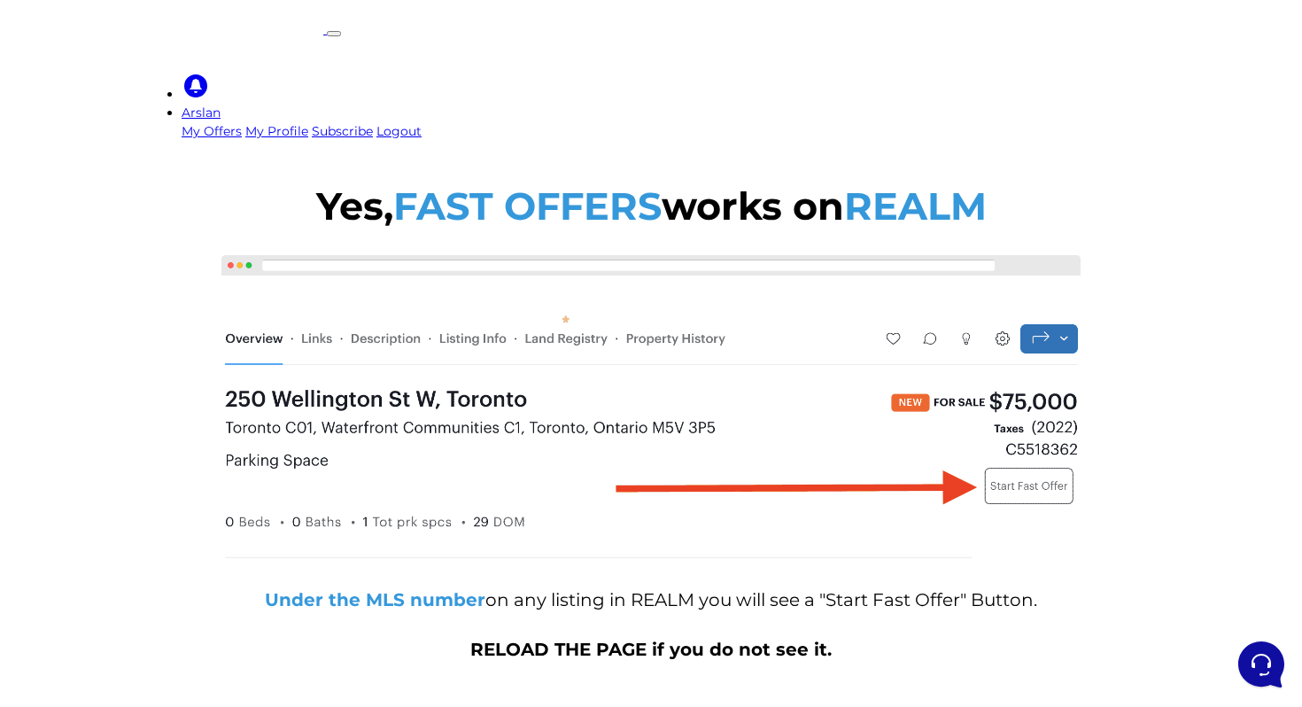
click at [220, 104] on link "Arslan" at bounding box center [201, 112] width 39 height 16
click at [242, 123] on link "My Offers" at bounding box center [212, 131] width 60 height 16
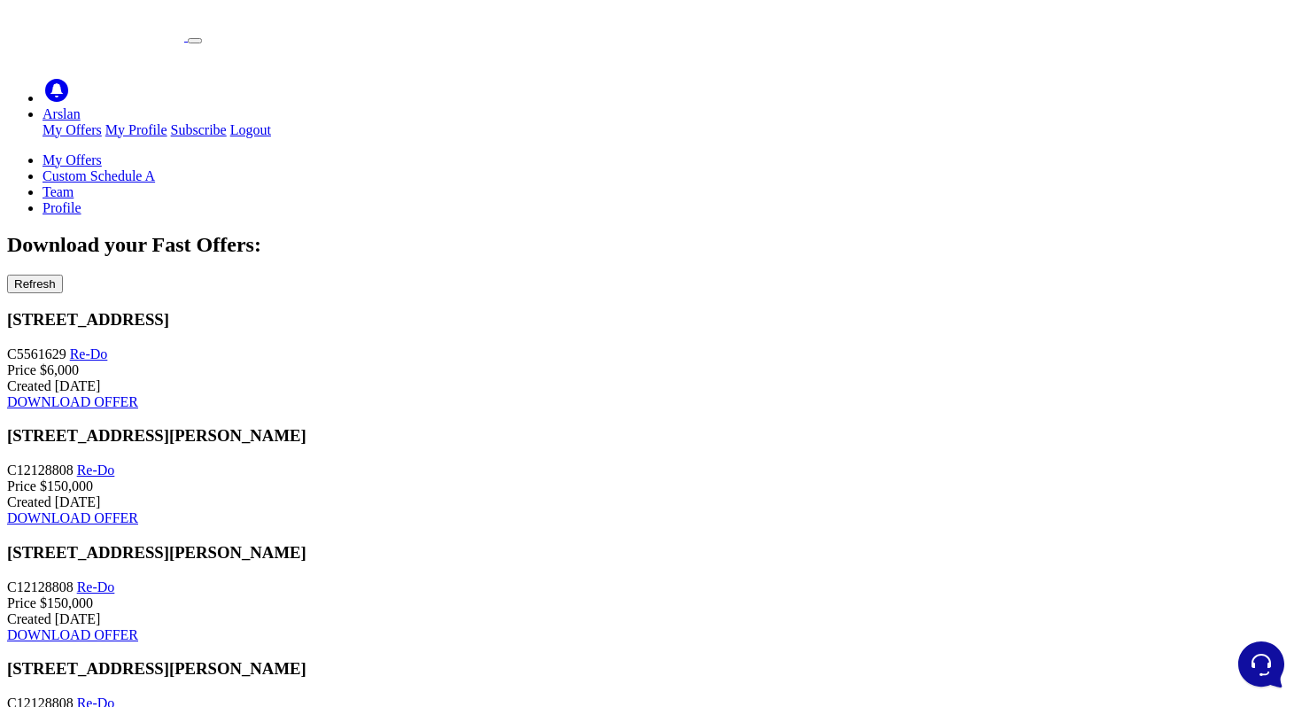
click at [81, 200] on link "Profile" at bounding box center [61, 207] width 39 height 15
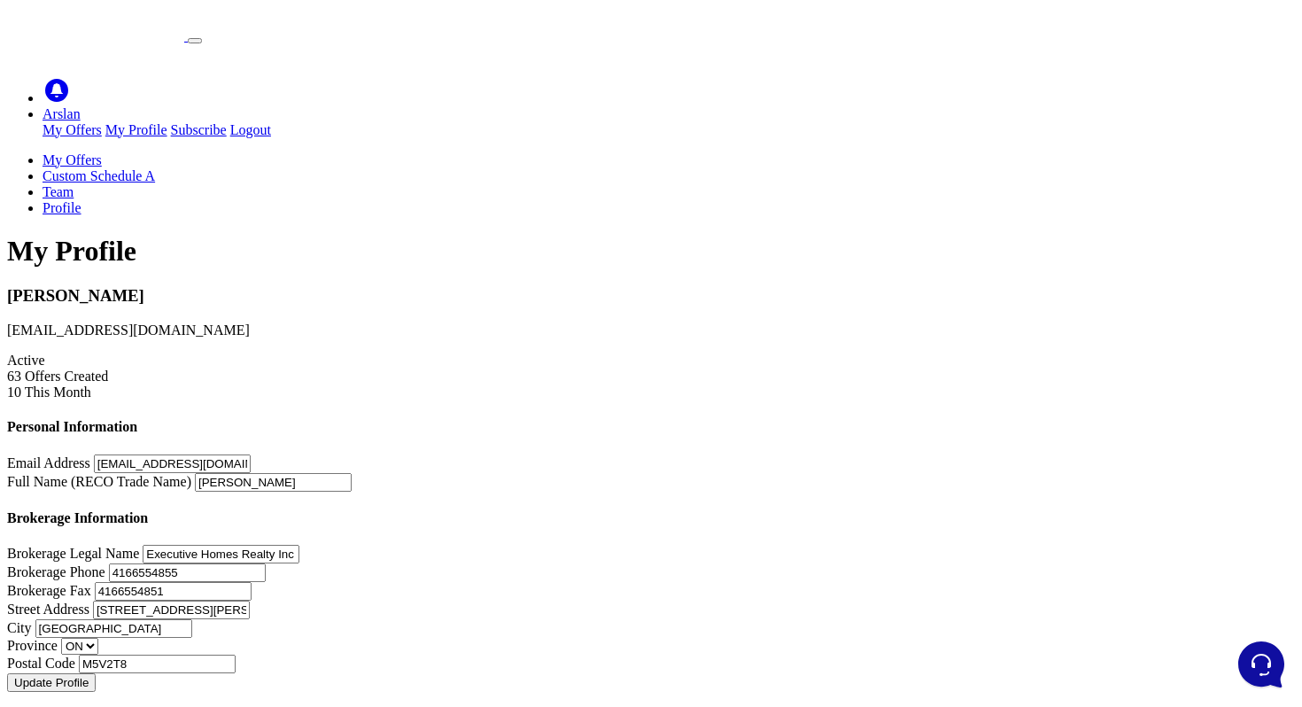
scroll to position [349, 0]
click at [91, 399] on span "This Month" at bounding box center [58, 391] width 66 height 15
copy div "This Month"
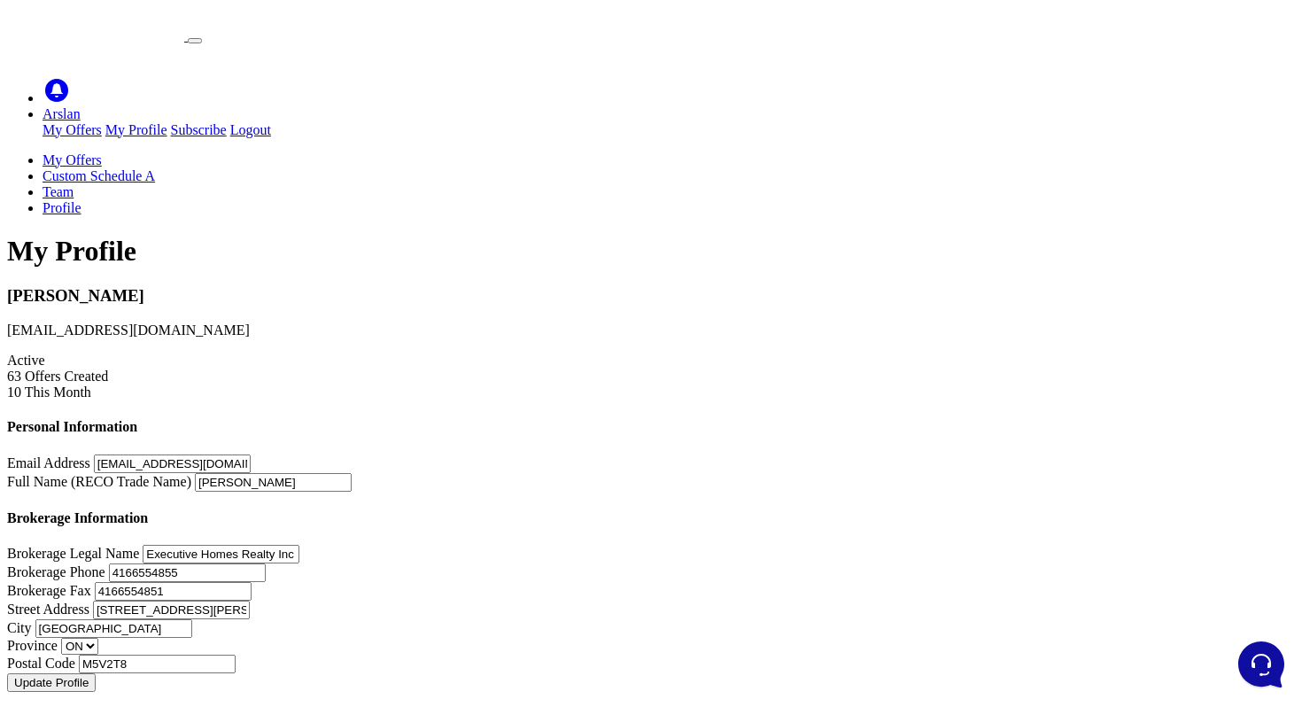
click at [102, 152] on link "My Offers" at bounding box center [71, 159] width 59 height 15
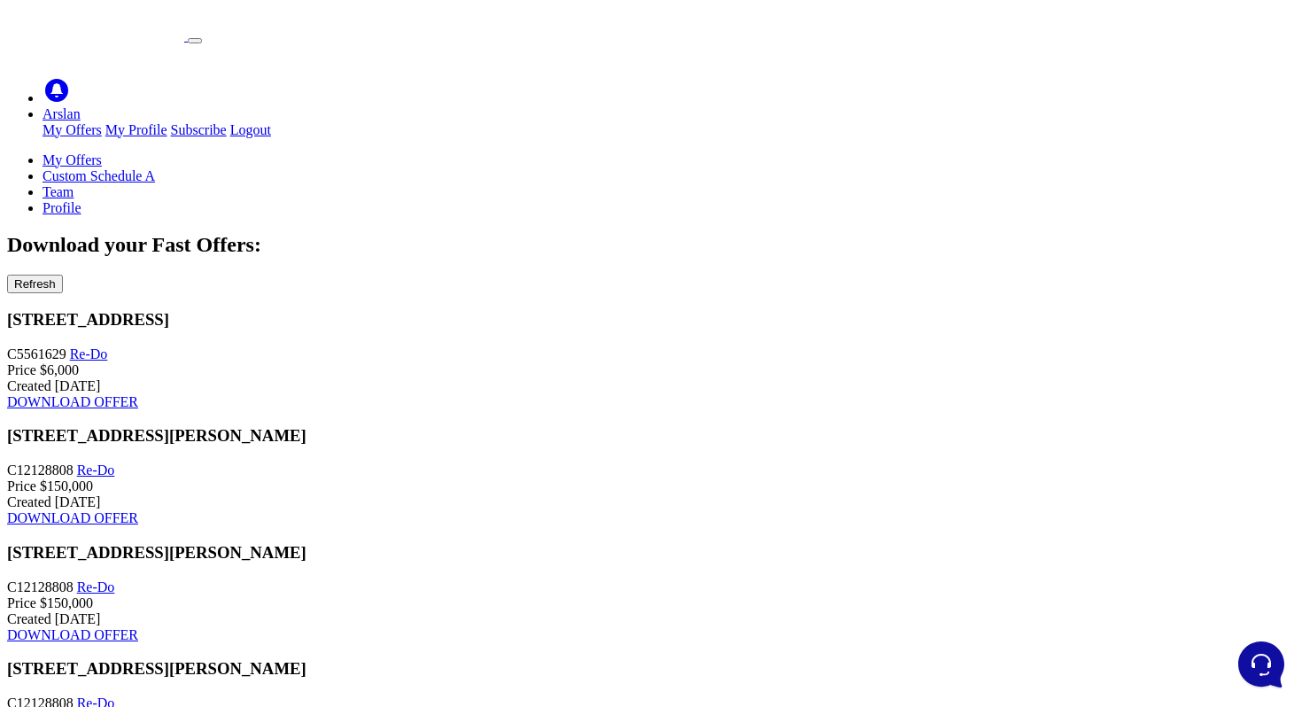
click at [81, 200] on link "Profile" at bounding box center [61, 207] width 39 height 15
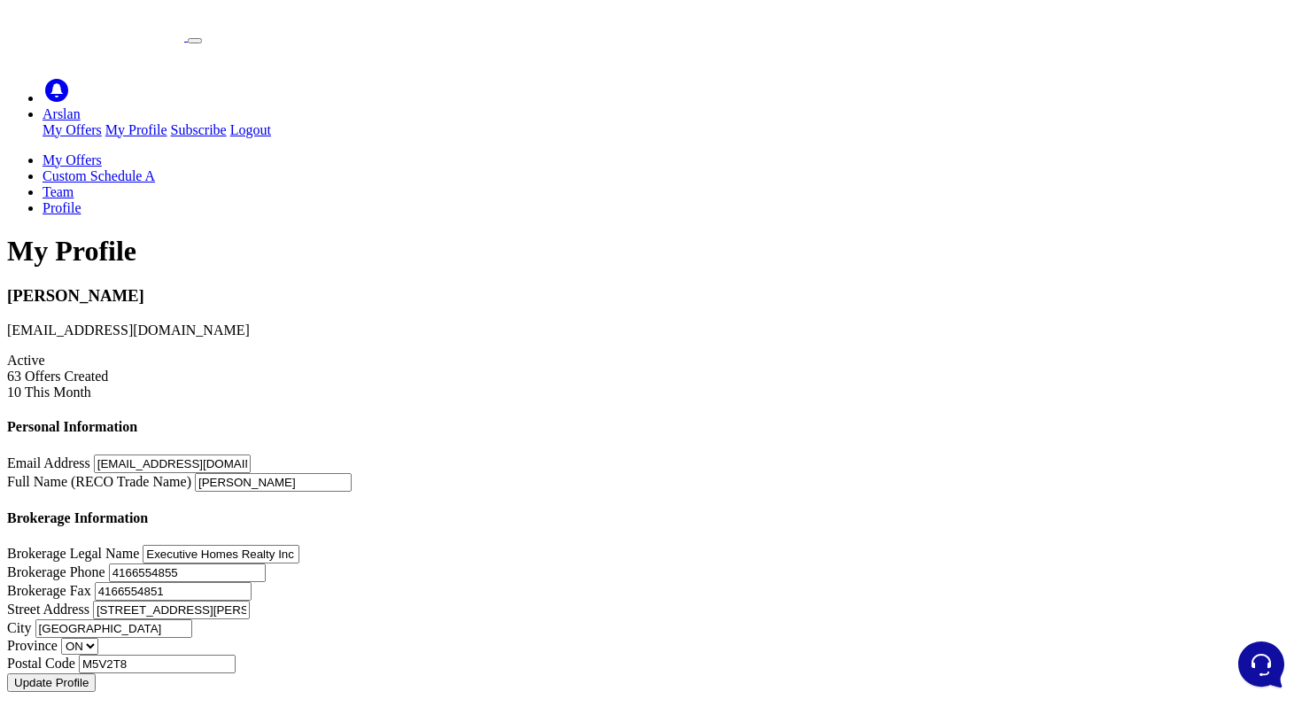
click at [184, 36] on img at bounding box center [95, 24] width 177 height 34
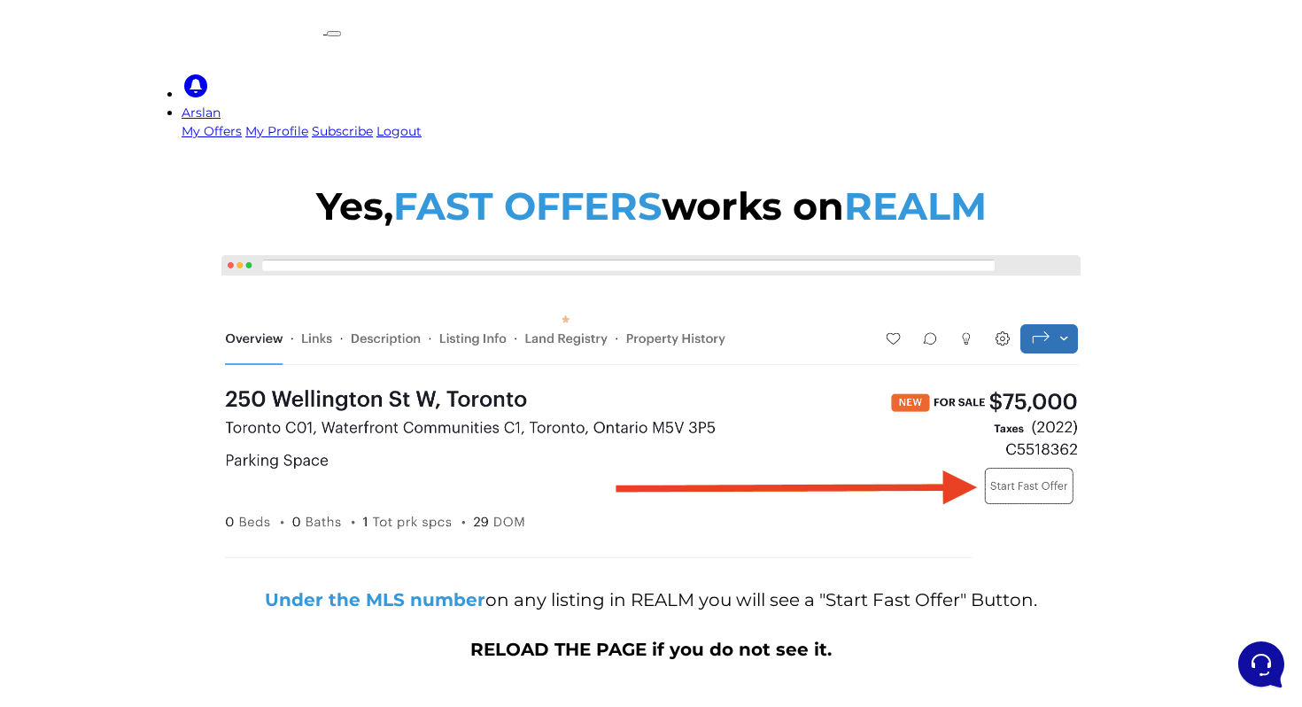
click at [220, 104] on link "Arslan" at bounding box center [201, 112] width 39 height 16
click at [242, 123] on link "My Offers" at bounding box center [212, 131] width 60 height 16
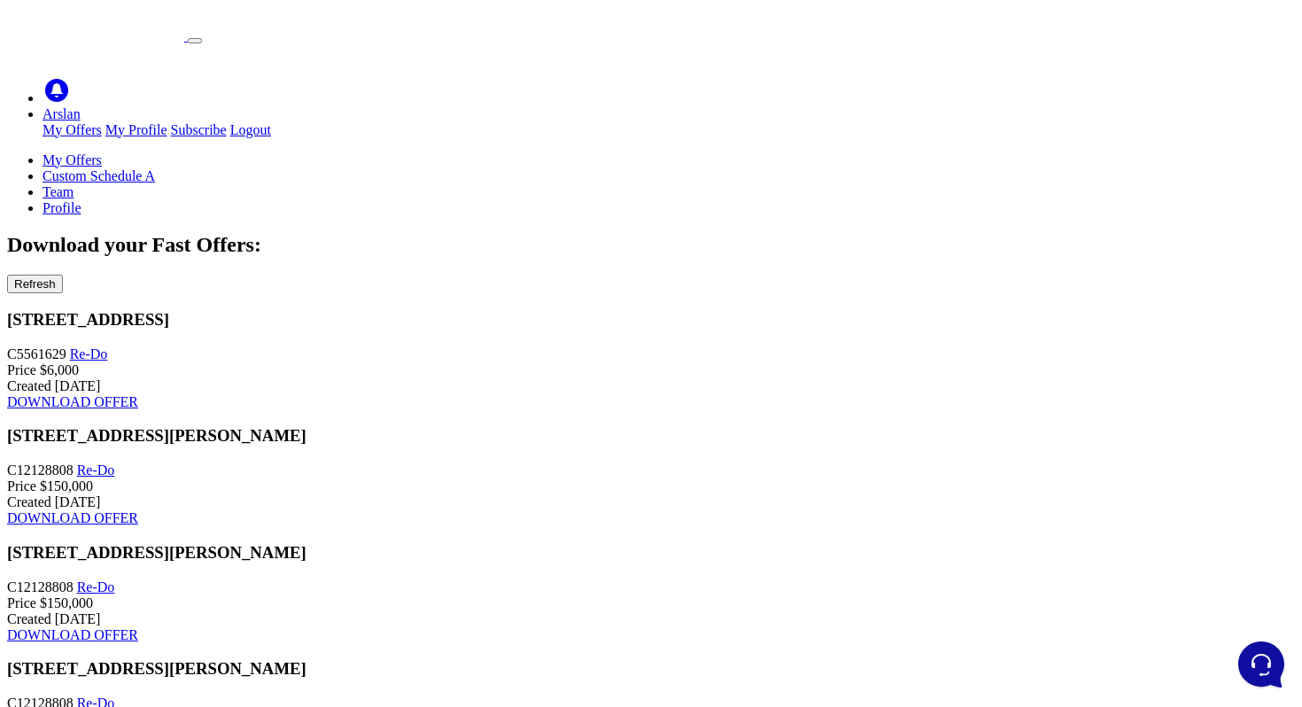
click at [81, 106] on link "Arslan" at bounding box center [61, 113] width 38 height 15
click at [68, 79] on icon at bounding box center [56, 90] width 23 height 23
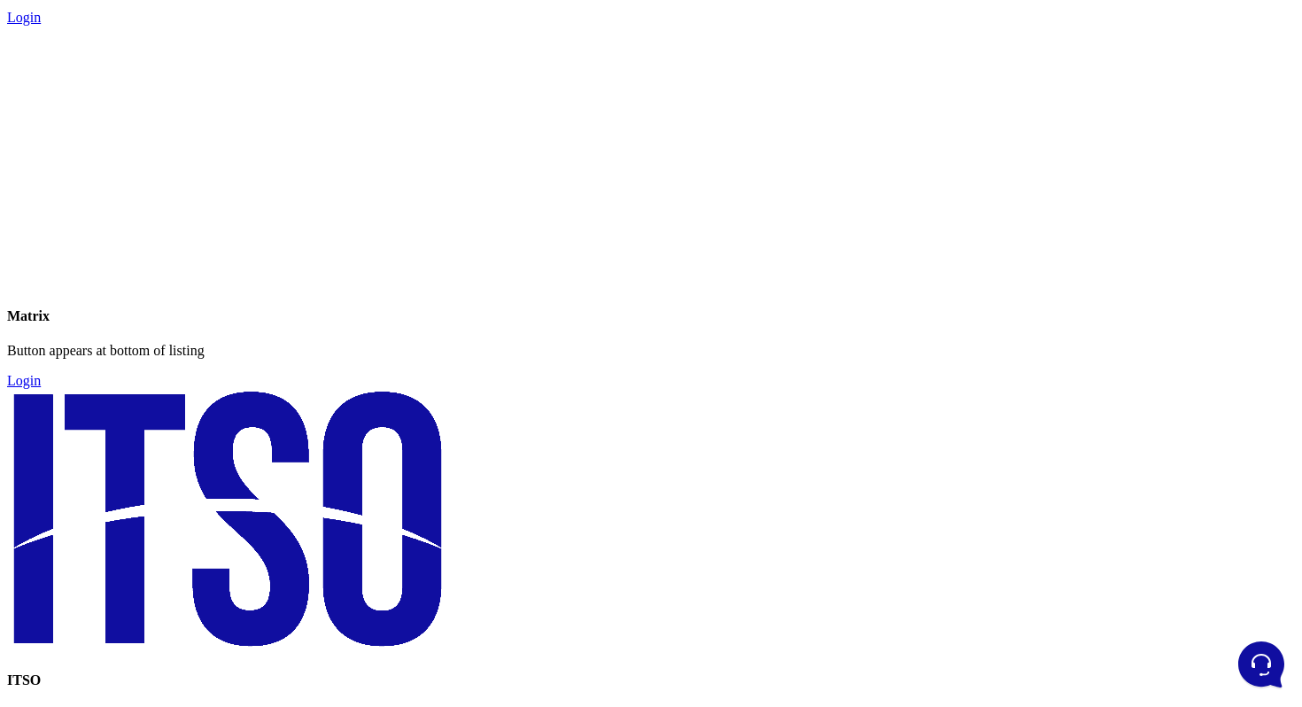
scroll to position [1478, 0]
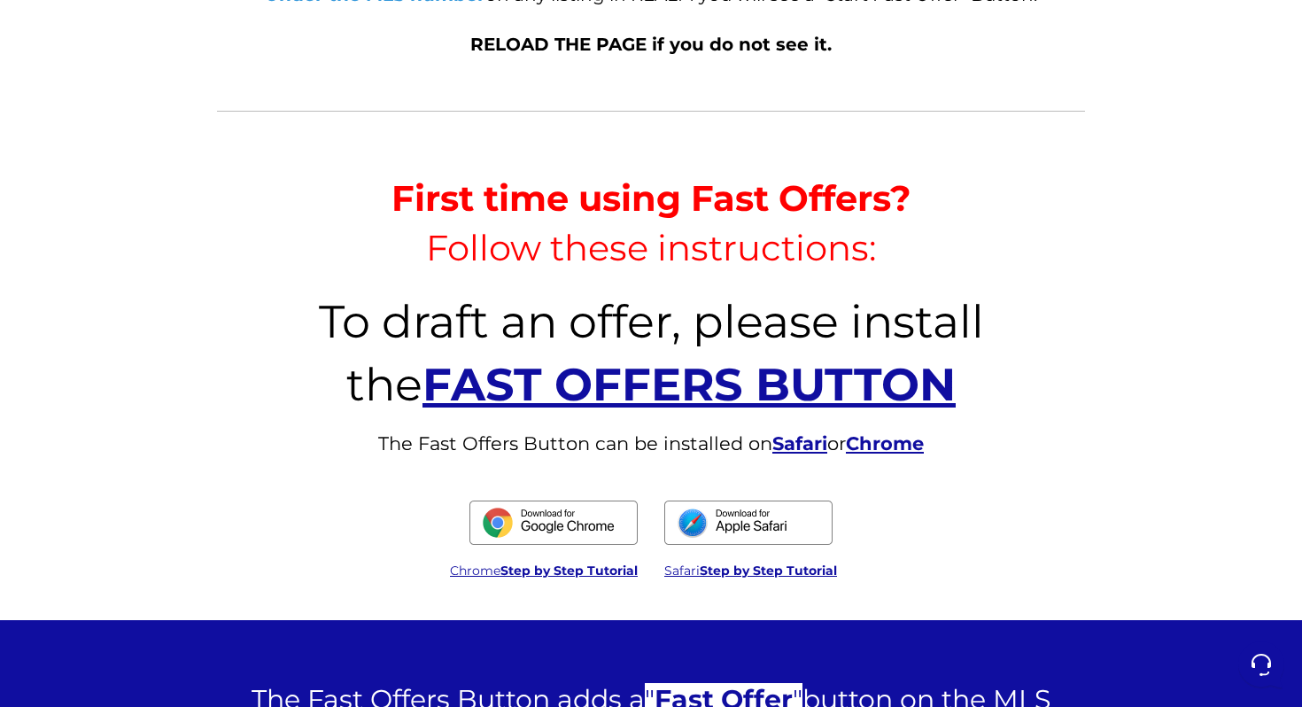
scroll to position [607, 0]
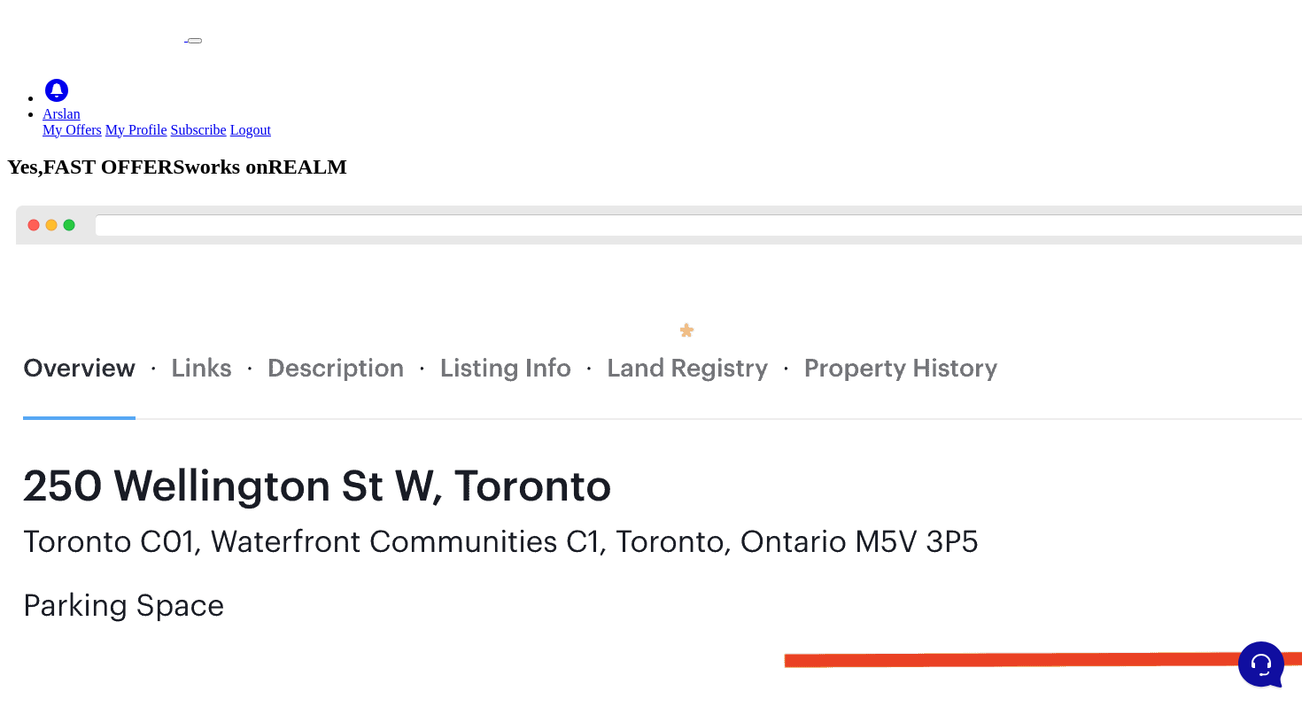
click at [701, 220] on img at bounding box center [852, 508] width 1691 height 622
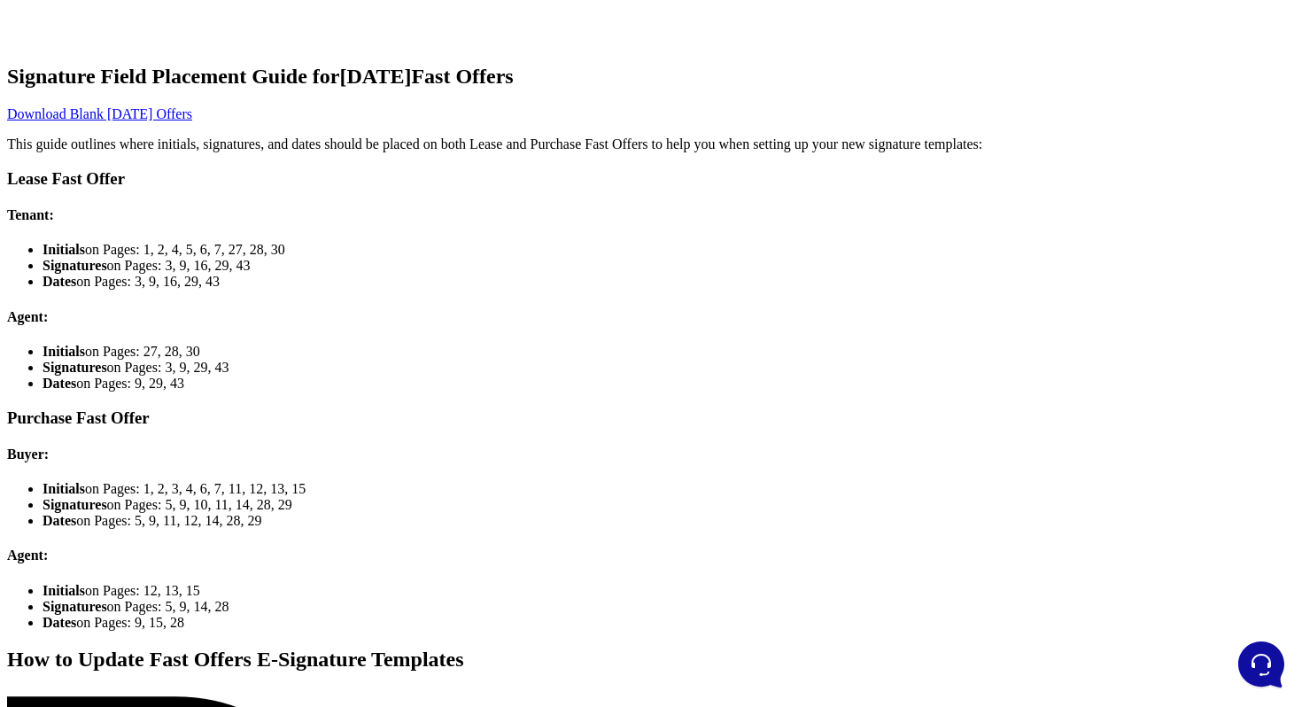
scroll to position [6174, 0]
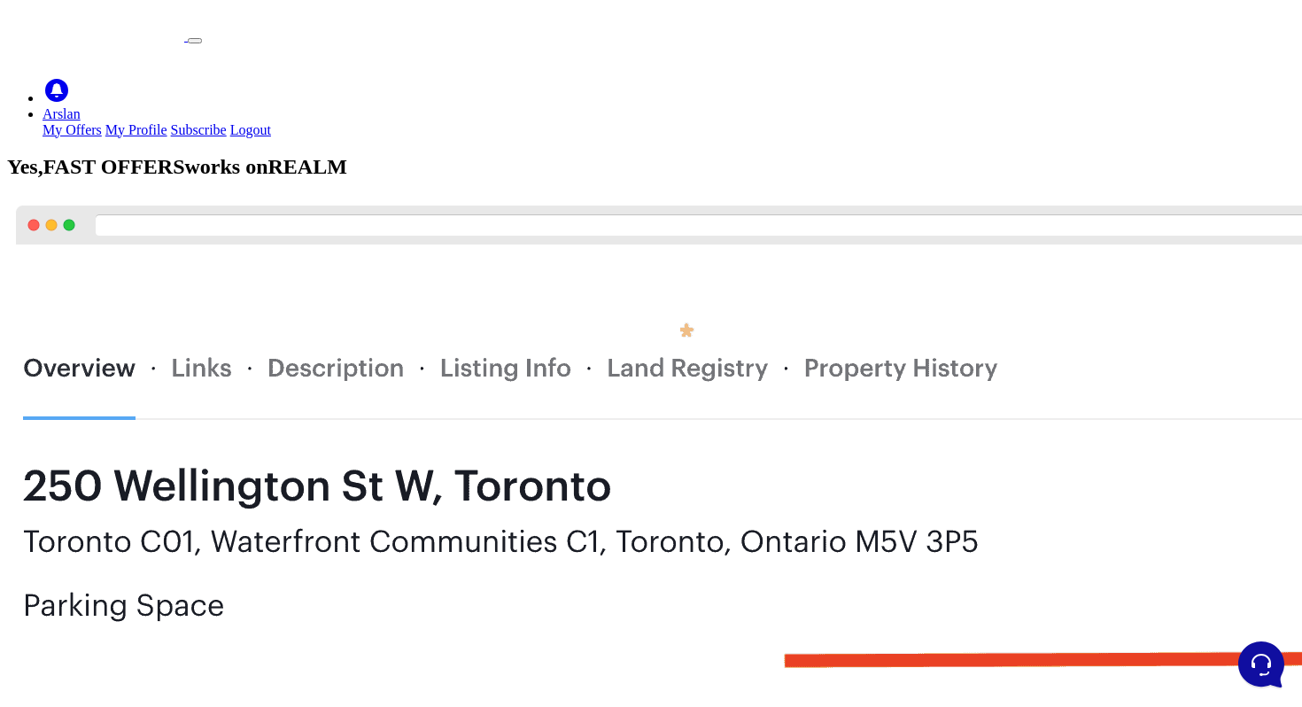
click at [81, 106] on link "Arslan" at bounding box center [61, 113] width 38 height 15
click at [102, 122] on link "My Offers" at bounding box center [71, 129] width 59 height 15
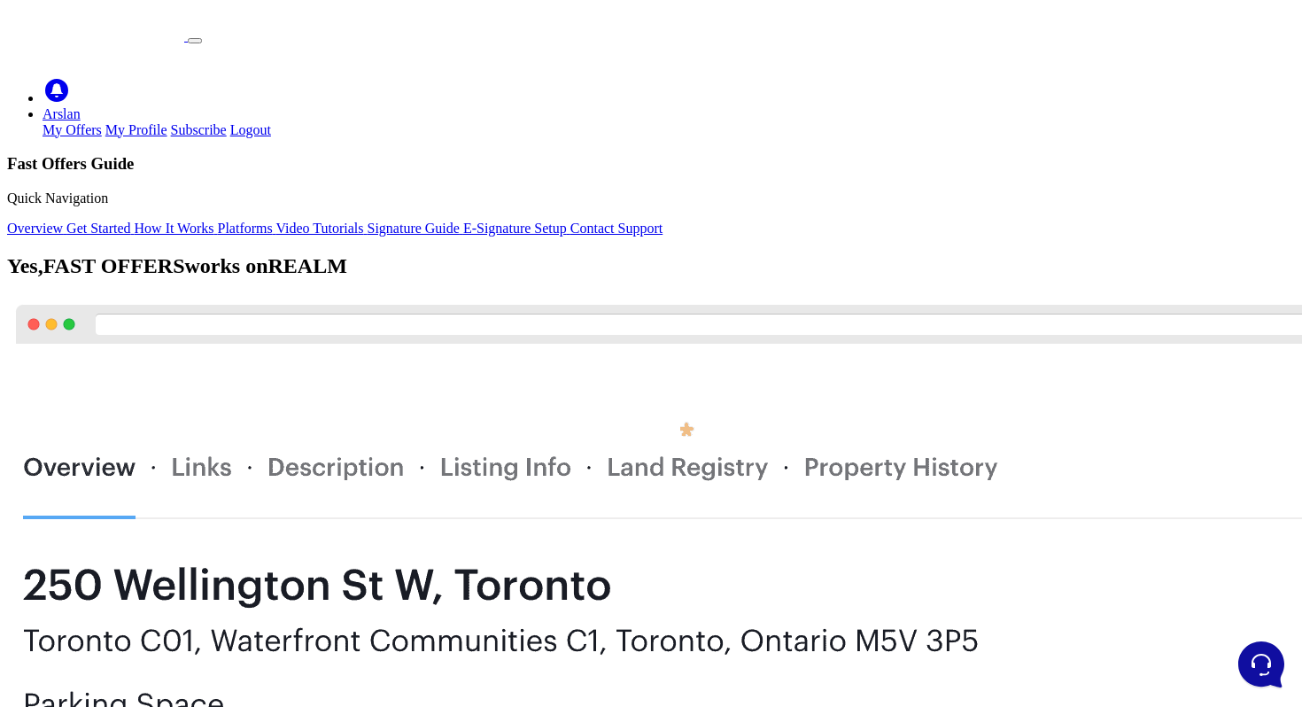
click at [744, 220] on nav "Overview Get Started How It Works Platforms Video Tutorials Signature Guide E-S…" at bounding box center [650, 228] width 1287 height 16
click at [662, 220] on span "Contact Support" at bounding box center [616, 227] width 92 height 15
click at [347, 254] on span "REALM" at bounding box center [307, 265] width 79 height 23
click at [1103, 58] on ul "29 Trial Days Left 0 Arslan My Offers My Profile" at bounding box center [650, 98] width 1287 height 80
click at [81, 106] on link "Arslan" at bounding box center [61, 113] width 38 height 15
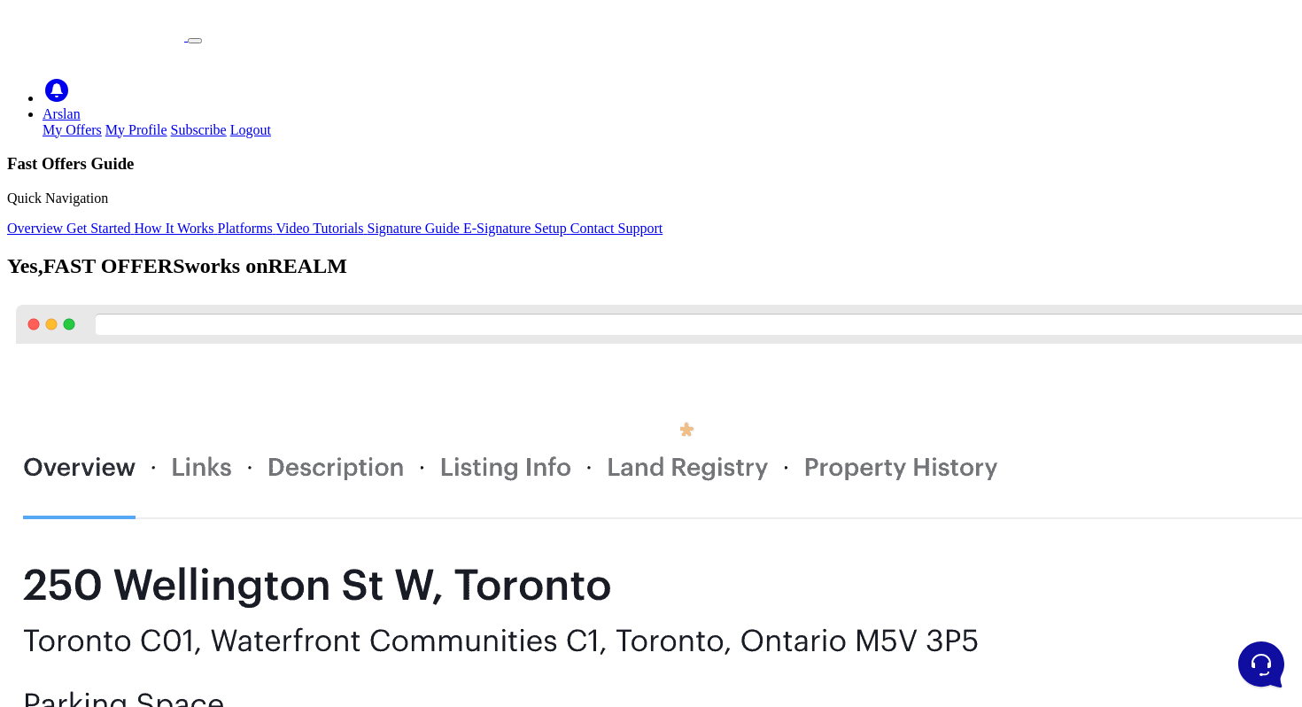
click at [102, 122] on link "My Offers" at bounding box center [71, 129] width 59 height 15
click at [1095, 58] on ul "29 Trial Days Left 0 Arslan My Offers My Profile" at bounding box center [650, 98] width 1287 height 80
click at [81, 106] on link "Arslan" at bounding box center [61, 113] width 38 height 15
click at [167, 122] on link "My Profile" at bounding box center [136, 129] width 62 height 15
click at [1079, 58] on ul "29 Trial Days Left 0 Arslan My Offers My Profile" at bounding box center [650, 98] width 1287 height 80
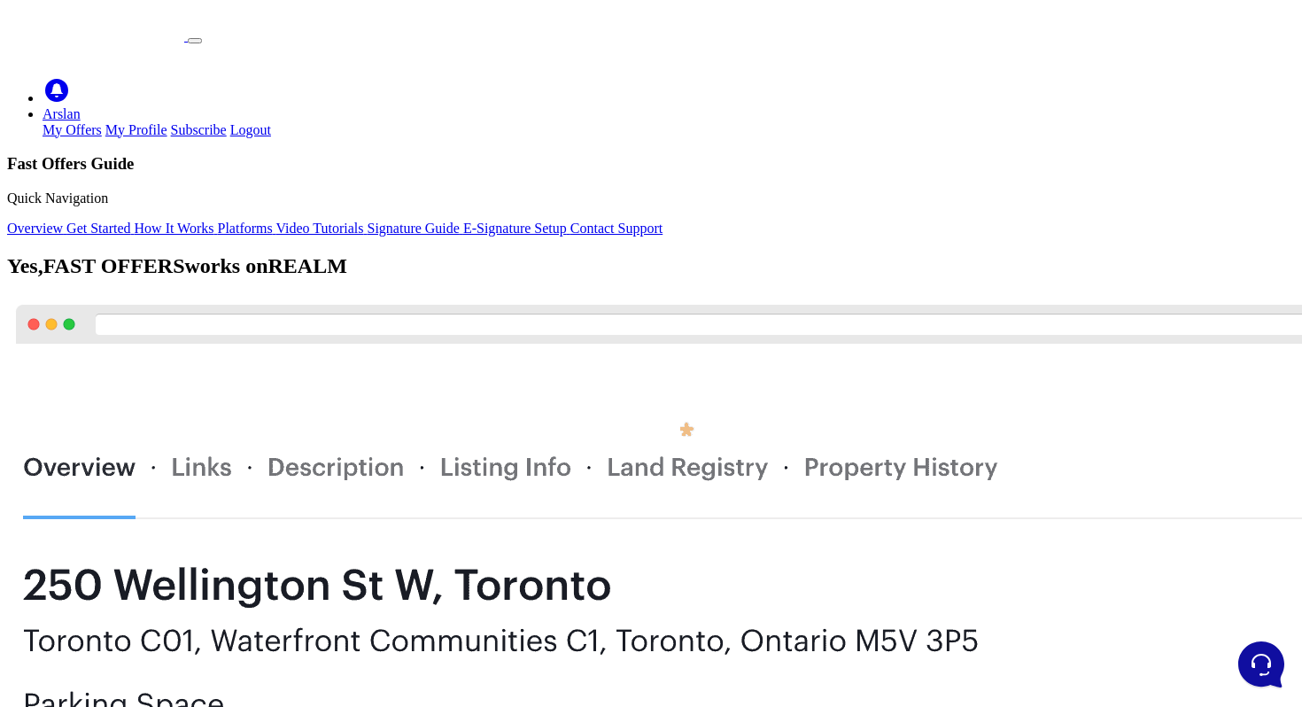
click at [81, 106] on link "Arslan" at bounding box center [61, 113] width 38 height 15
click at [102, 122] on link "My Offers" at bounding box center [71, 129] width 59 height 15
click at [81, 106] on link "Arslan" at bounding box center [61, 113] width 38 height 15
click at [167, 122] on link "My Profile" at bounding box center [136, 129] width 62 height 15
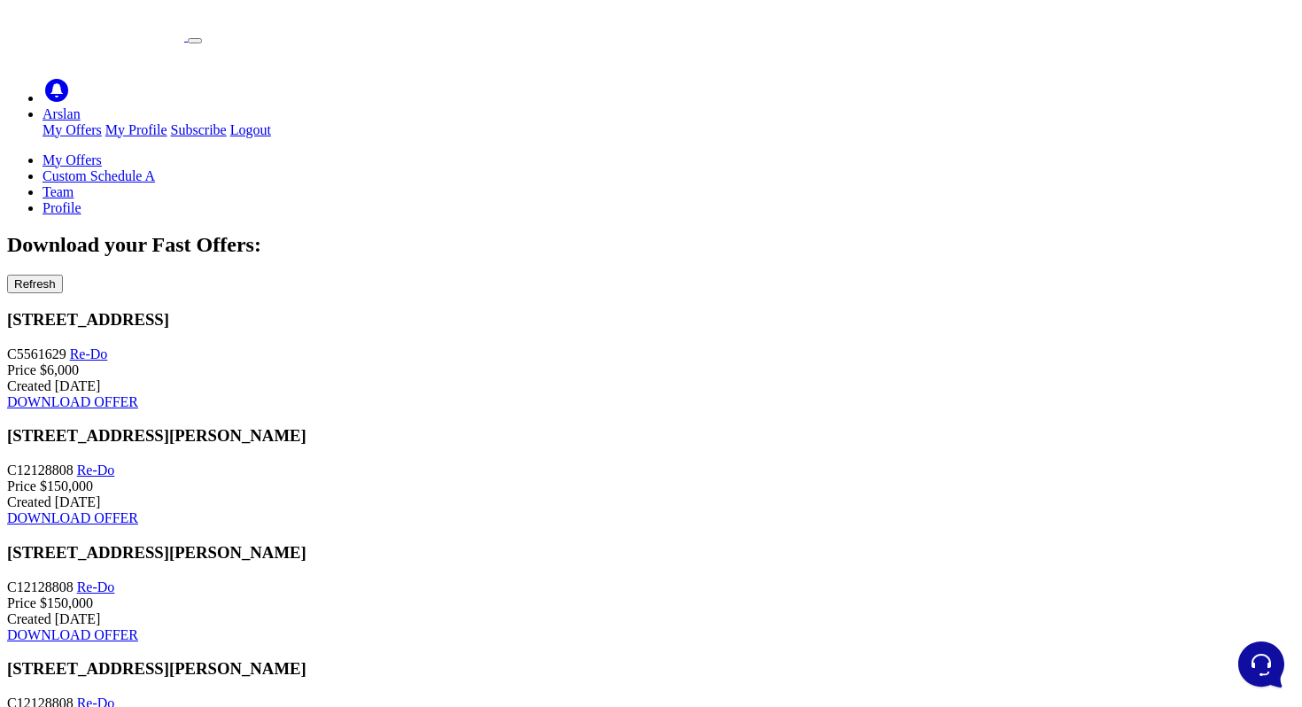
click at [81, 106] on link "Arslan" at bounding box center [61, 113] width 38 height 15
click at [102, 122] on link "My Offers" at bounding box center [71, 129] width 59 height 15
click at [81, 106] on link "Arslan" at bounding box center [61, 113] width 38 height 15
click at [167, 122] on link "My Profile" at bounding box center [136, 129] width 62 height 15
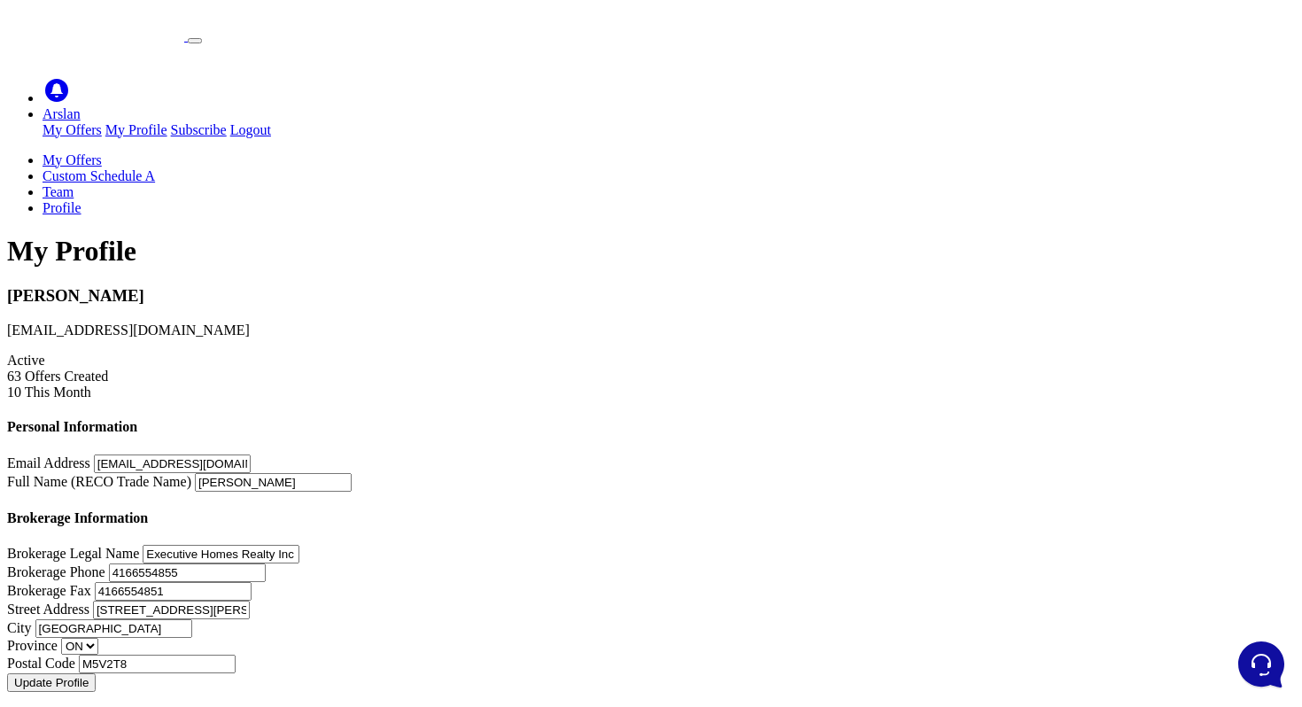
click at [81, 106] on link "Arslan" at bounding box center [61, 113] width 38 height 15
click at [102, 122] on link "My Offers" at bounding box center [71, 129] width 59 height 15
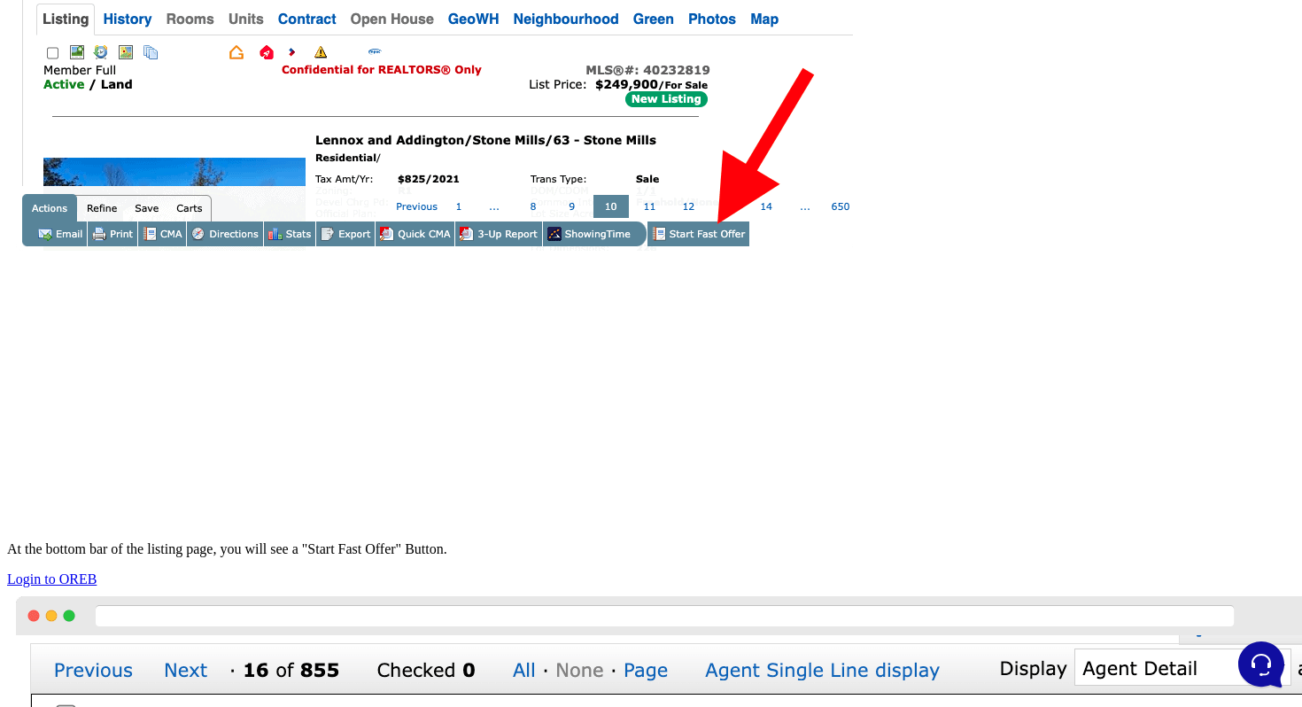
scroll to position [3462, 0]
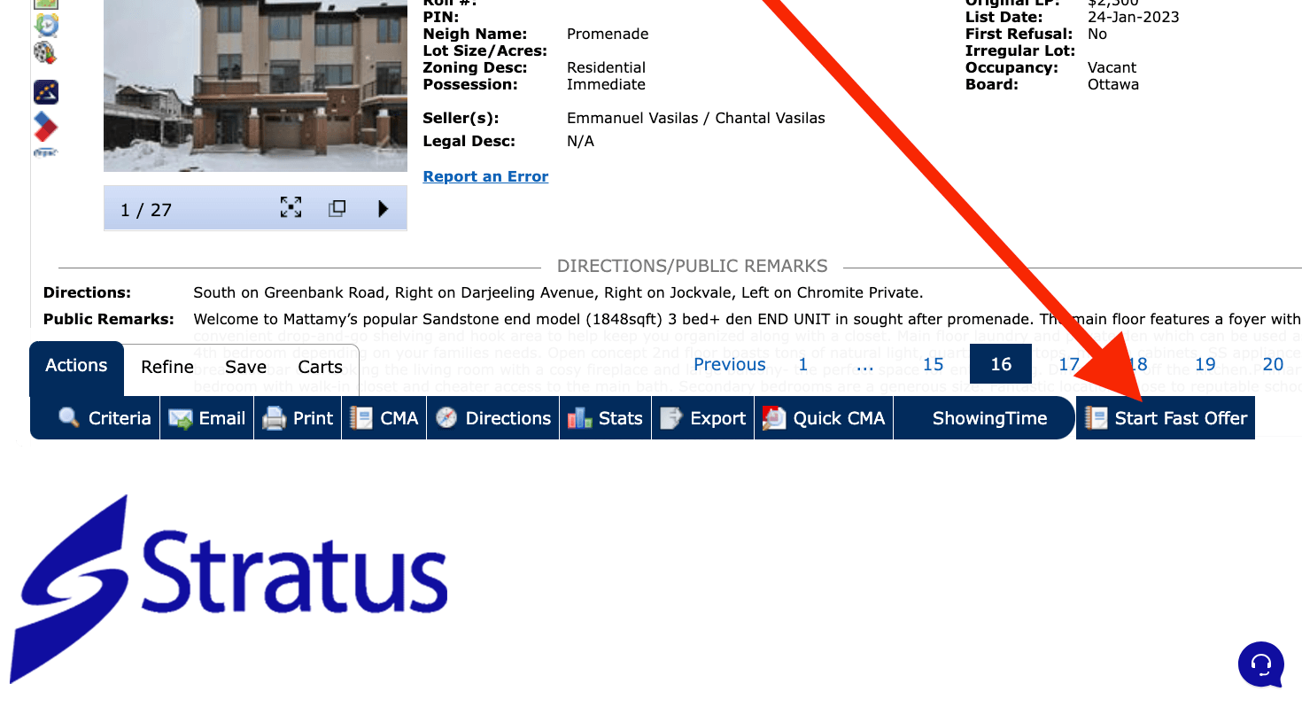
scroll to position [4240, 0]
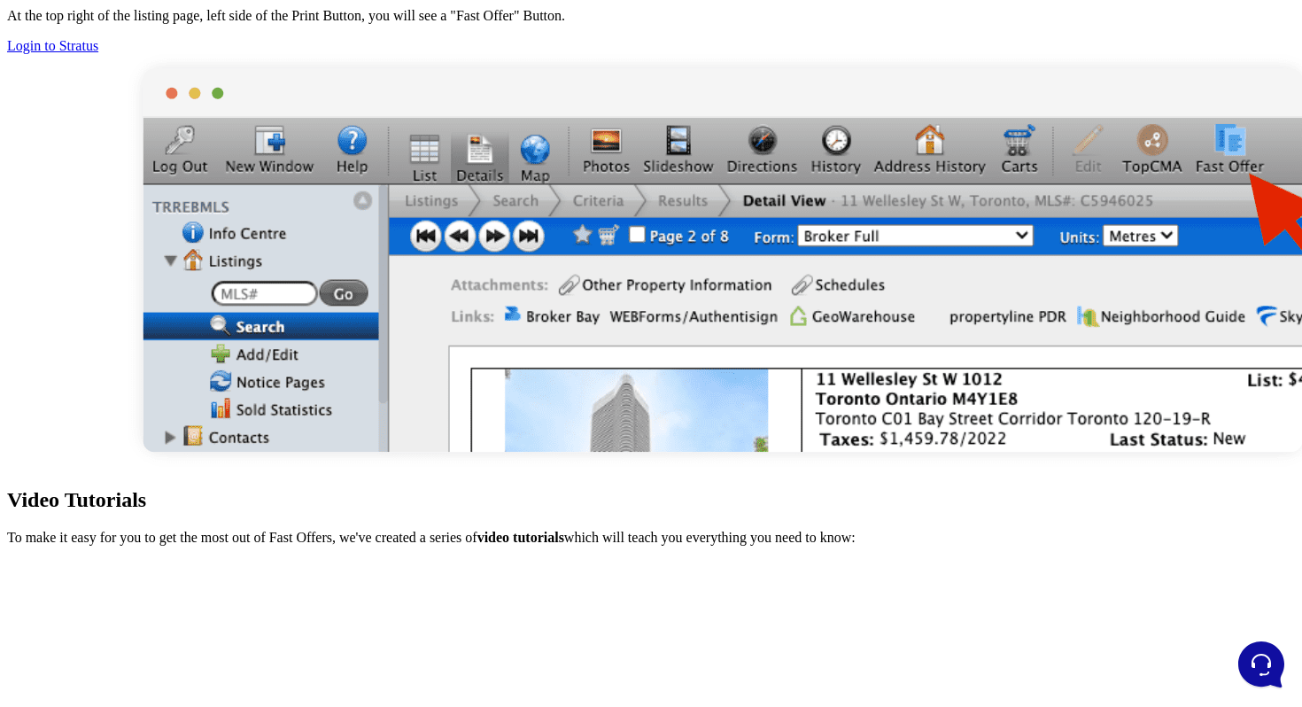
scroll to position [4974, 0]
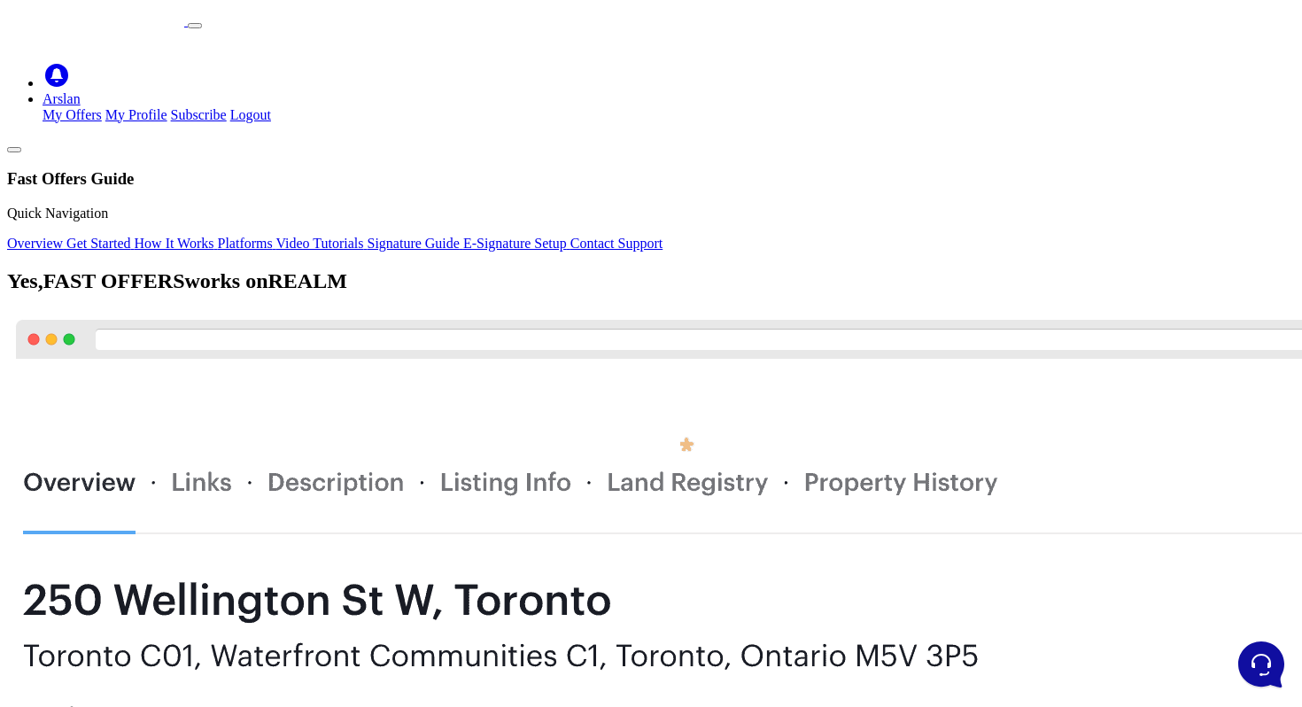
scroll to position [0, 0]
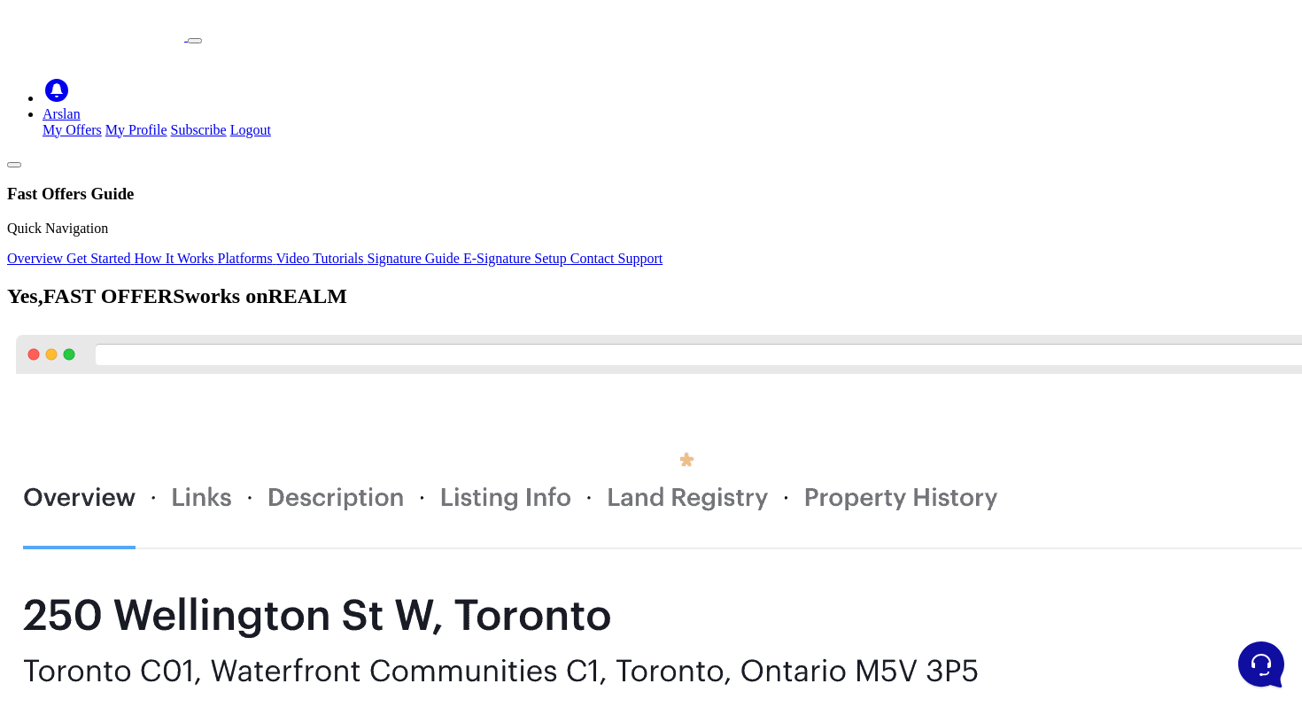
click at [81, 106] on link "Arslan" at bounding box center [61, 113] width 38 height 15
click at [1105, 106] on li "Arslan My Offers My Profile Subscribe Logout" at bounding box center [668, 122] width 1252 height 32
click at [81, 106] on link "Arslan" at bounding box center [61, 113] width 38 height 15
click at [68, 79] on icon at bounding box center [56, 90] width 23 height 23
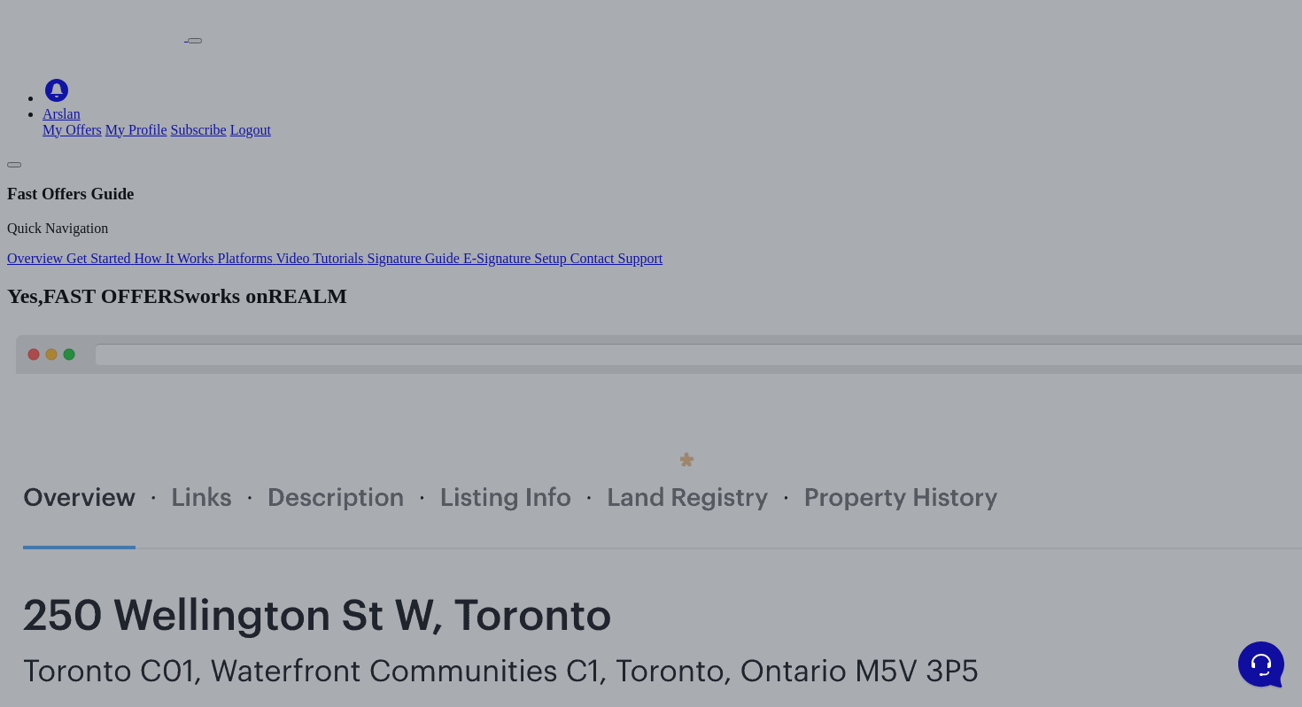
click at [800, 145] on div at bounding box center [651, 353] width 1302 height 707
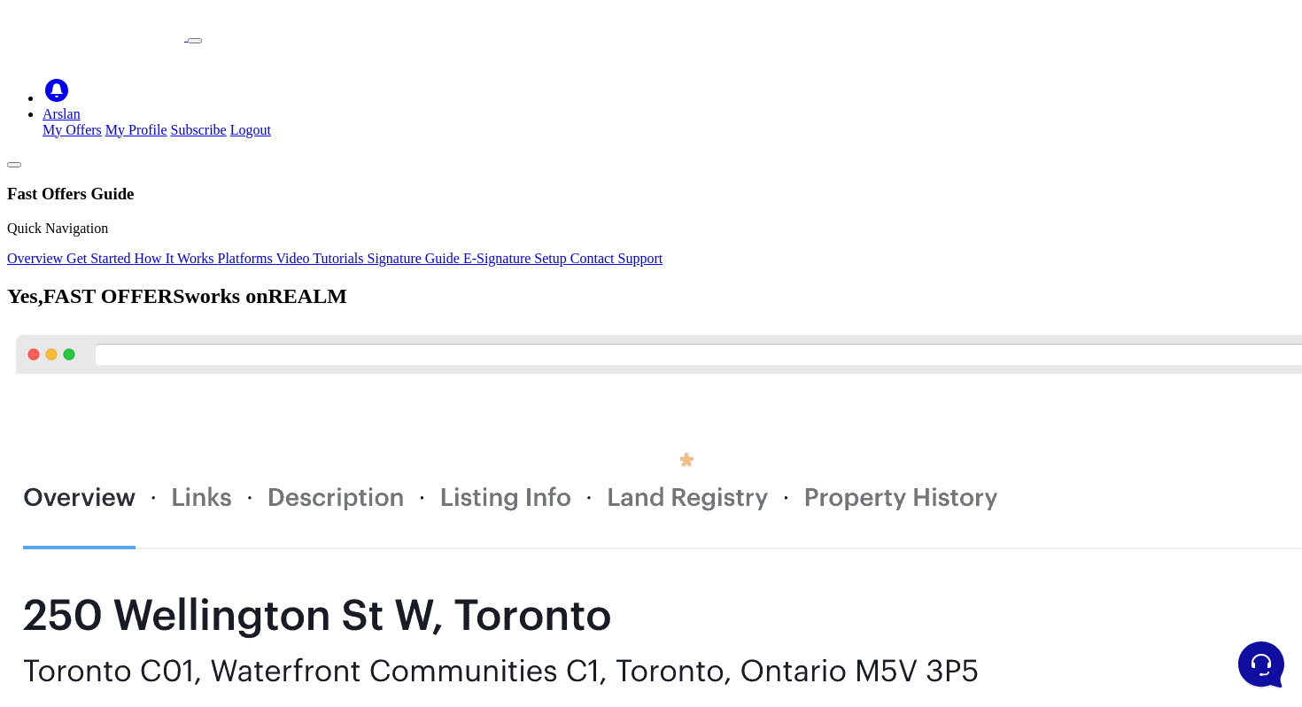
click at [184, 41] on img at bounding box center [95, 24] width 177 height 34
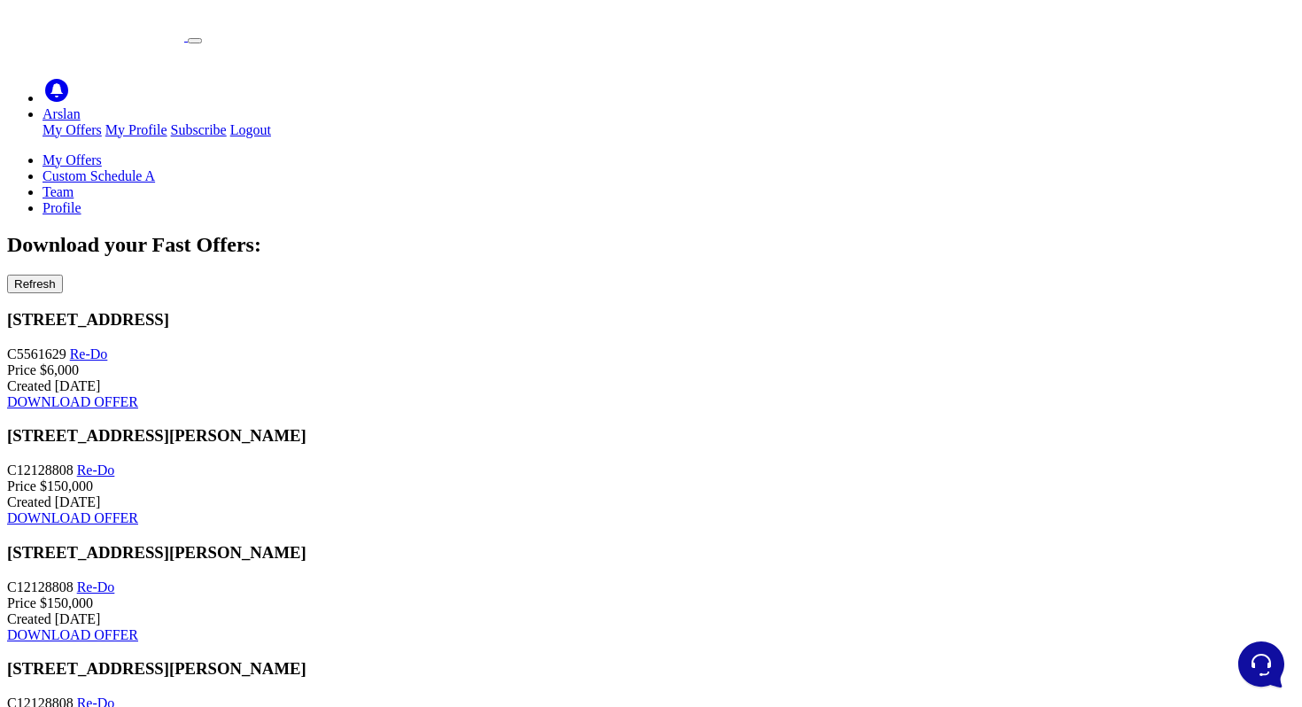
click at [81, 106] on link "Arslan" at bounding box center [61, 113] width 38 height 15
click at [102, 122] on link "My Offers" at bounding box center [71, 129] width 59 height 15
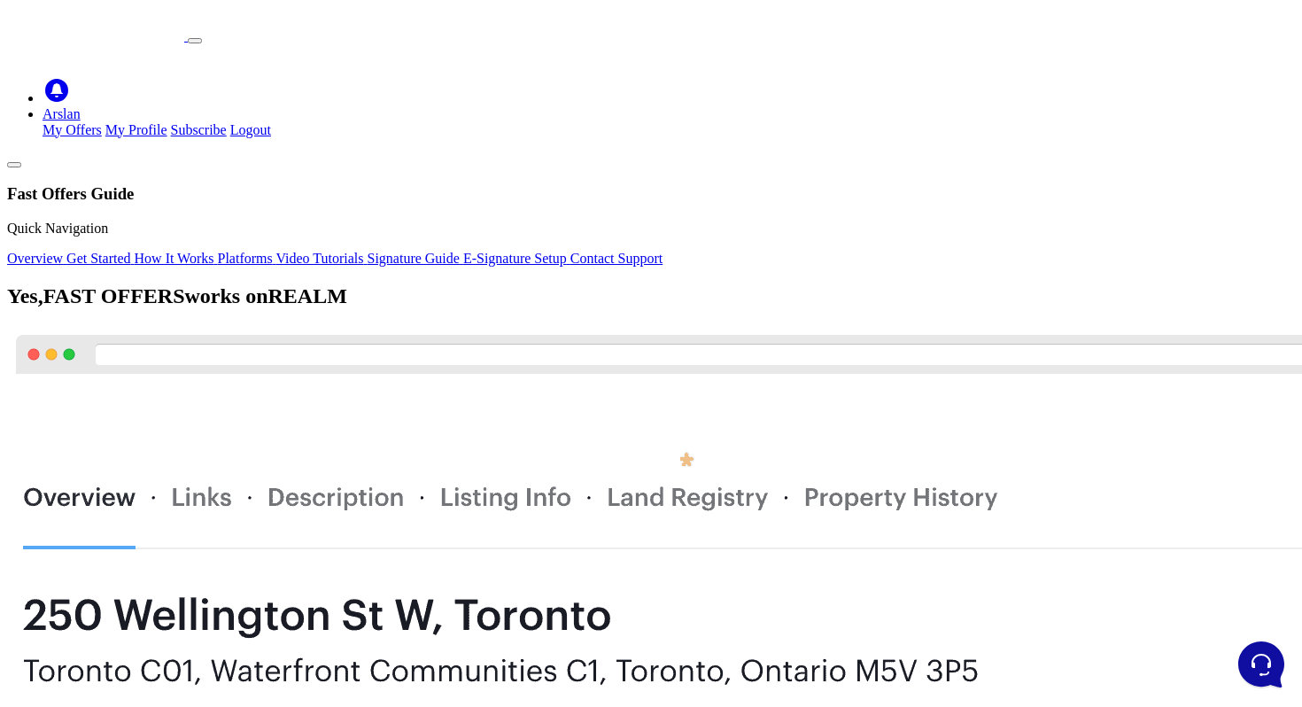
click at [347, 305] on span "REALM" at bounding box center [307, 295] width 79 height 23
click at [81, 106] on link "Arslan" at bounding box center [61, 113] width 38 height 15
click at [68, 79] on icon at bounding box center [56, 90] width 23 height 23
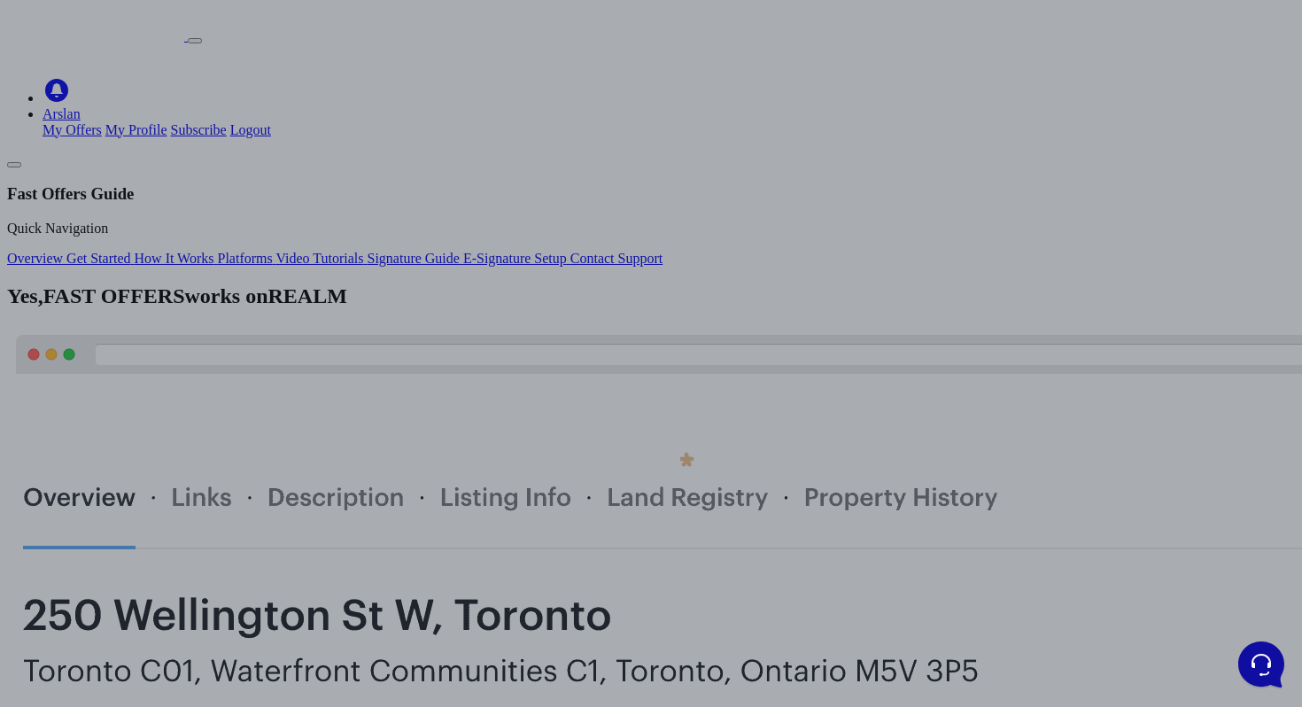
click at [828, 143] on div at bounding box center [651, 353] width 1302 height 707
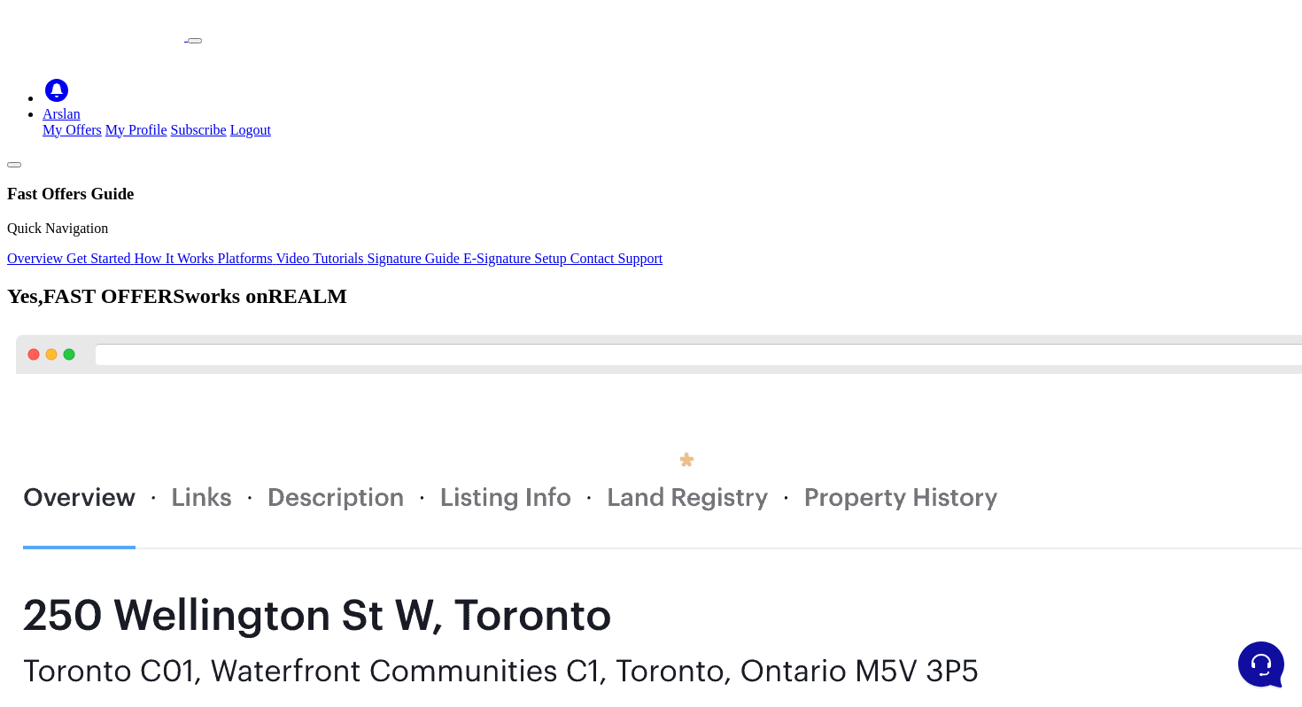
click at [134, 266] on link "Get Started" at bounding box center [99, 258] width 67 height 15
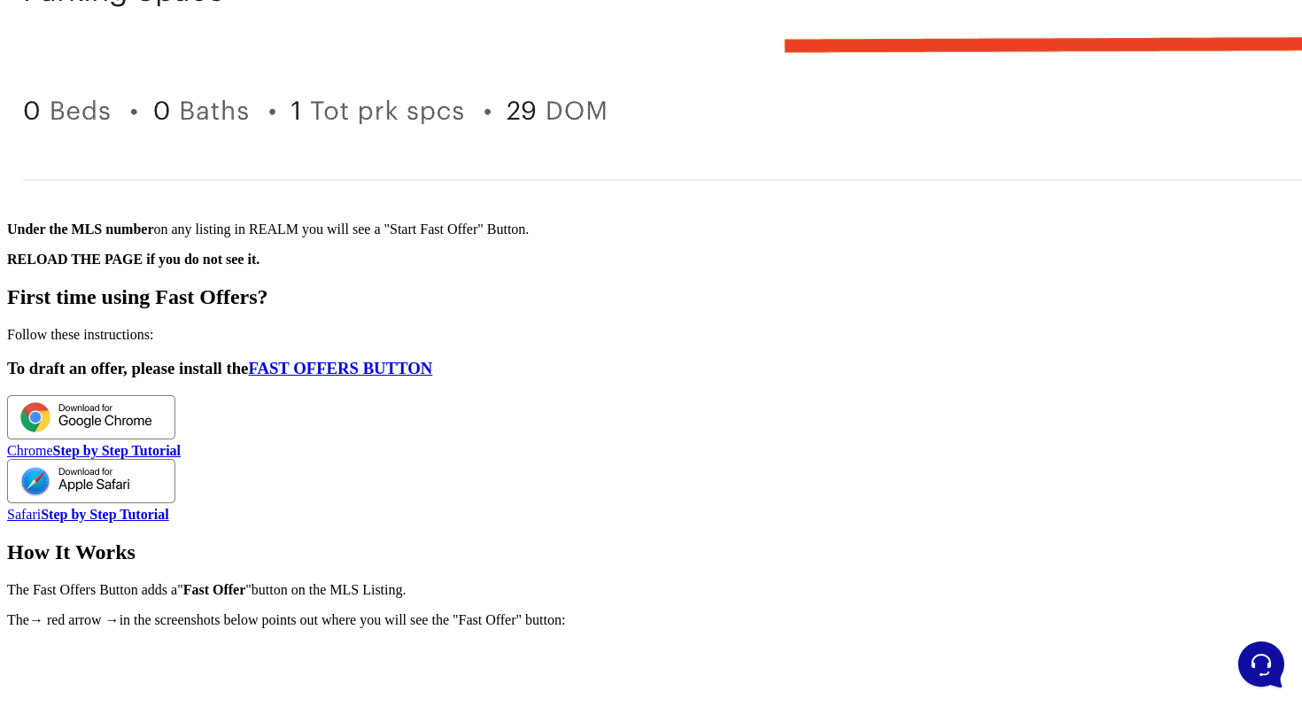
scroll to position [807, 0]
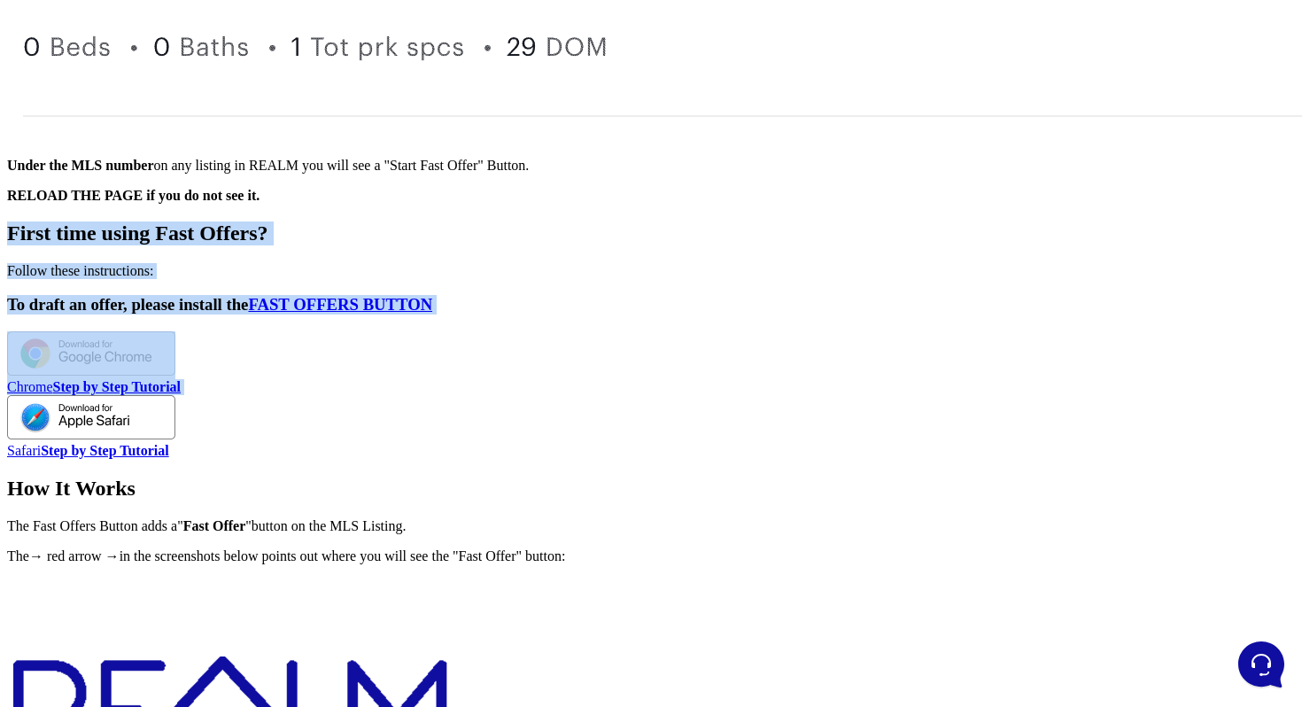
drag, startPoint x: 559, startPoint y: 145, endPoint x: 885, endPoint y: 413, distance: 421.5
click at [885, 413] on section "First time using Fast Offers? Follow these instructions: To draft an offer, ple…" at bounding box center [650, 339] width 1287 height 237
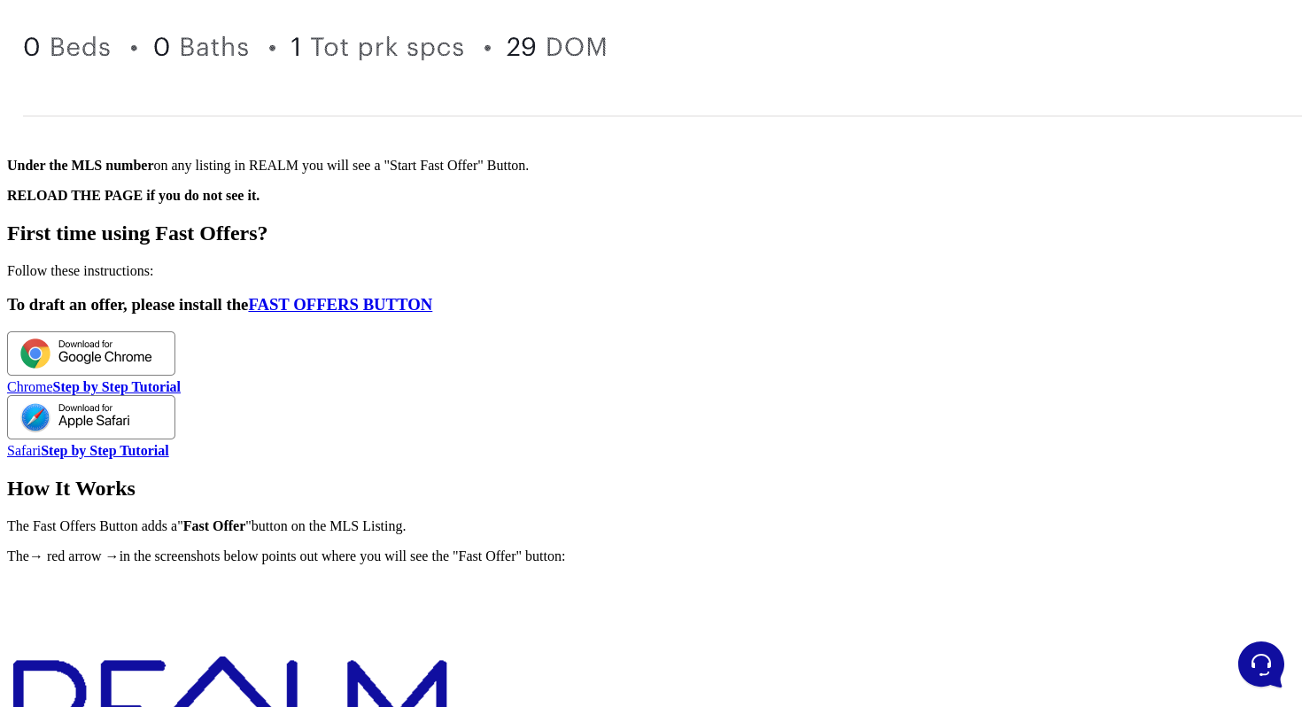
click at [838, 267] on div "First time using Fast Offers? Follow these instructions:" at bounding box center [650, 250] width 1287 height 58
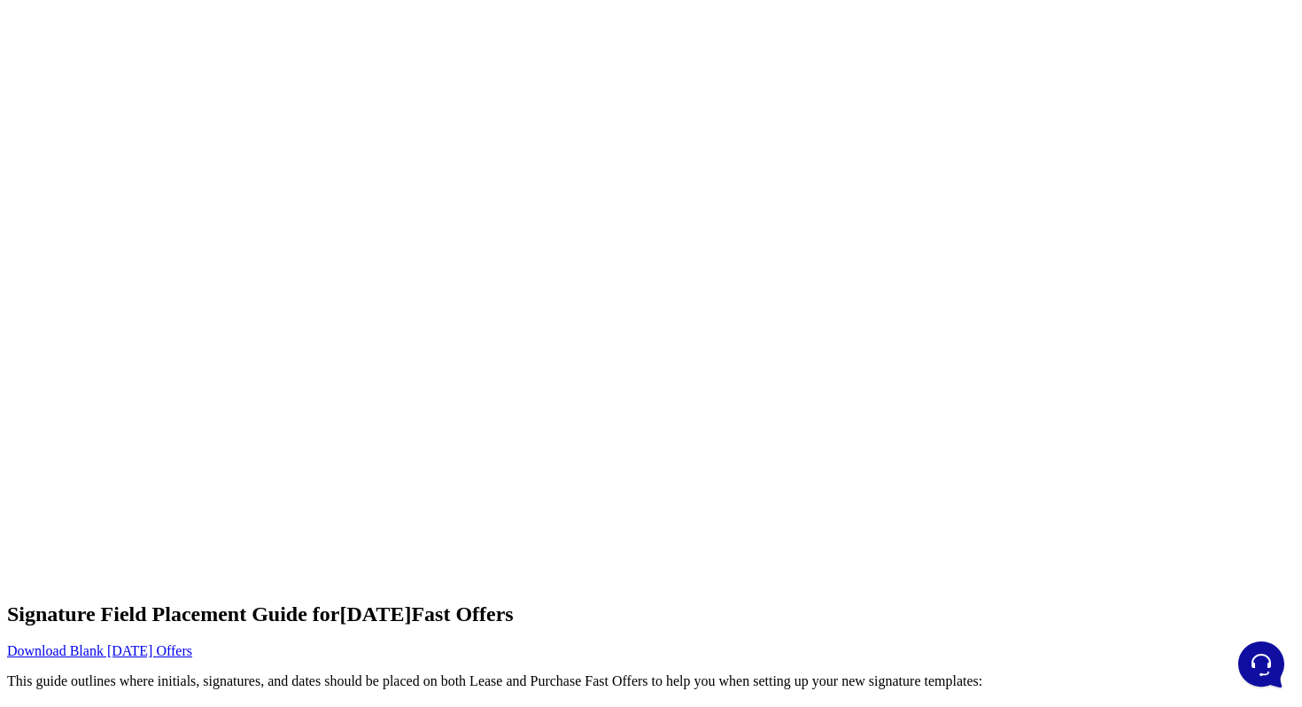
scroll to position [5497, 0]
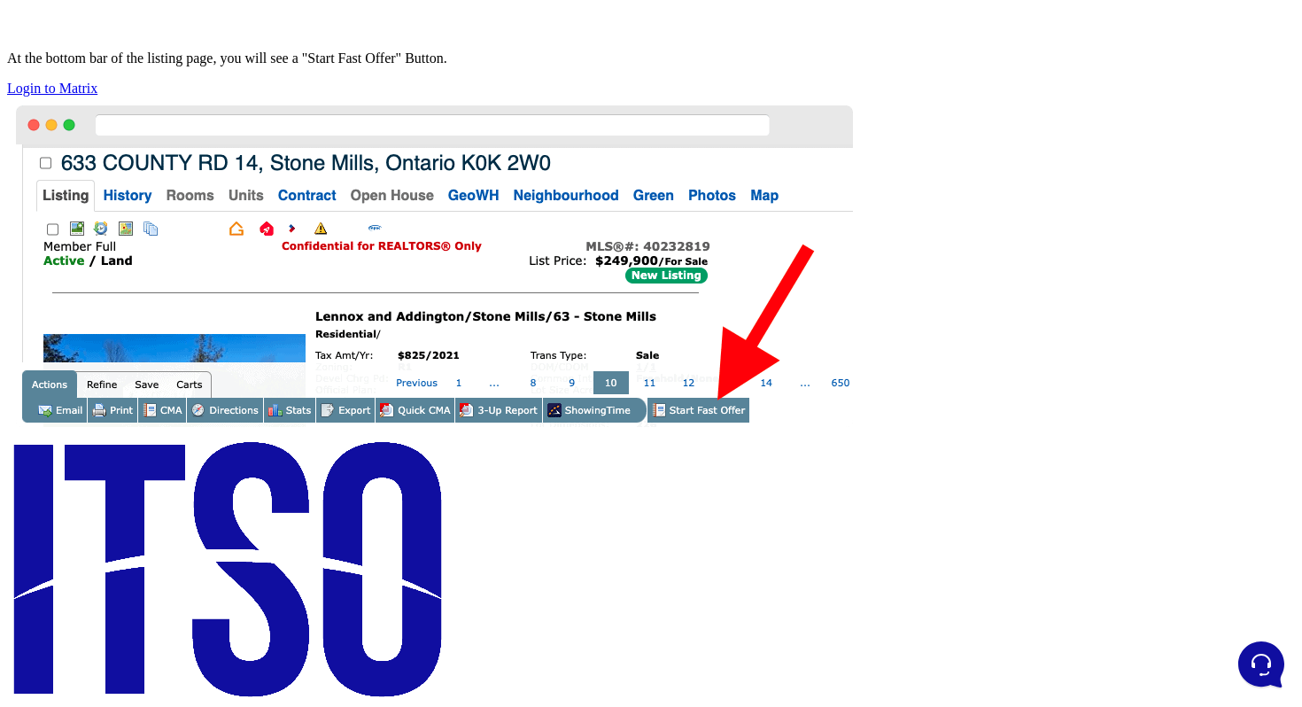
scroll to position [2538, 0]
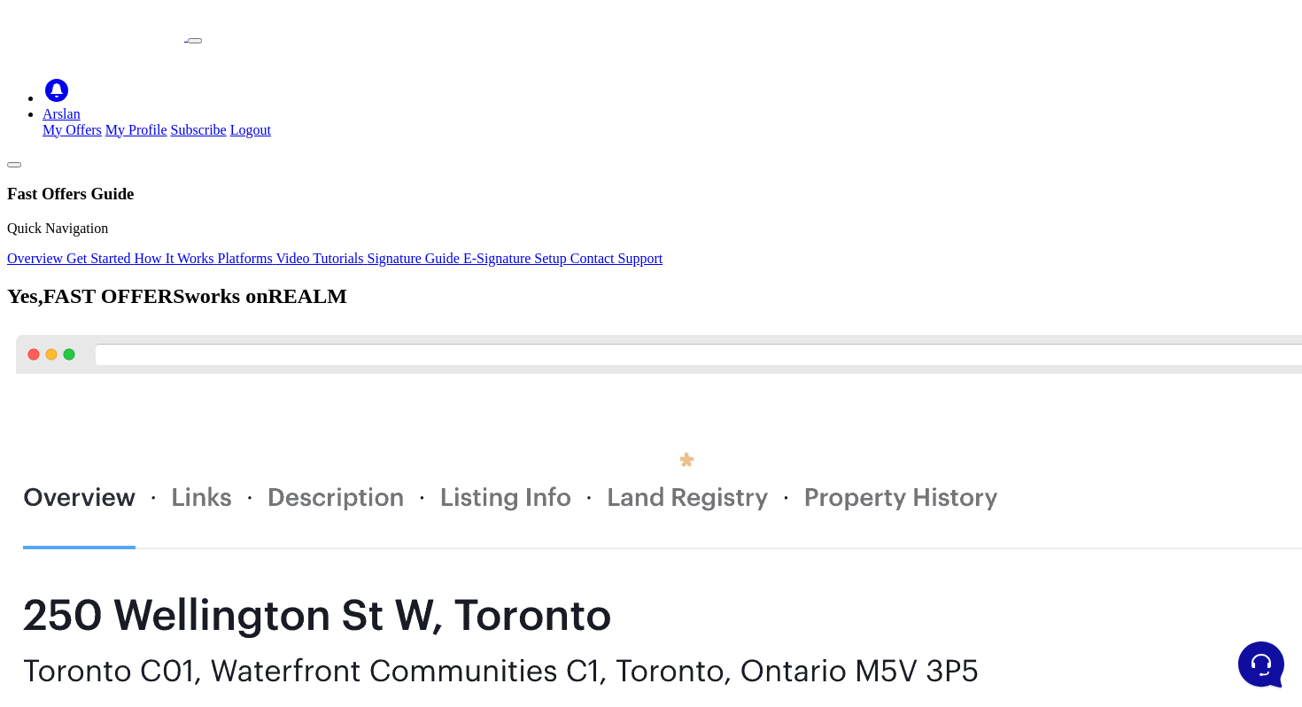
click at [1018, 326] on img at bounding box center [852, 637] width 1691 height 622
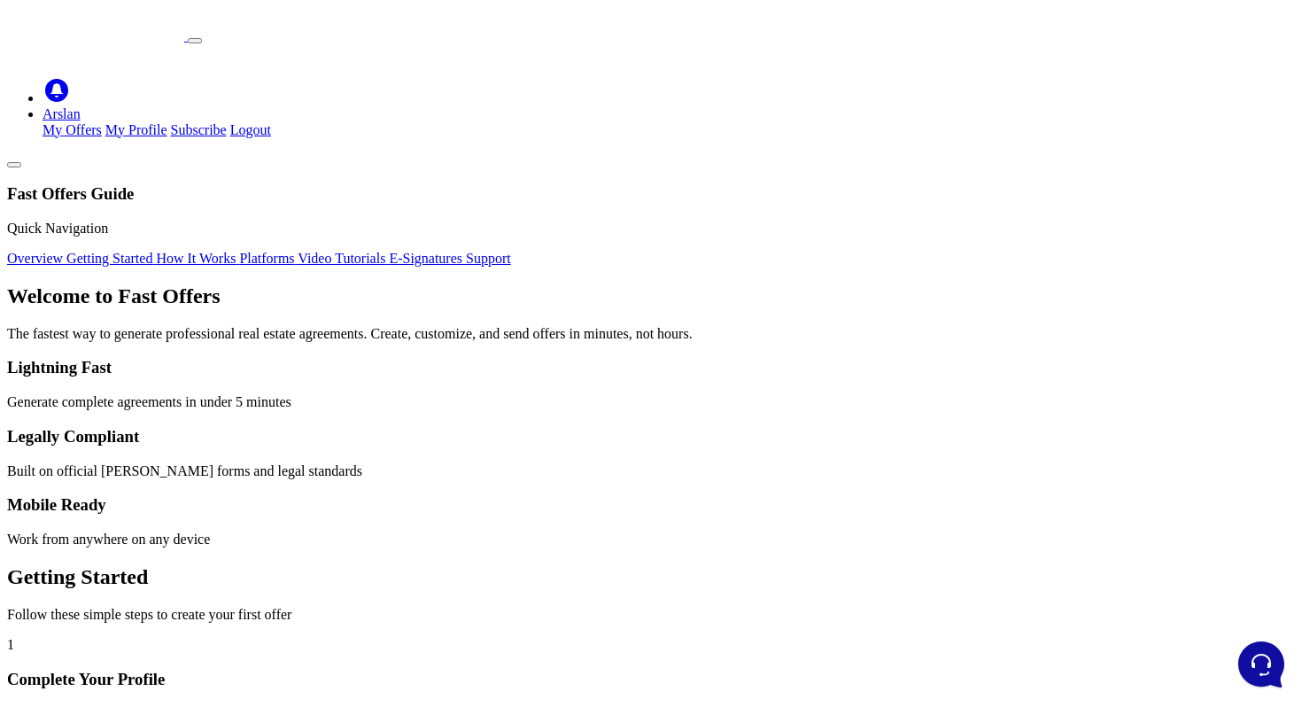
click at [14, 165] on icon at bounding box center [14, 165] width 0 height 0
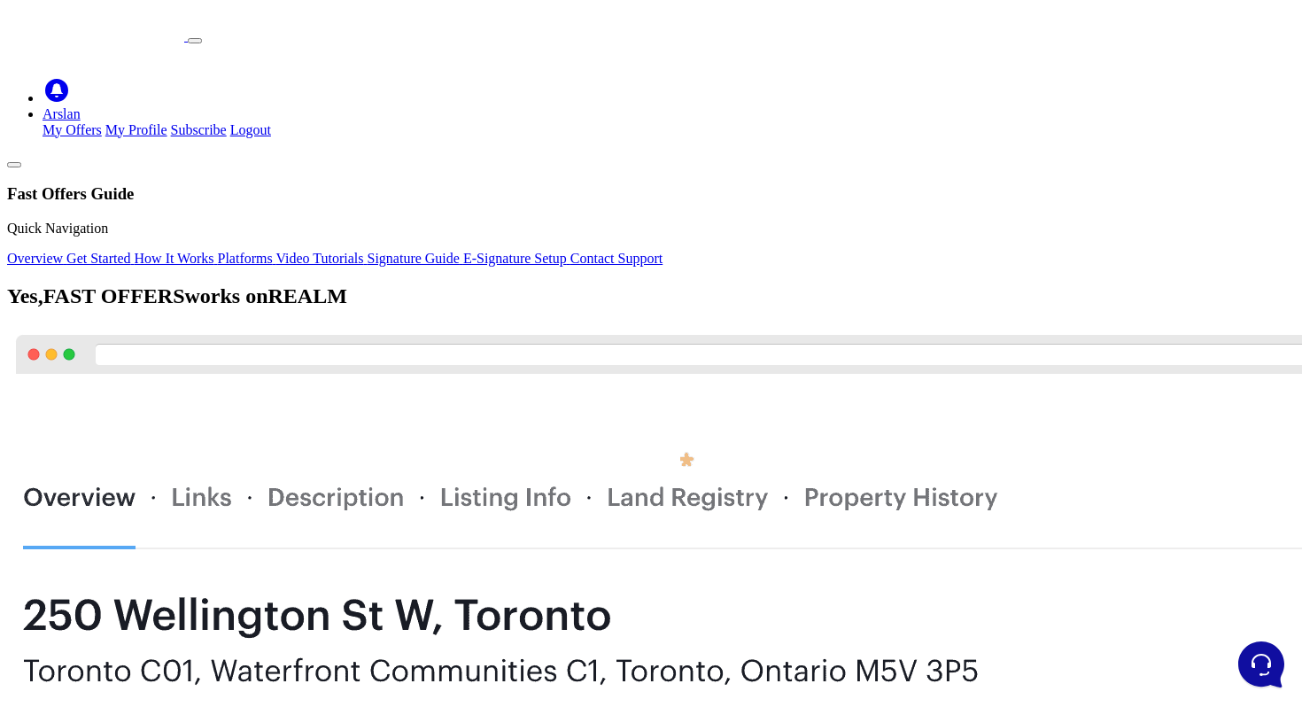
click at [77, 266] on link "Get Started" at bounding box center [99, 258] width 67 height 15
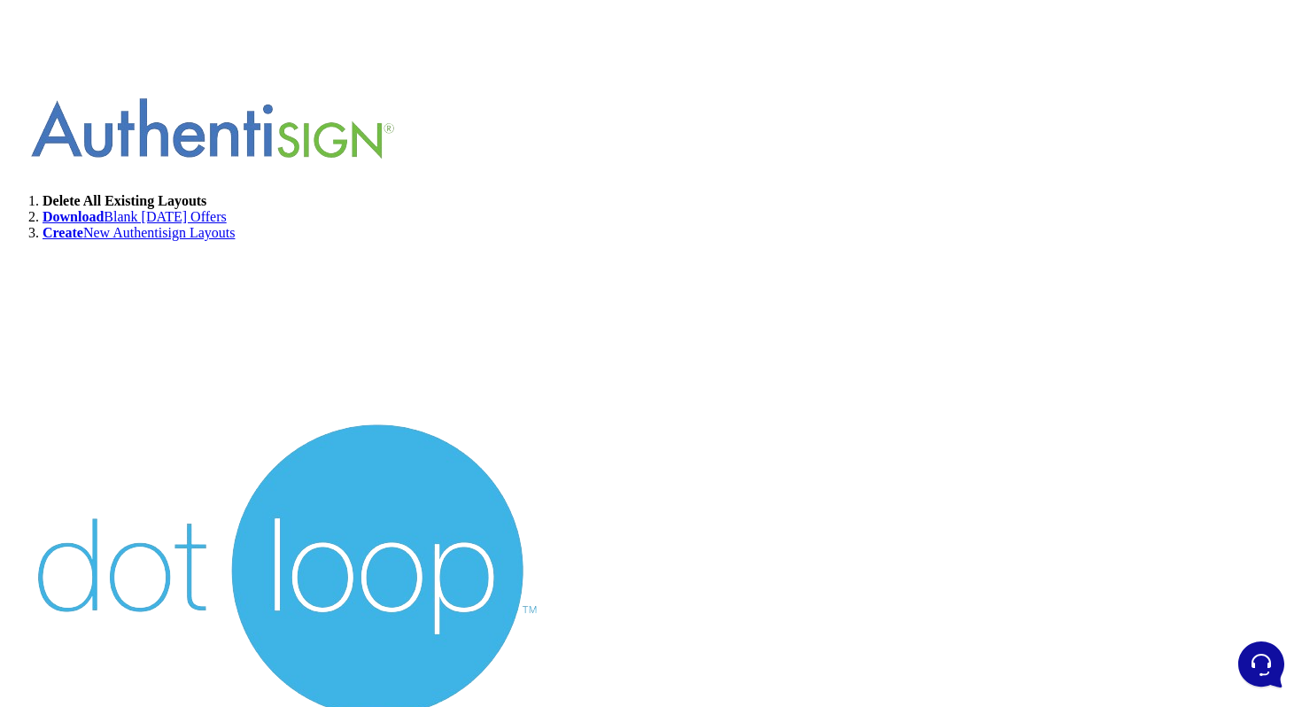
scroll to position [7967, 0]
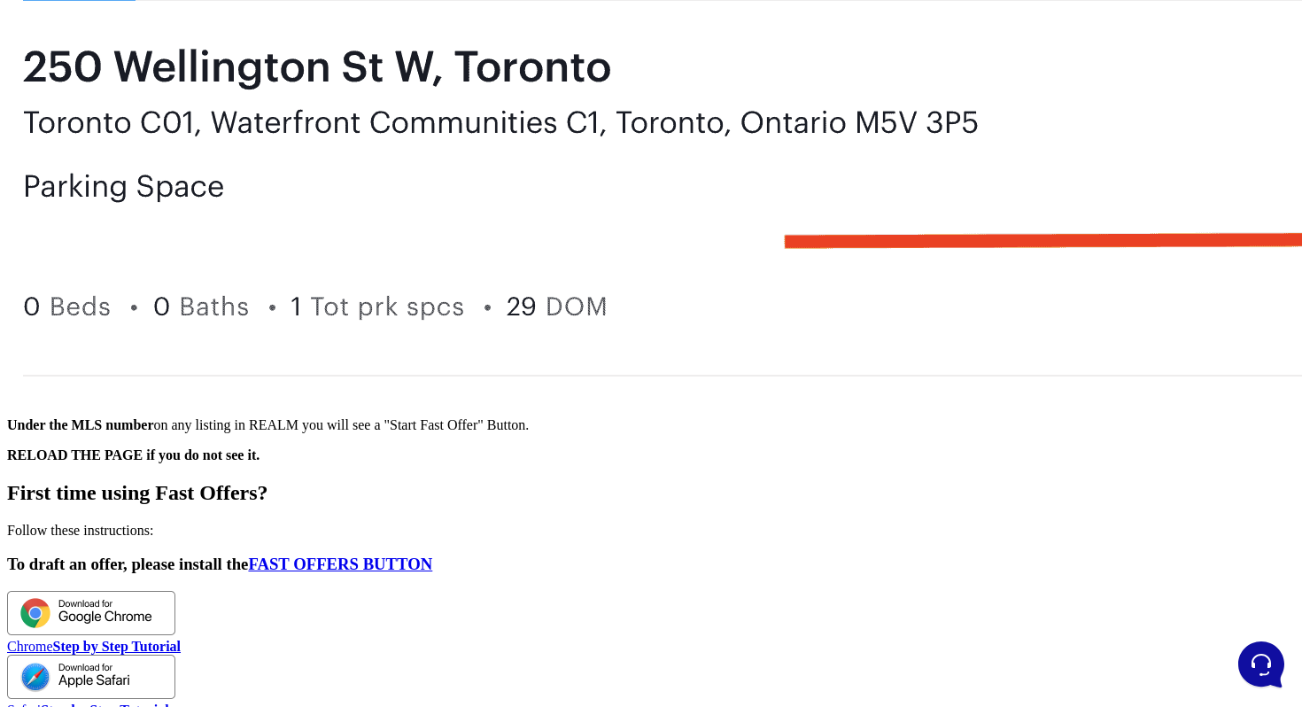
scroll to position [0, 0]
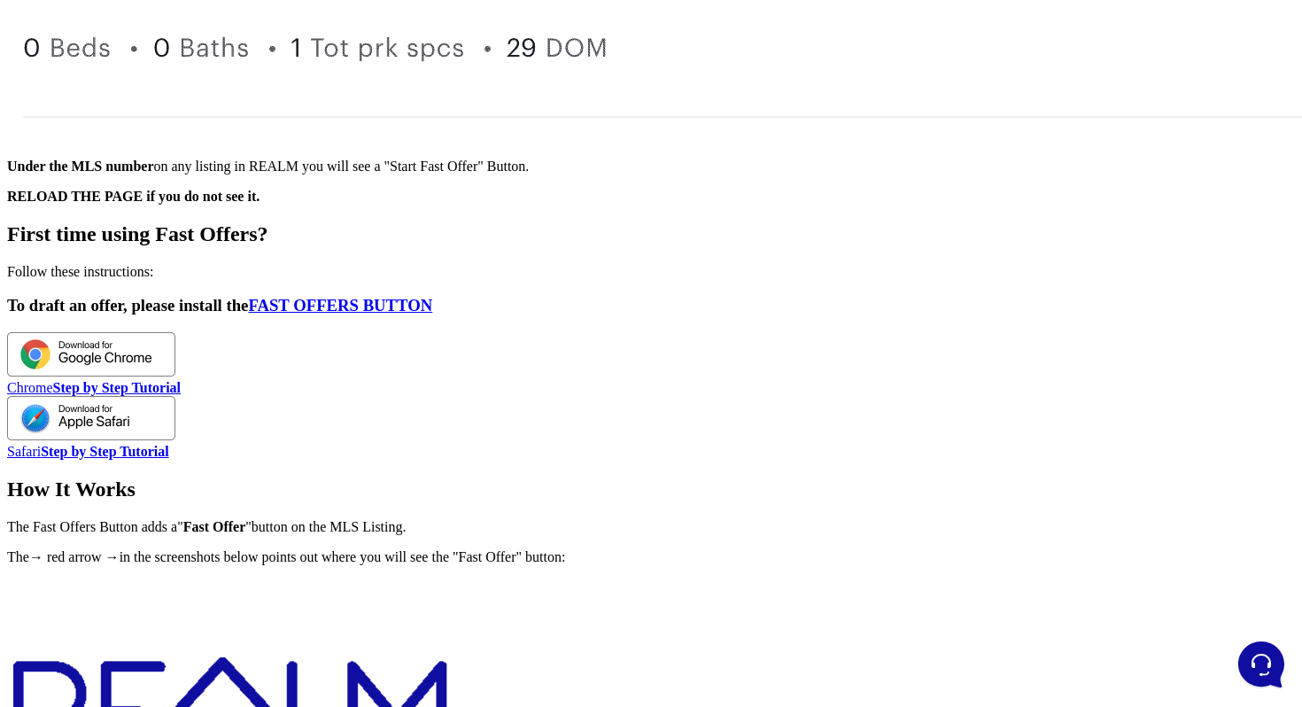
scroll to position [850, 0]
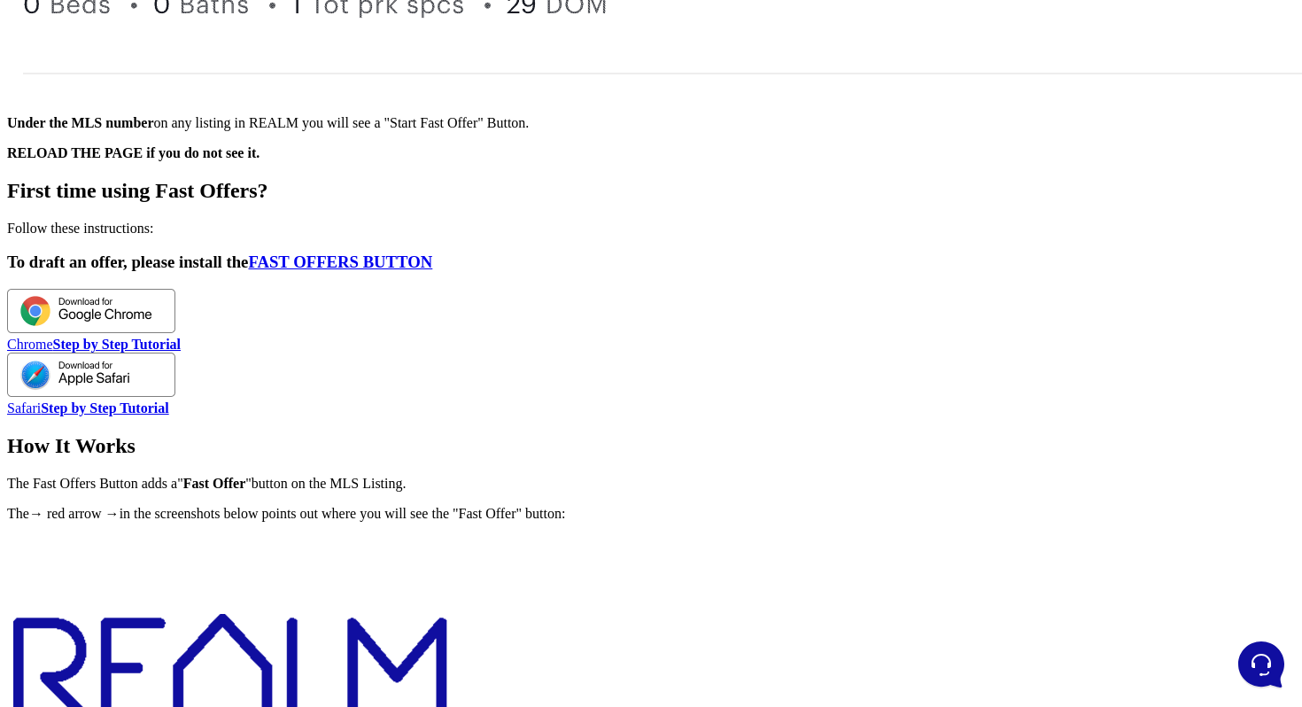
click at [435, 272] on h3 "To draft an offer, please install the FAST OFFERS BUTTON" at bounding box center [650, 261] width 1287 height 19
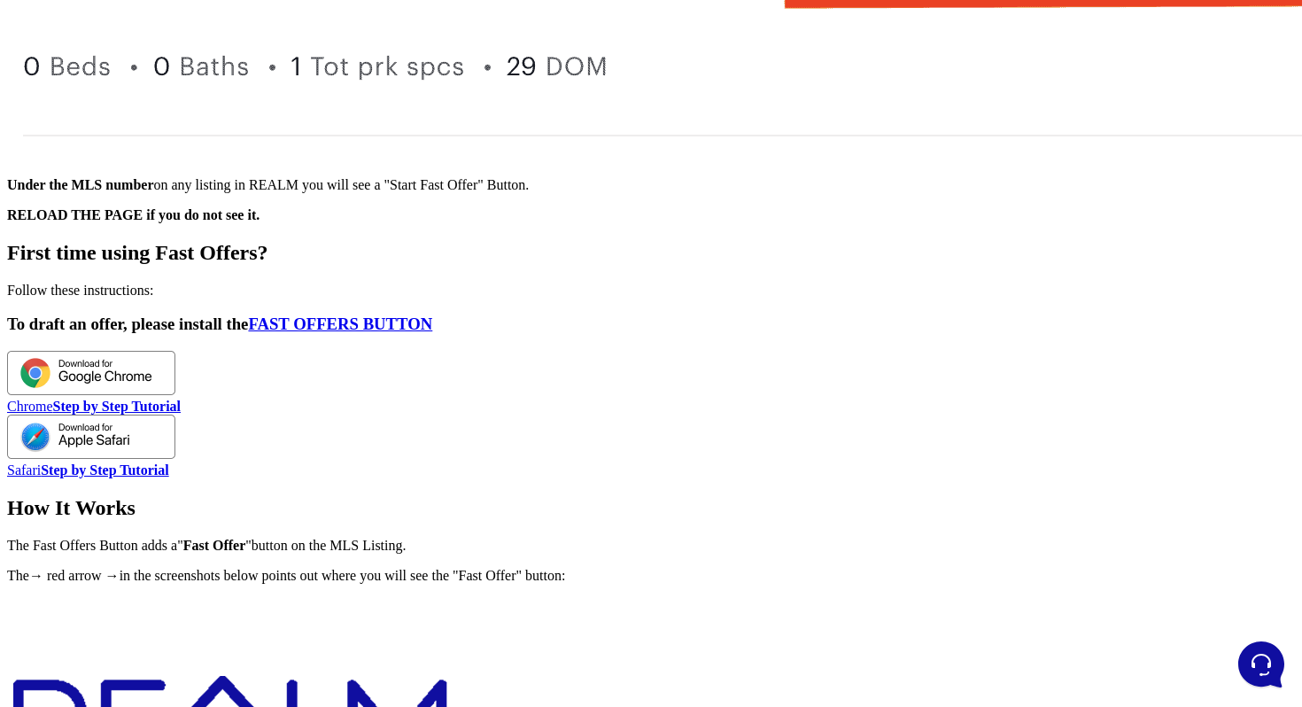
scroll to position [750, 0]
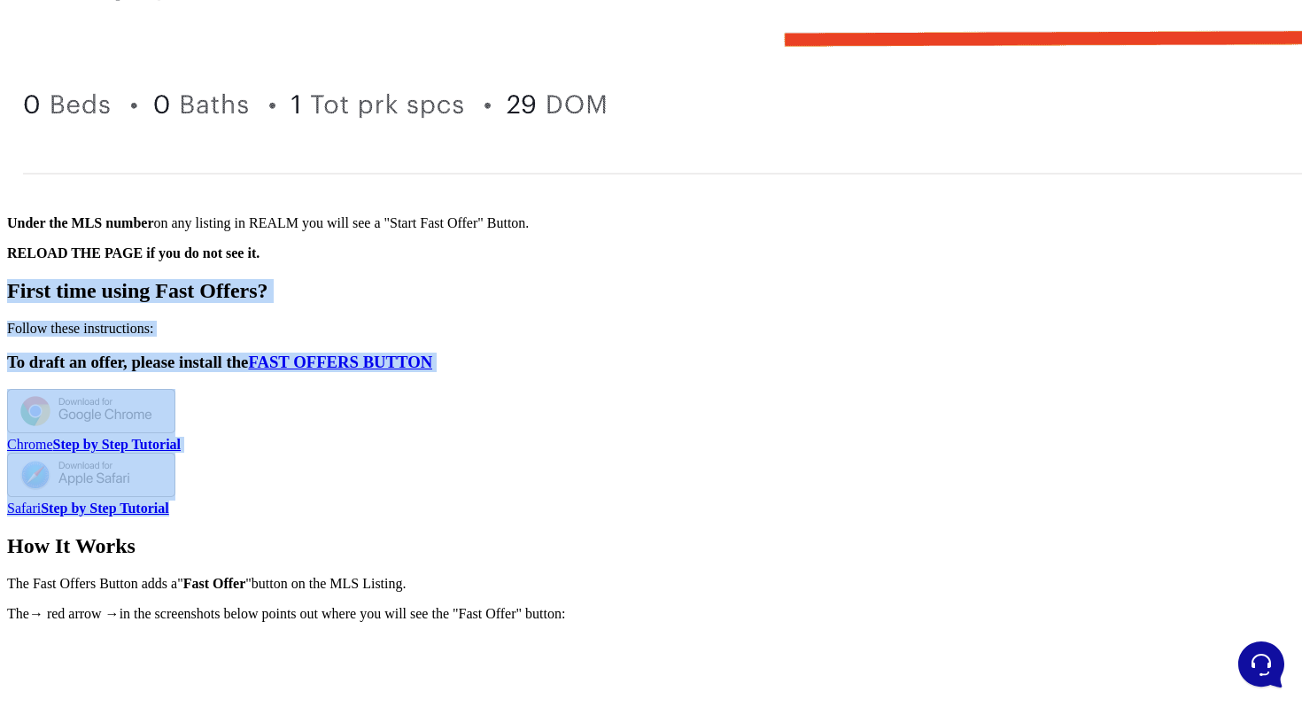
drag, startPoint x: 392, startPoint y: 185, endPoint x: 1109, endPoint y: 579, distance: 817.5
click at [1109, 516] on section "First time using Fast Offers? Follow these instructions: To draft an offer, ple…" at bounding box center [650, 397] width 1287 height 237
copy div "First time using Fast Offers? Follow these instructions: To draft an offer, ple…"
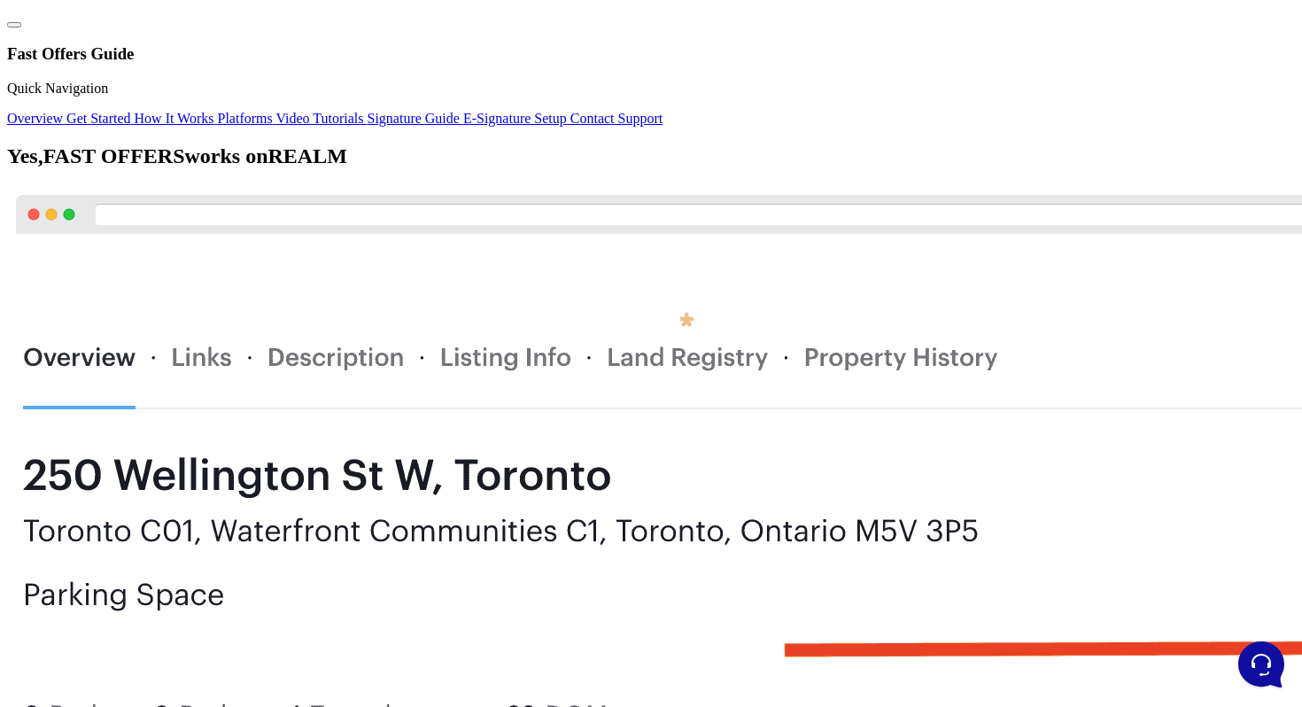
scroll to position [0, 0]
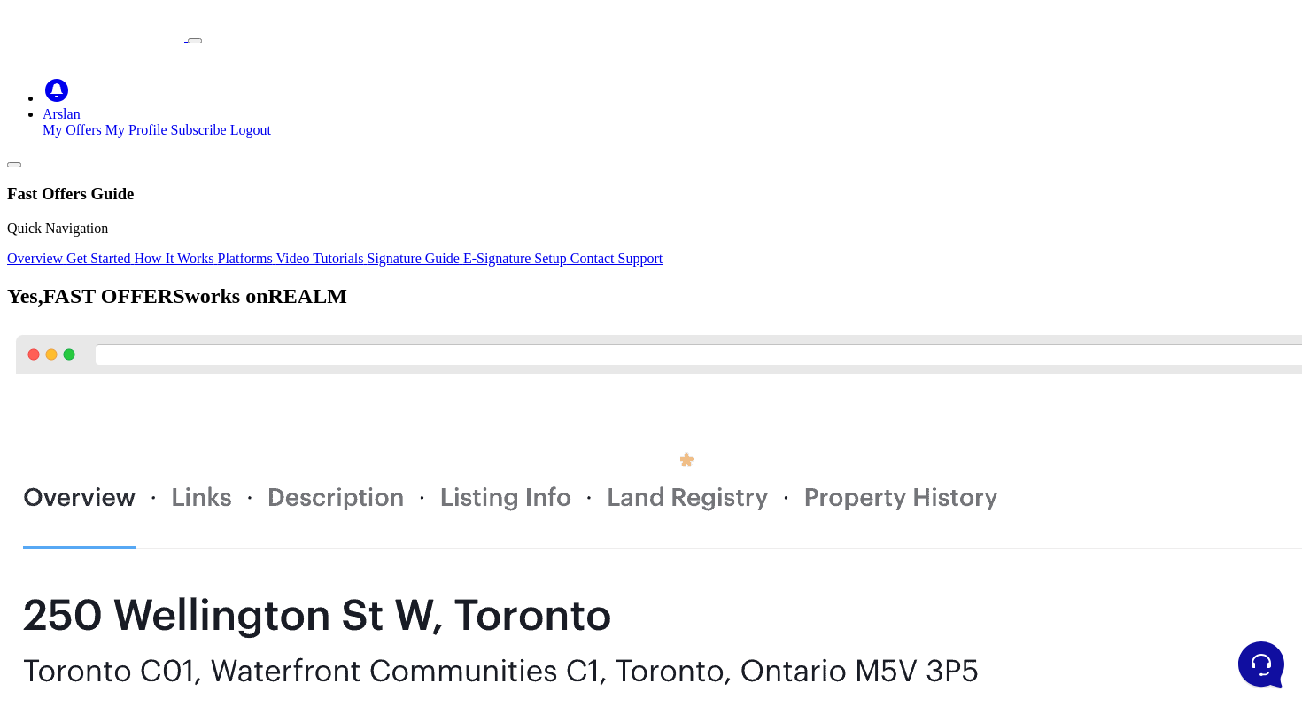
click at [81, 106] on link "Arslan" at bounding box center [61, 113] width 38 height 15
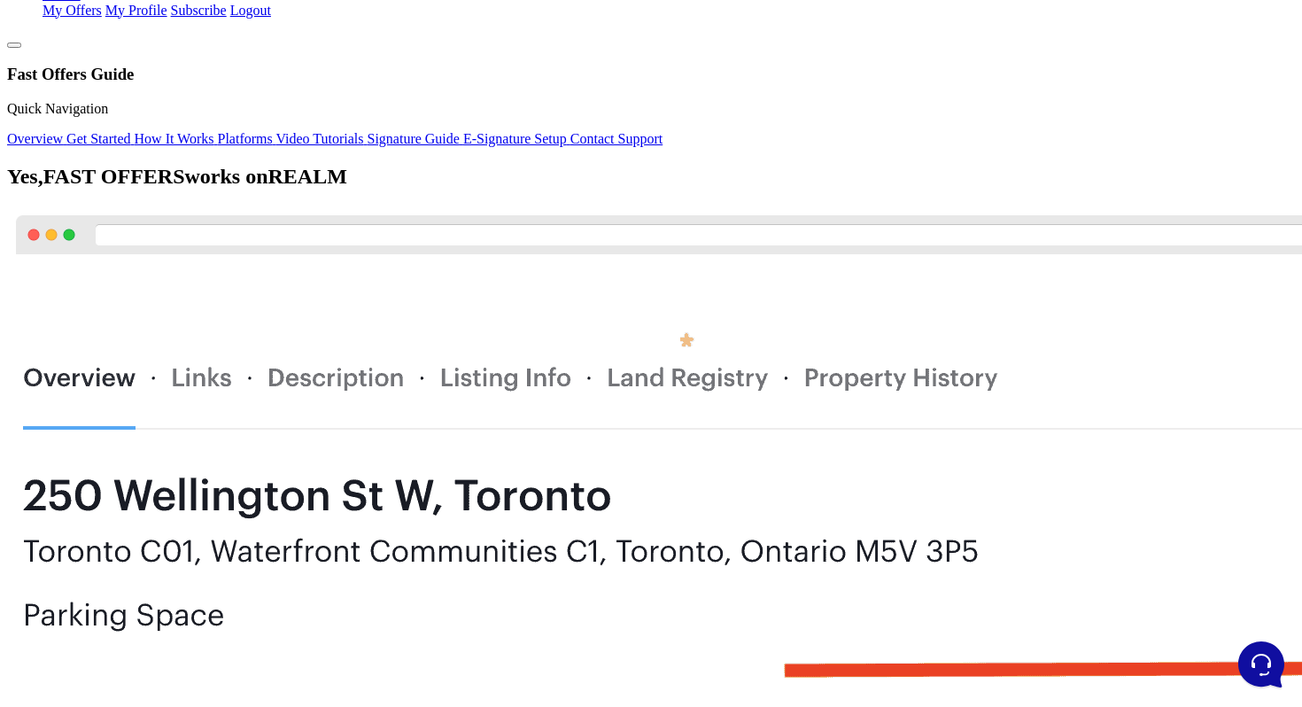
scroll to position [90, 0]
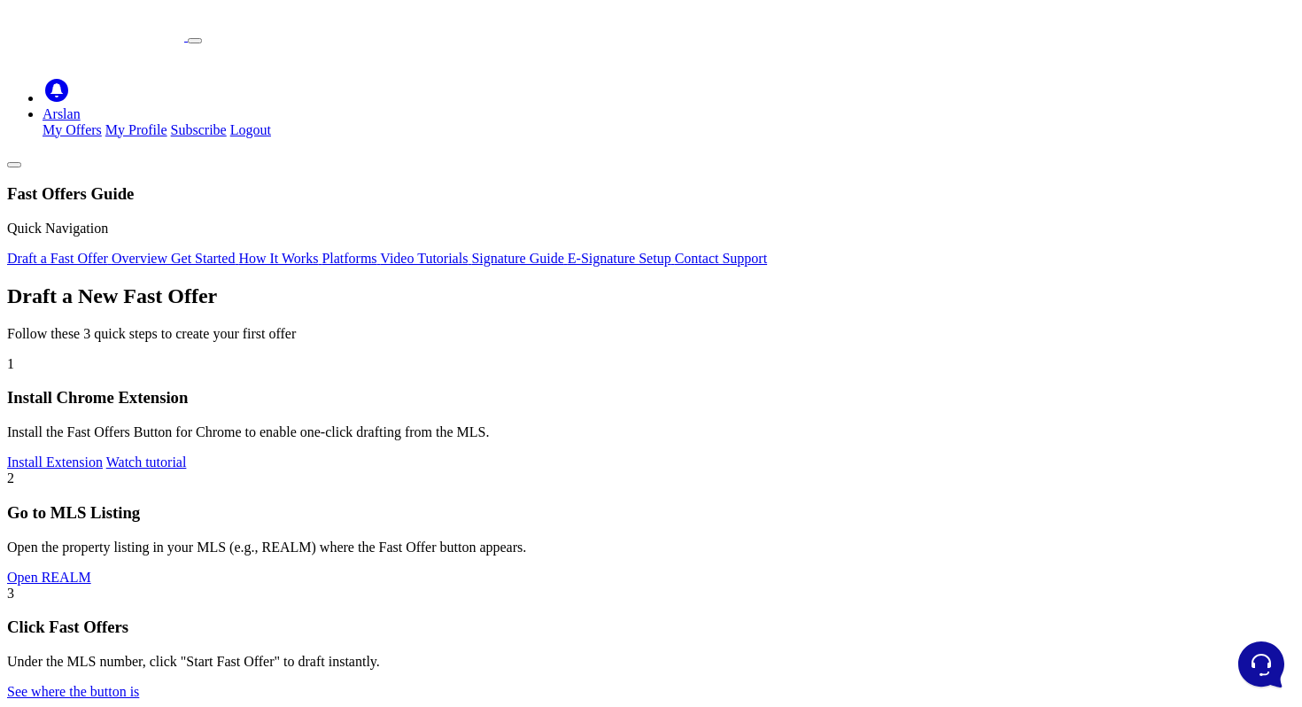
click at [112, 251] on link "Draft a Fast Offer" at bounding box center [59, 258] width 104 height 15
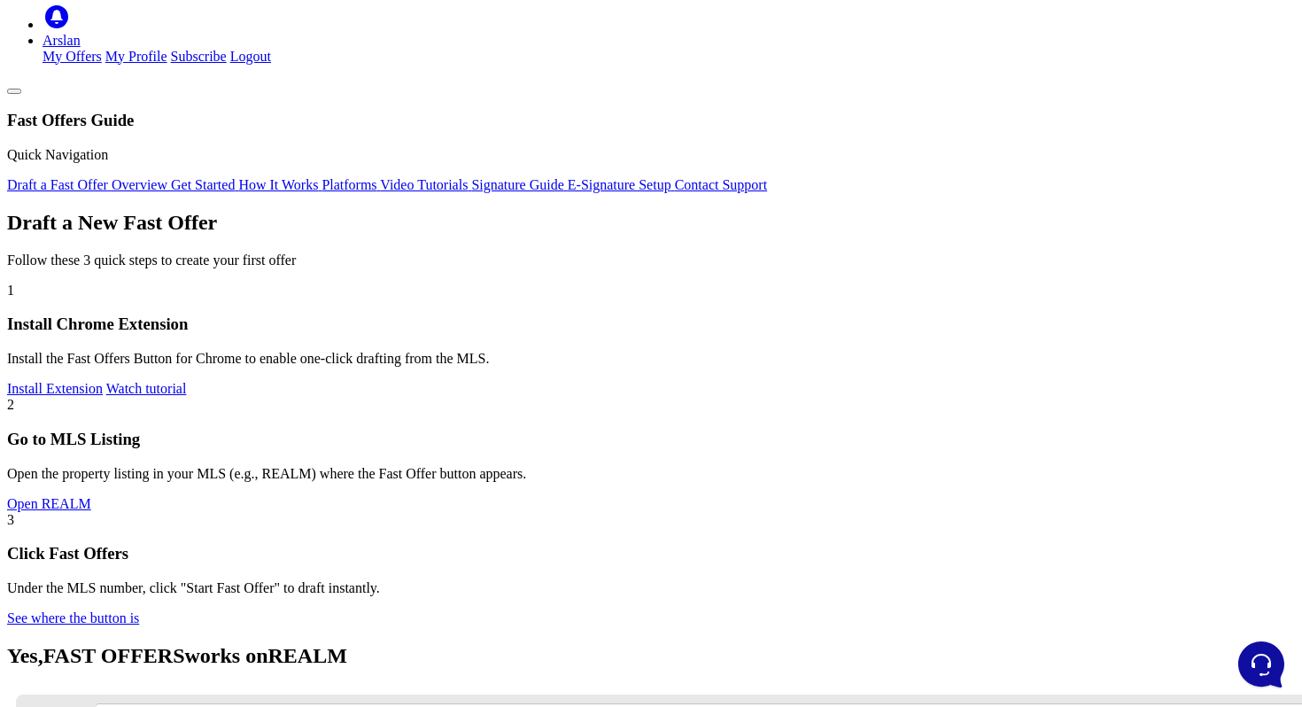
scroll to position [90, 0]
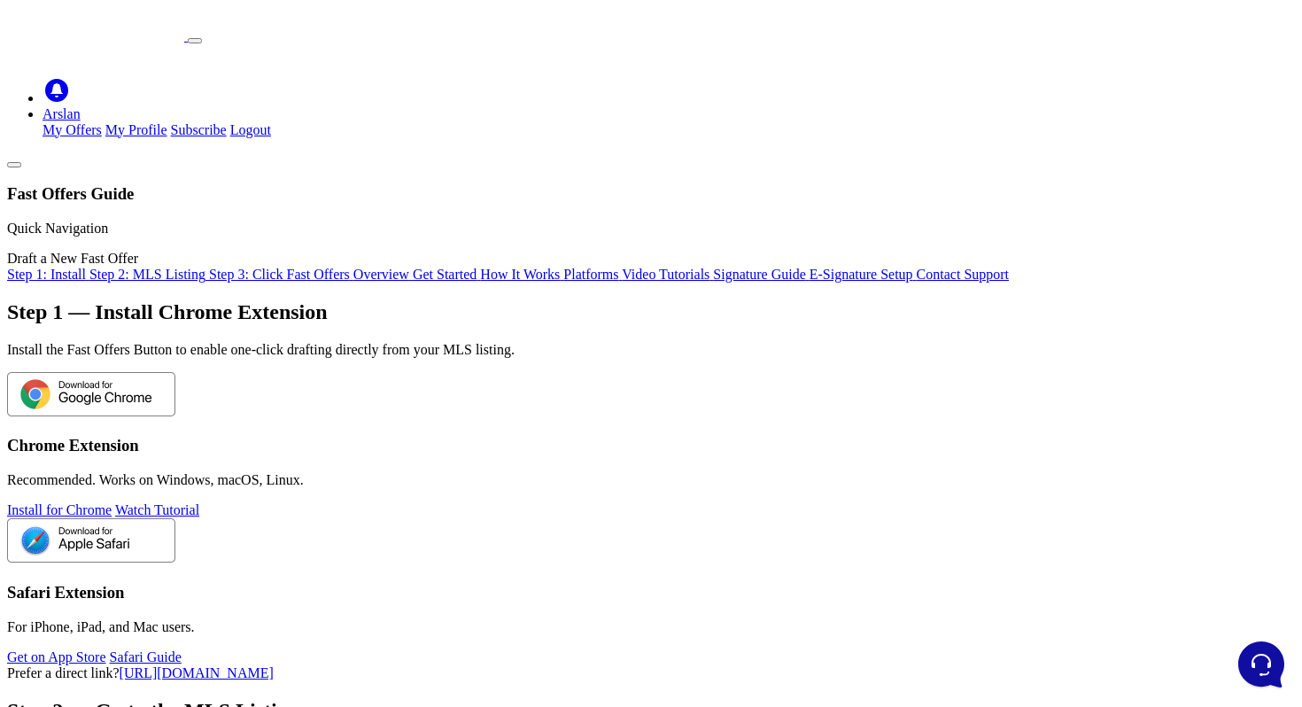
click at [89, 268] on link "Step 1: Install" at bounding box center [48, 274] width 82 height 15
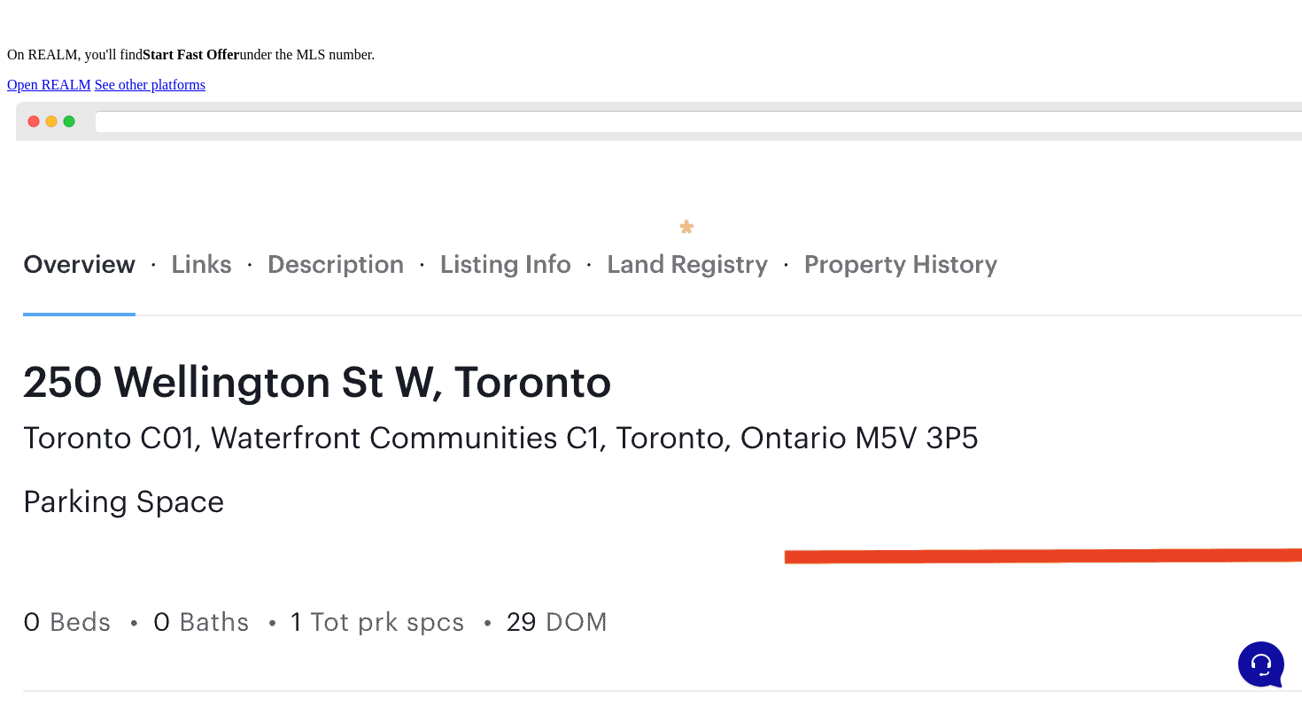
scroll to position [893, 0]
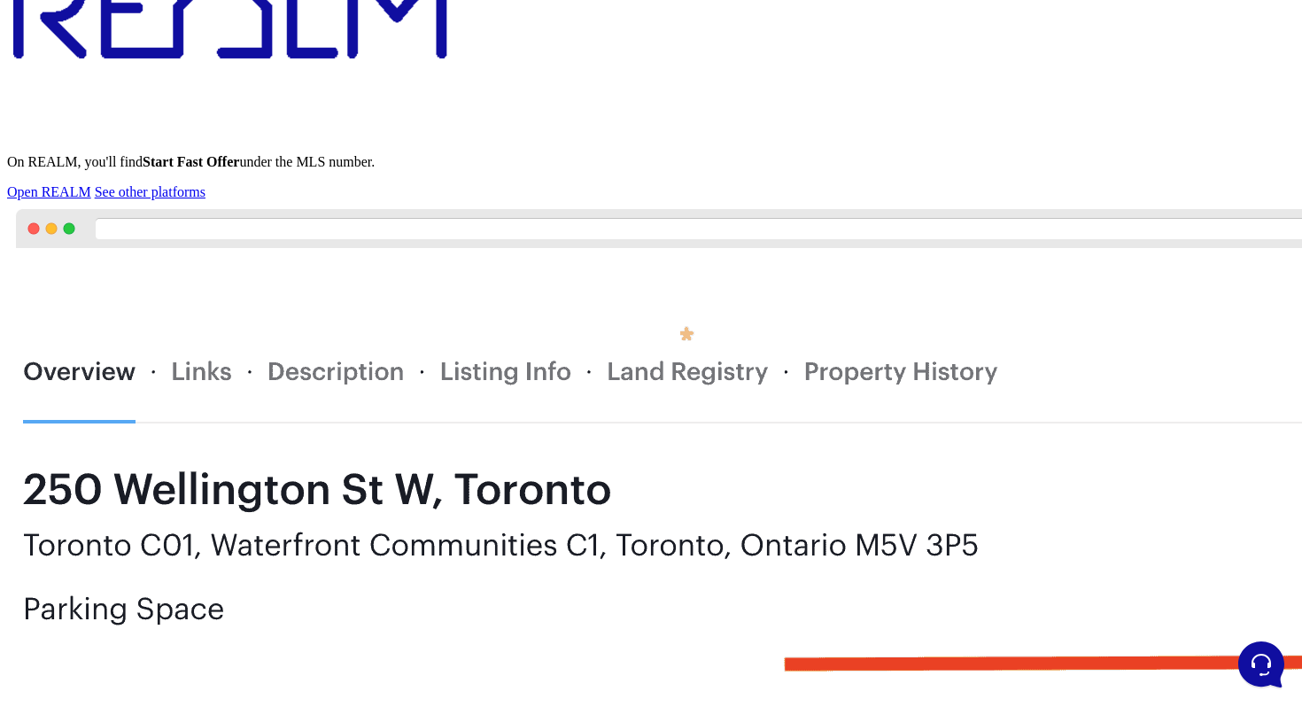
click at [205, 199] on link "See other platforms" at bounding box center [150, 191] width 111 height 15
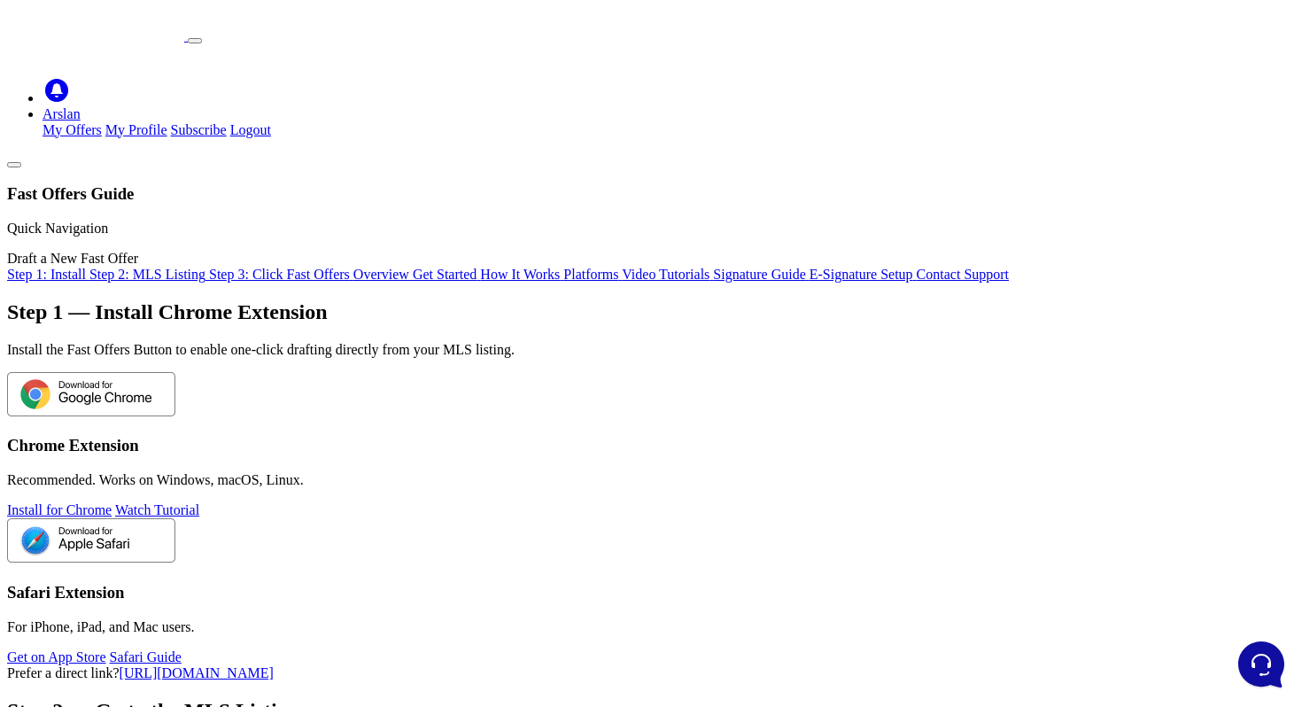
click at [1199, 106] on li "Arslan My Offers My Profile Subscribe Logout" at bounding box center [668, 122] width 1252 height 32
click at [81, 106] on link "Arslan" at bounding box center [61, 113] width 38 height 15
click at [163, 282] on span "Step 2: MLS Listing" at bounding box center [147, 274] width 116 height 15
click at [81, 106] on link "Arslan" at bounding box center [61, 113] width 38 height 15
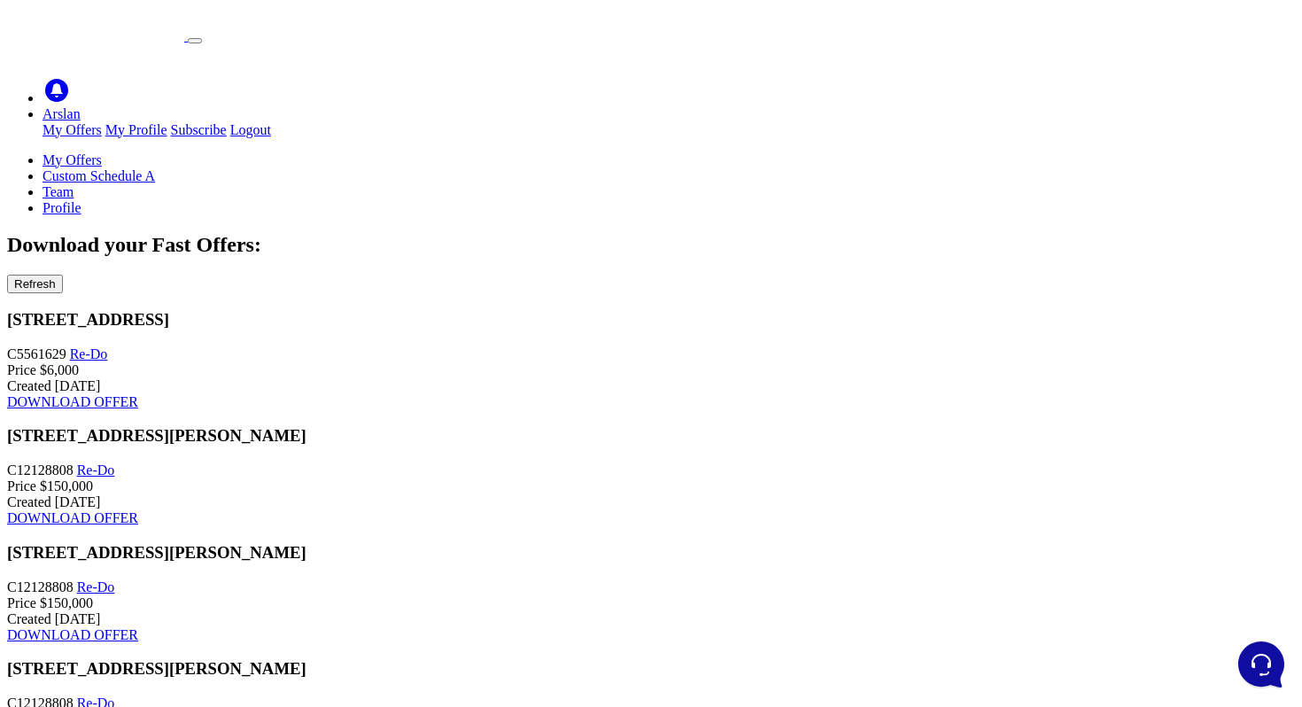
click at [14, 277] on icon "button" at bounding box center [14, 283] width 0 height 13
click at [81, 200] on link "Profile" at bounding box center [61, 207] width 39 height 15
